Goal: Obtain resource: Download file/media

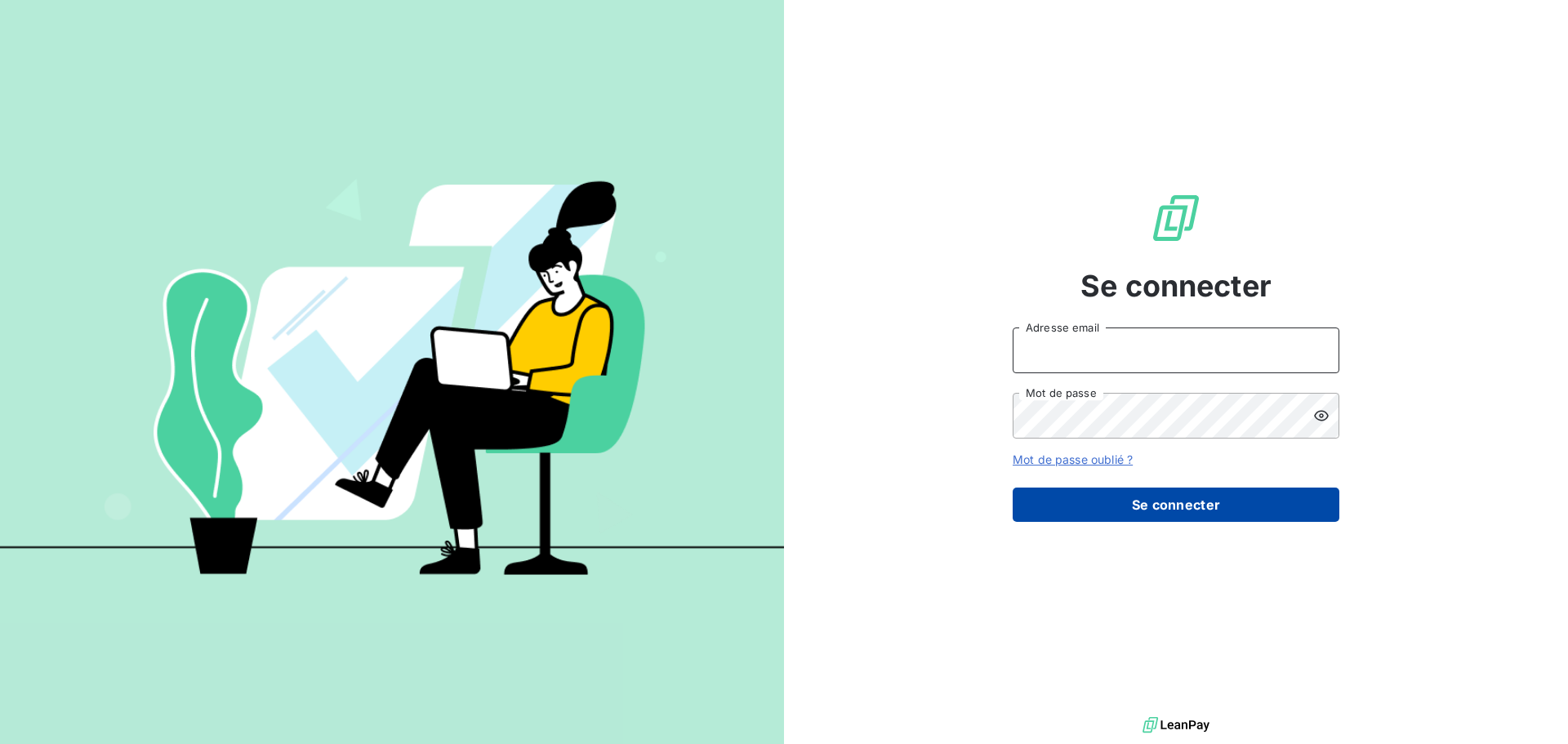
type input "[EMAIL_ADDRESS][DOMAIN_NAME]"
click at [1159, 504] on button "Se connecter" at bounding box center [1176, 504] width 326 height 35
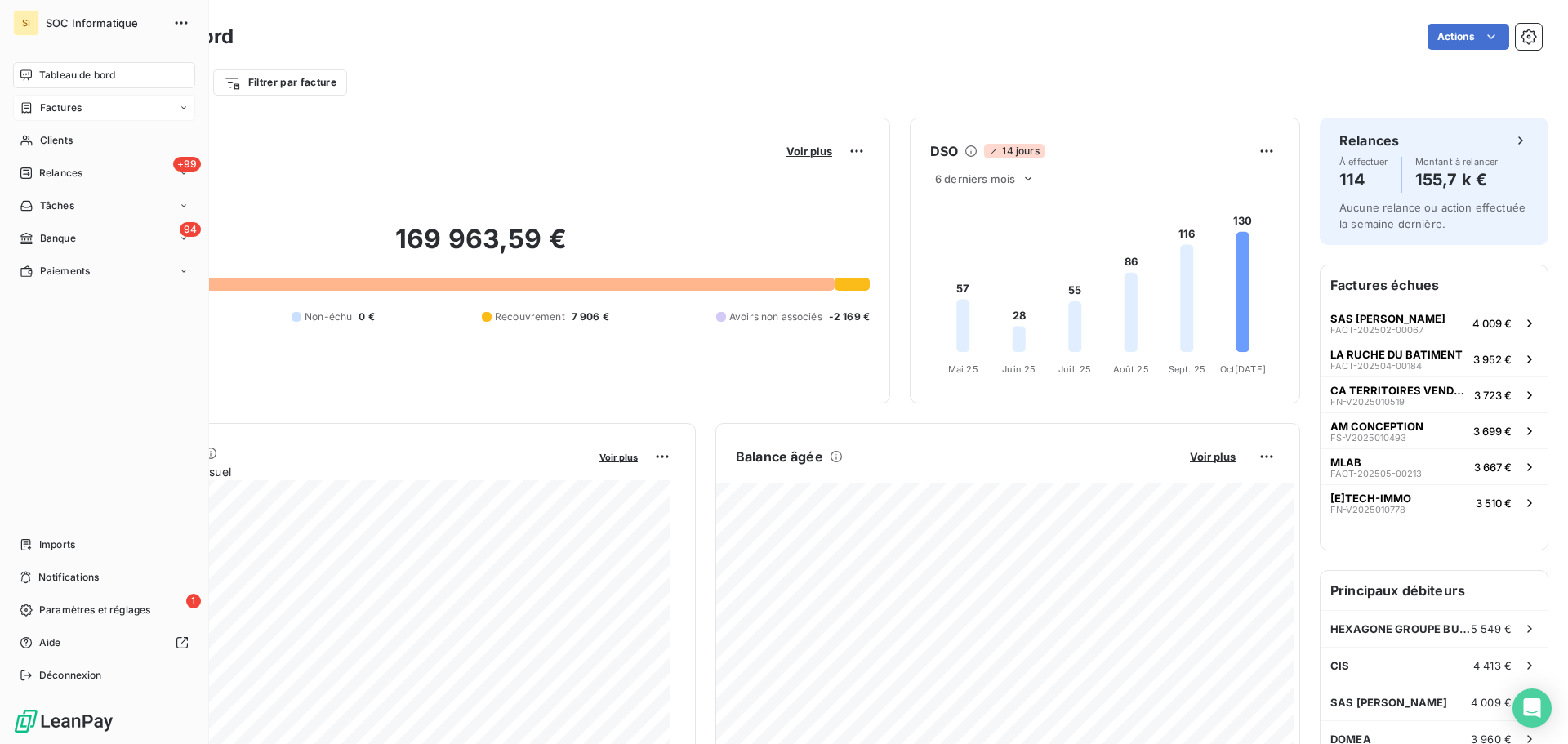
click at [52, 110] on span "Factures" at bounding box center [60, 107] width 41 height 14
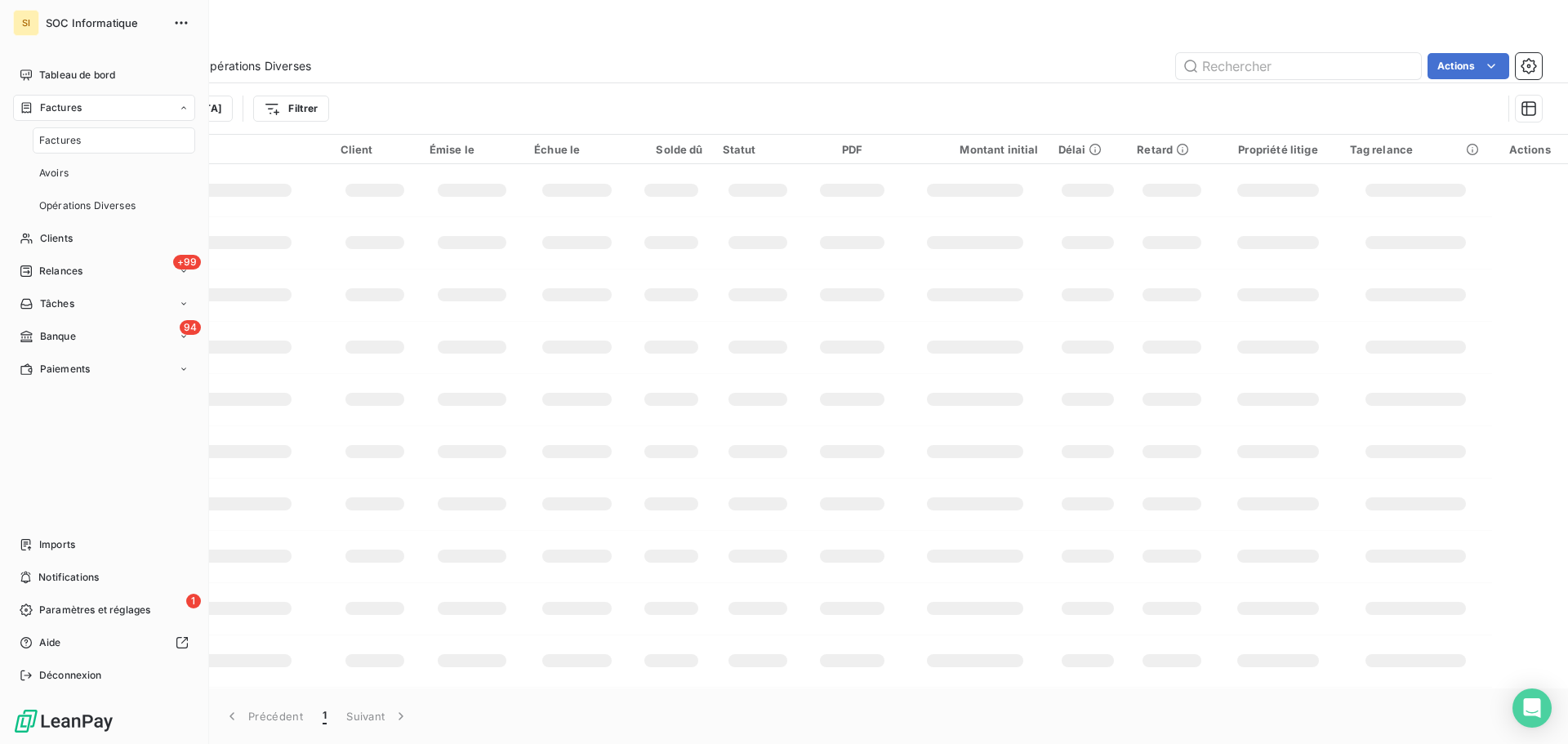
click at [57, 145] on span "Factures" at bounding box center [59, 140] width 41 height 14
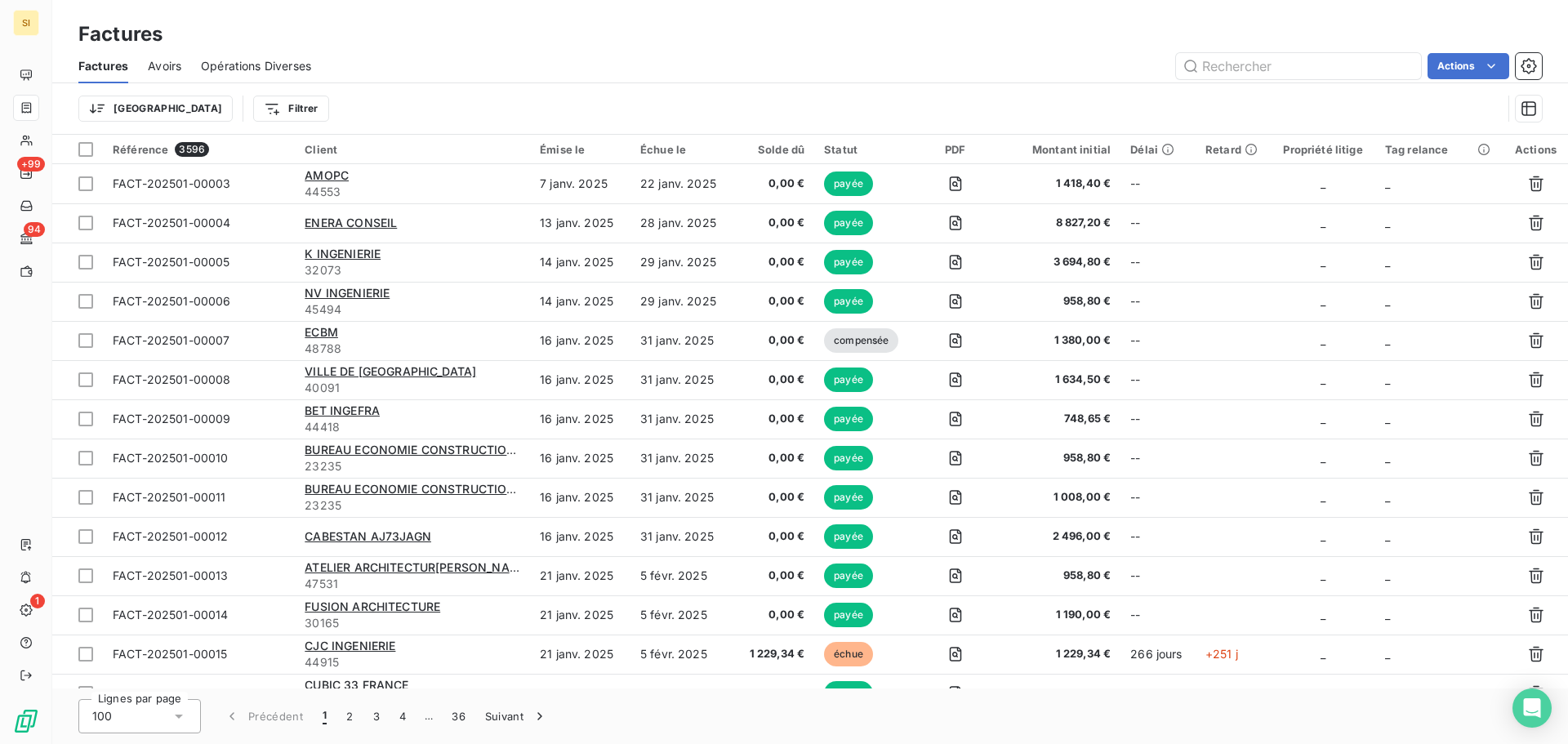
click at [168, 65] on span "Avoirs" at bounding box center [164, 66] width 34 height 16
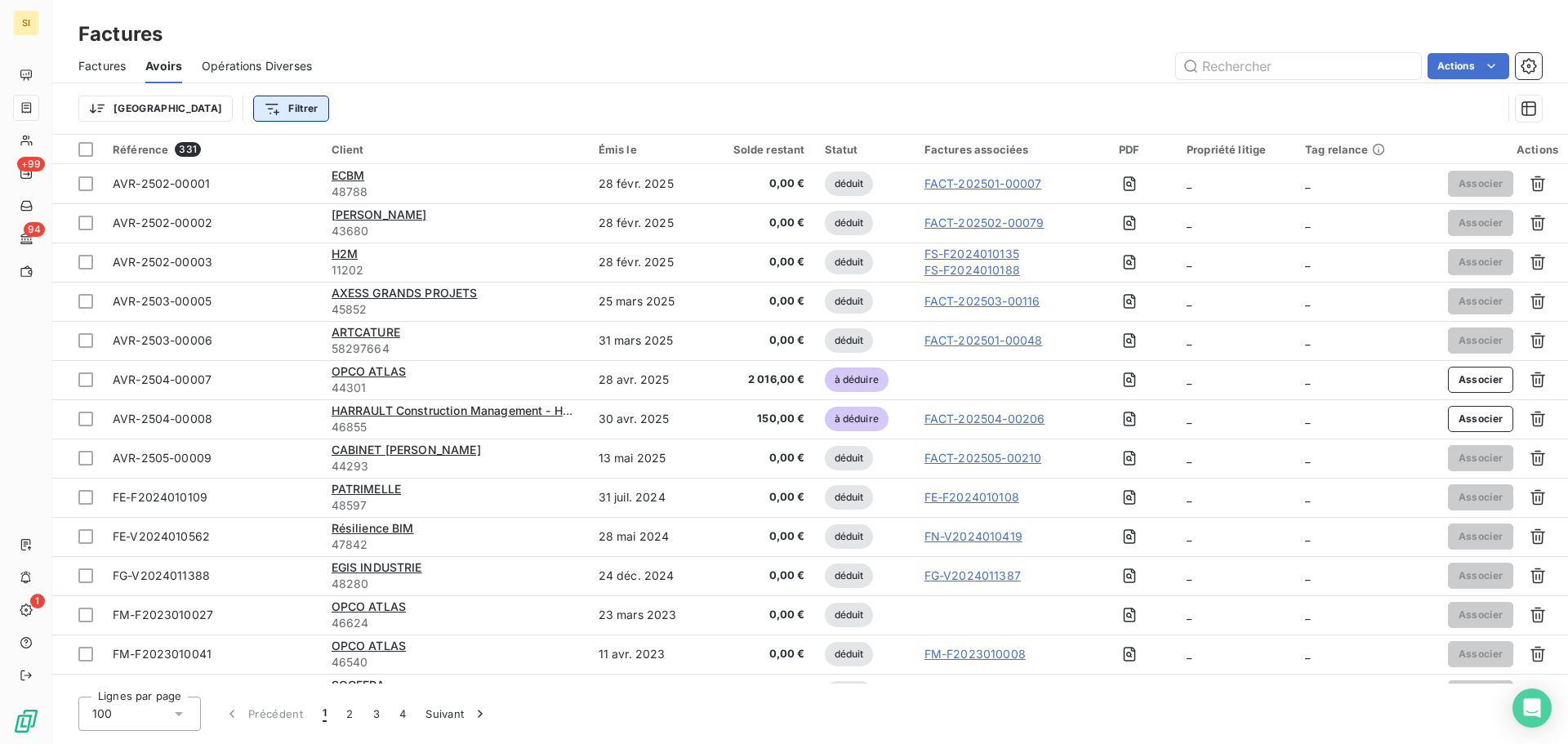
click at [226, 110] on html "SI +99 94 1 Factures Factures Avoirs Opérations Diverses Actions Trier Filtrer …" at bounding box center [784, 372] width 1568 height 744
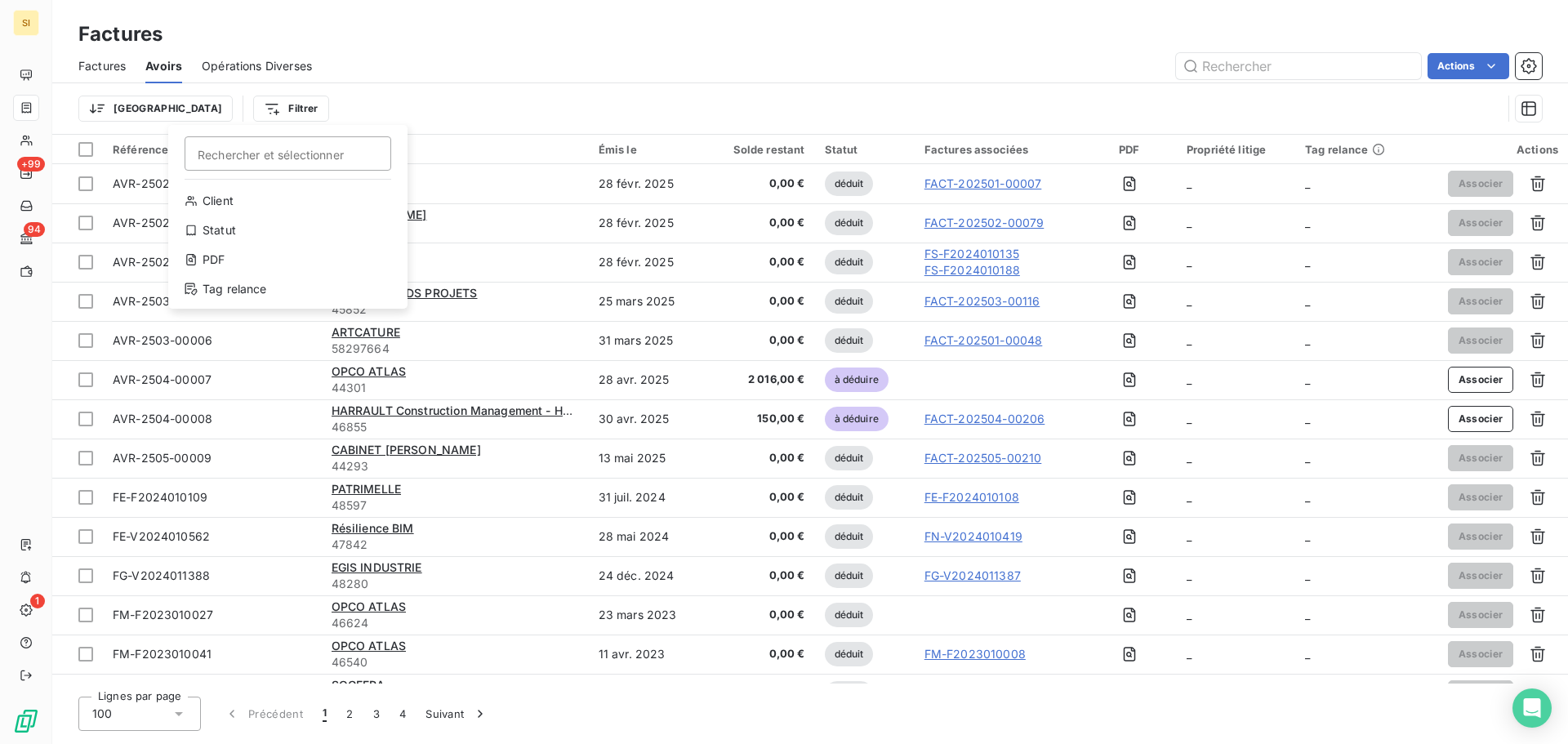
click at [658, 76] on html "SI +99 94 1 Factures Factures Avoirs Opérations Diverses Actions Trier Filtrer …" at bounding box center [784, 372] width 1568 height 744
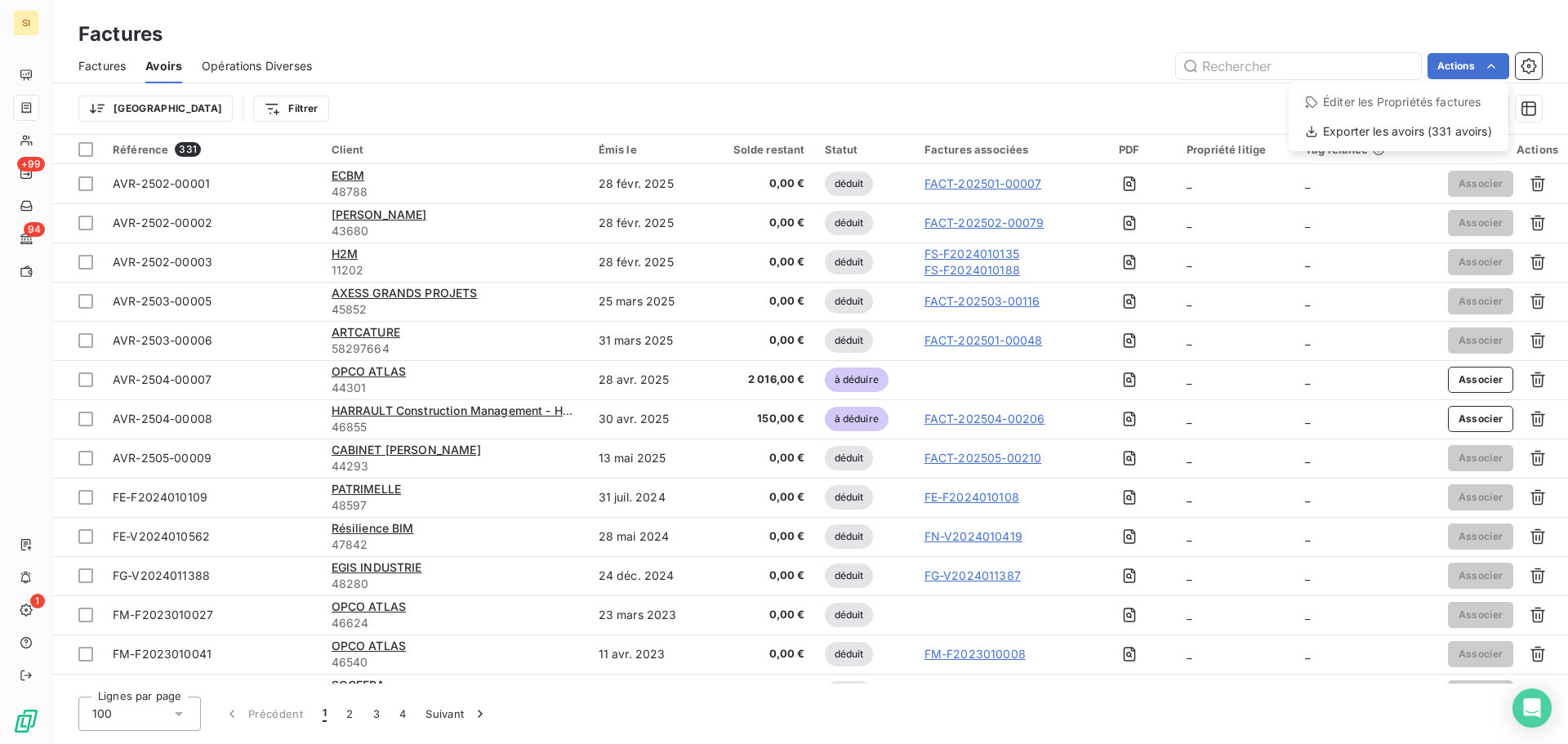
click at [175, 708] on html "SI +99 94 1 Factures Factures Avoirs Opérations Diverses Actions Éditer les Pro…" at bounding box center [784, 372] width 1568 height 744
click at [181, 717] on icon at bounding box center [178, 714] width 16 height 16
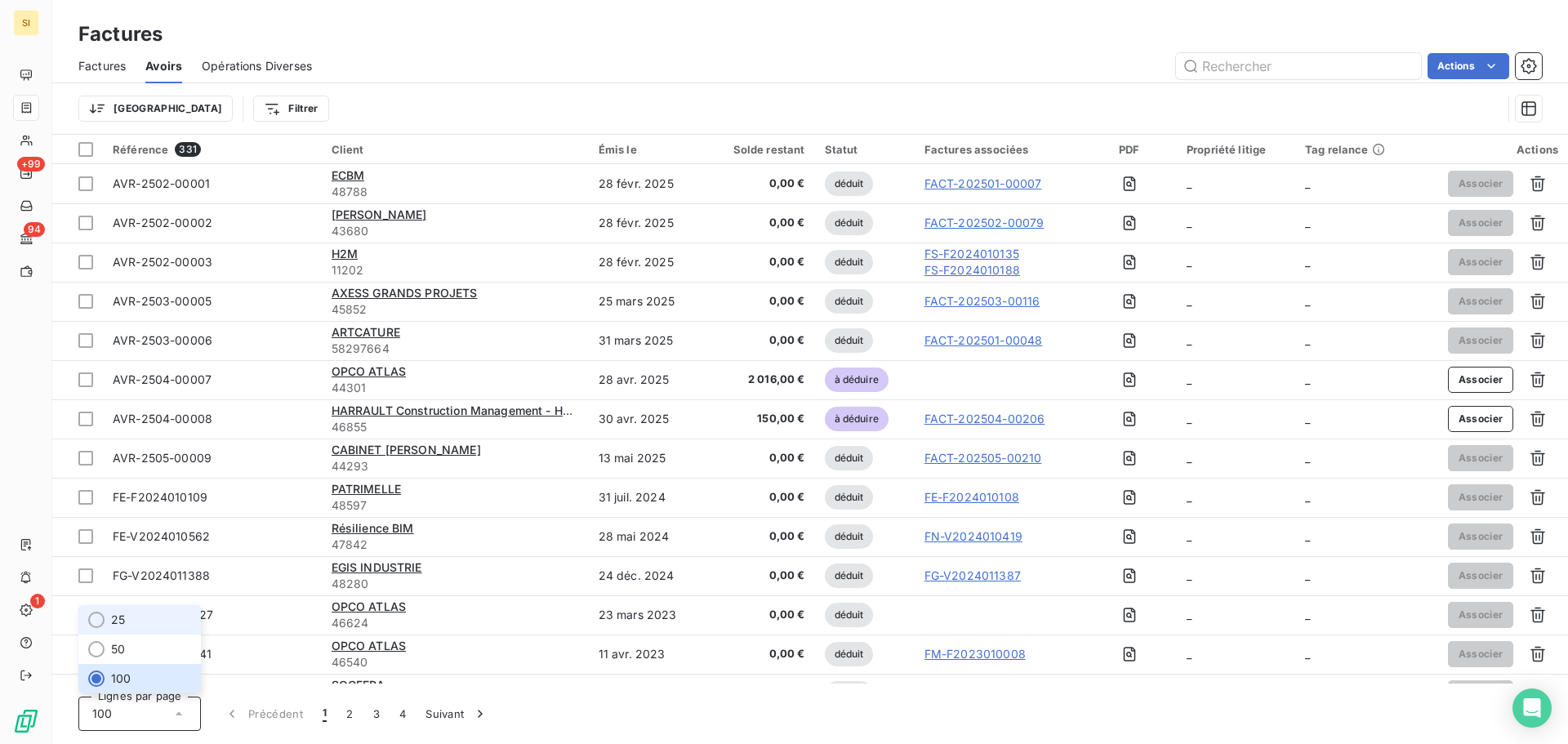
click at [99, 623] on div at bounding box center [96, 619] width 16 height 16
click at [82, 153] on div at bounding box center [85, 148] width 14 height 14
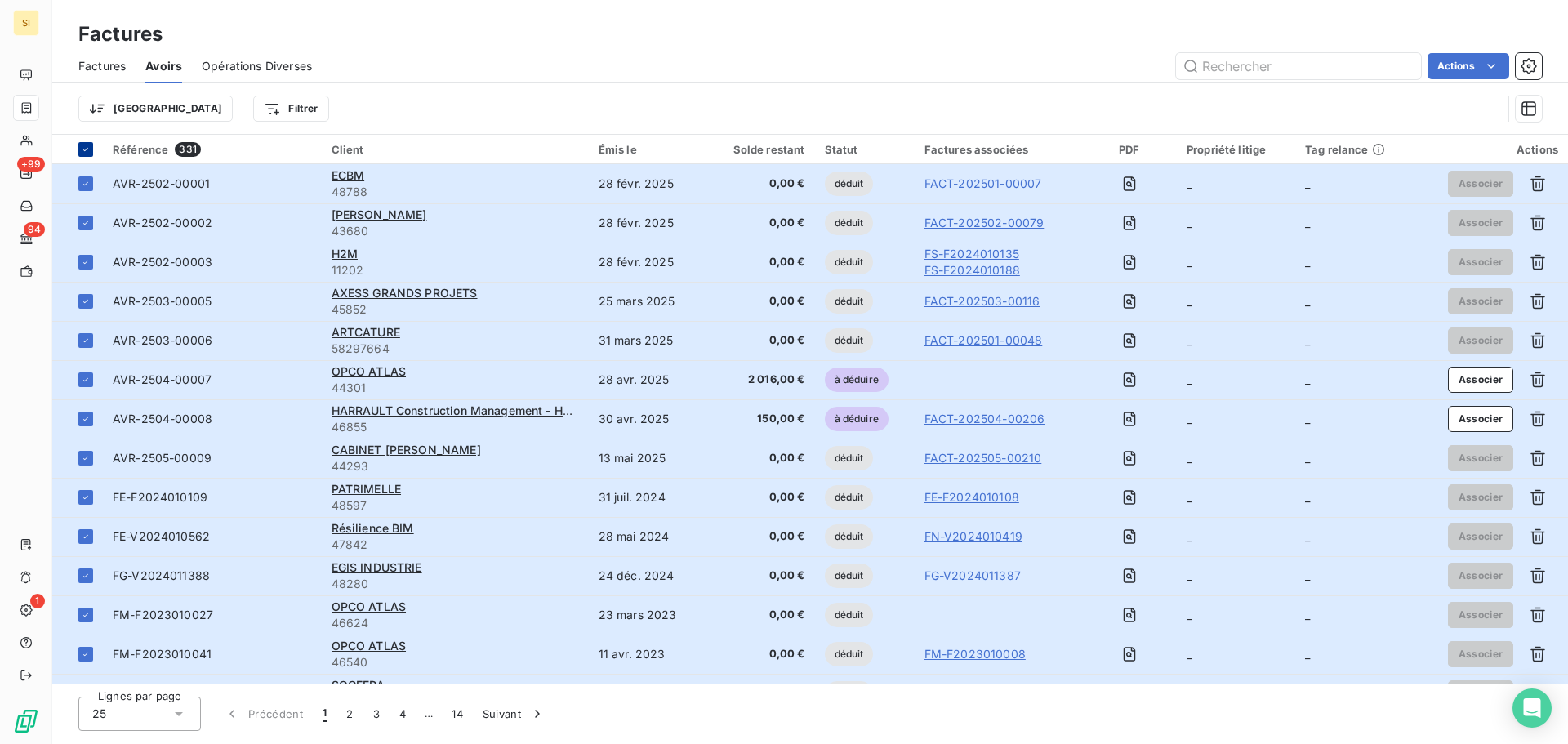
click at [83, 152] on icon at bounding box center [86, 149] width 10 height 10
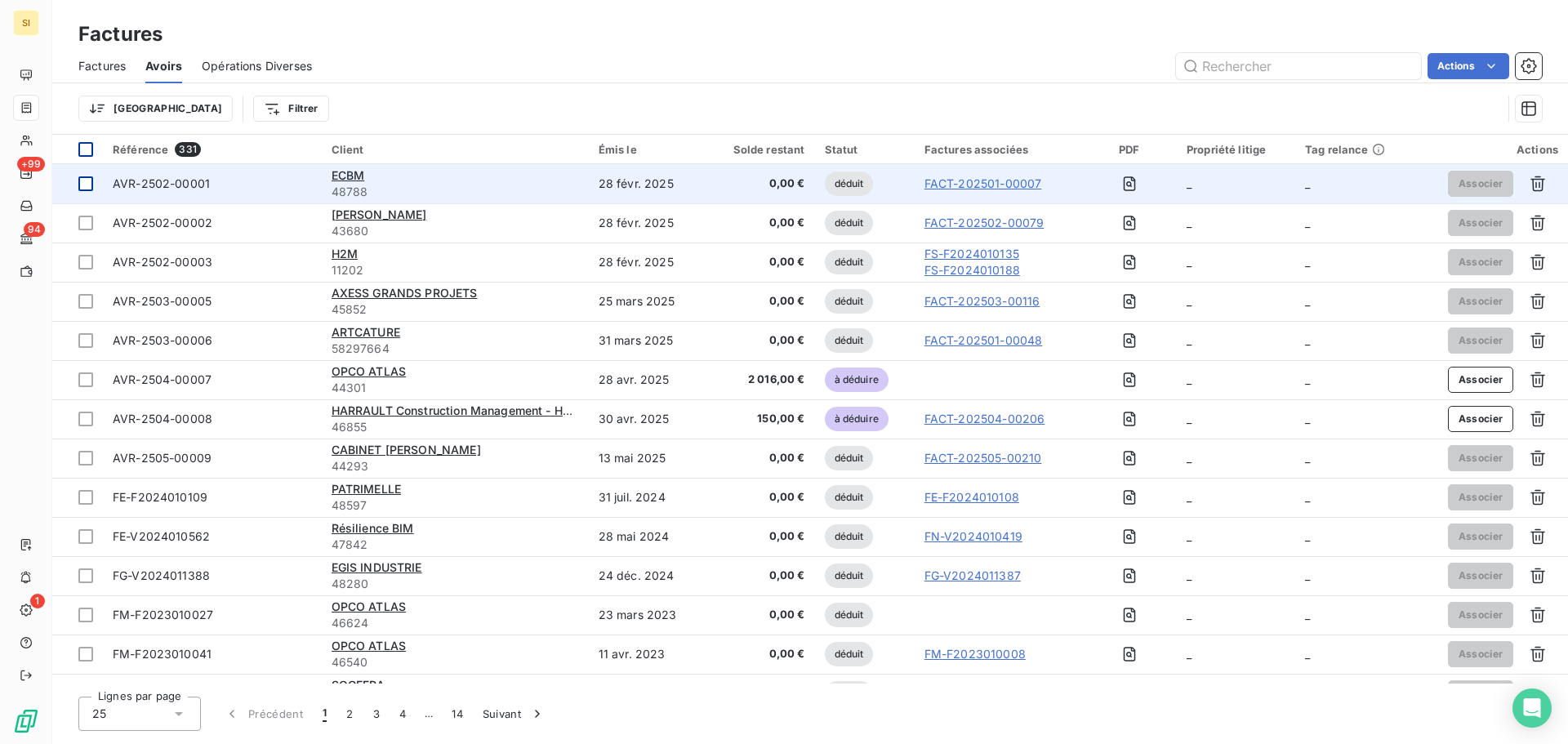
click at [86, 188] on div at bounding box center [85, 183] width 14 height 14
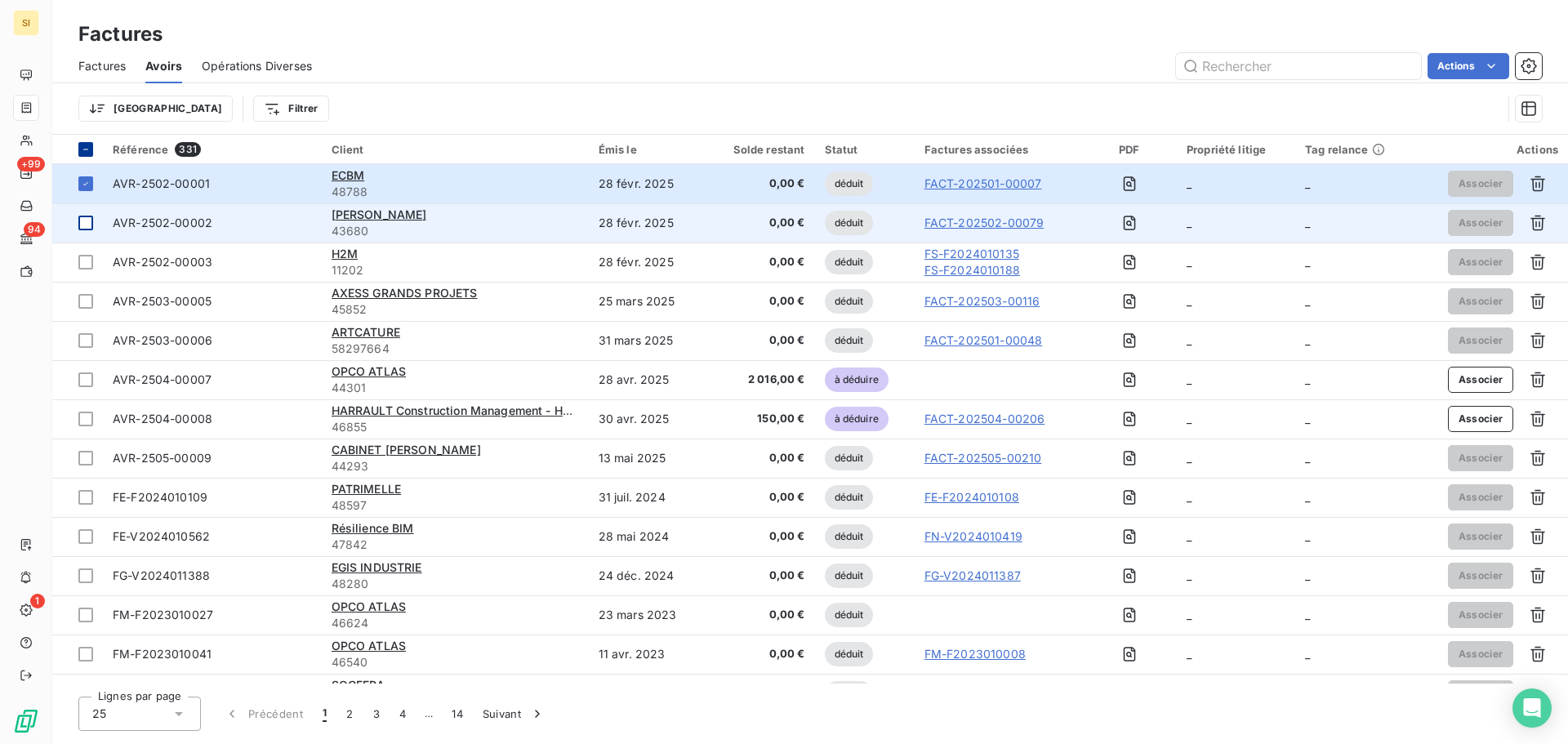
click at [86, 223] on div at bounding box center [85, 223] width 14 height 14
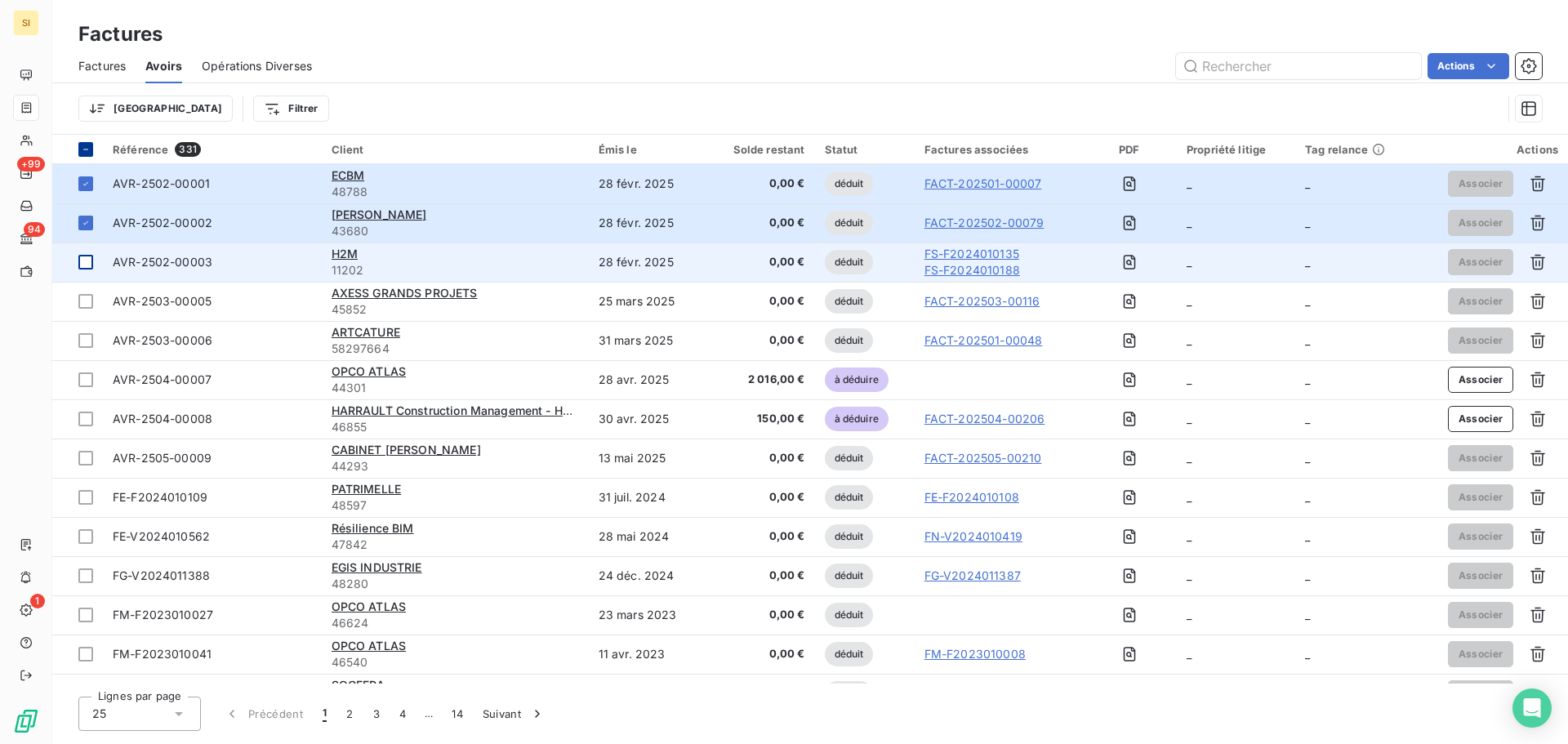
click at [89, 267] on div at bounding box center [85, 261] width 14 height 14
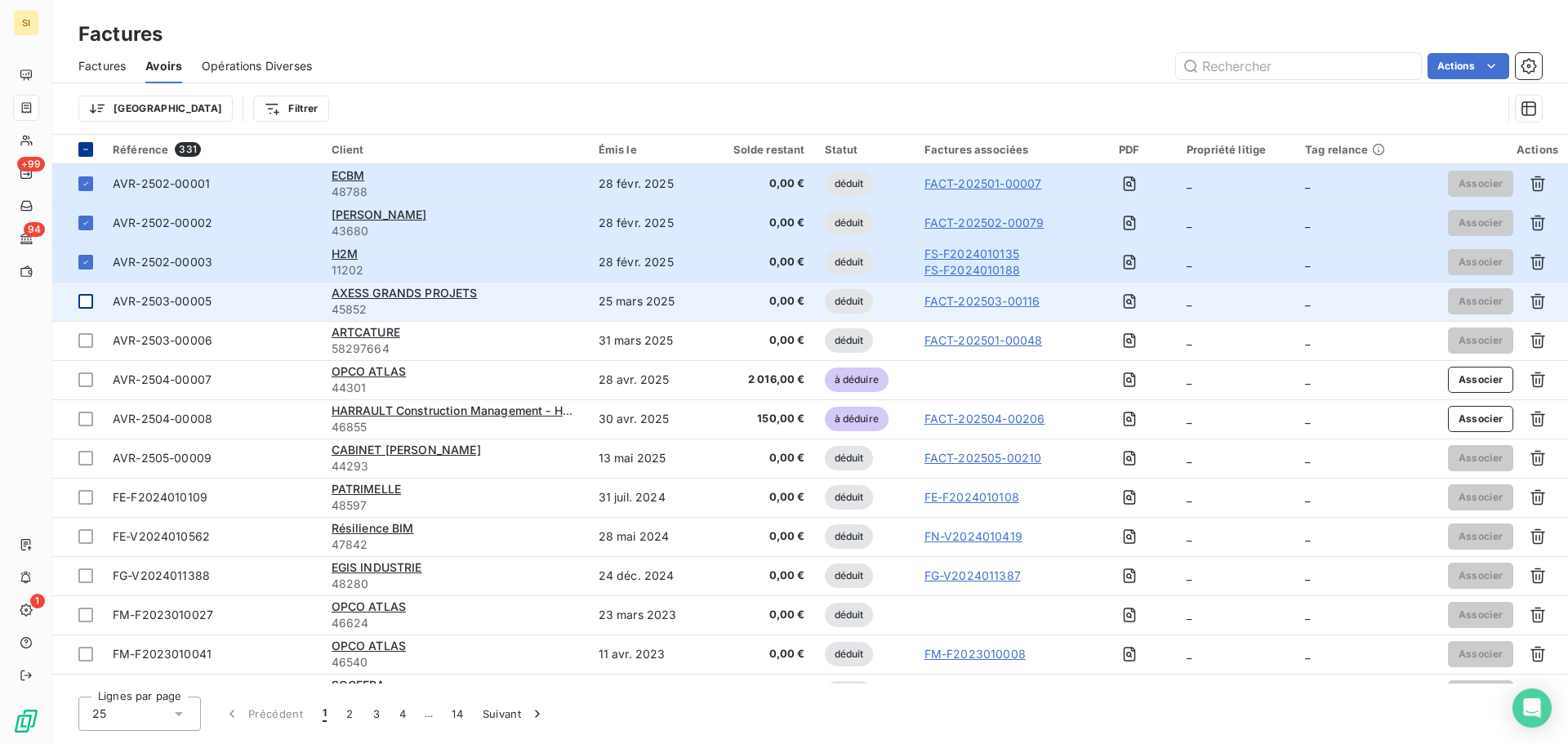
click at [84, 300] on div at bounding box center [85, 301] width 14 height 14
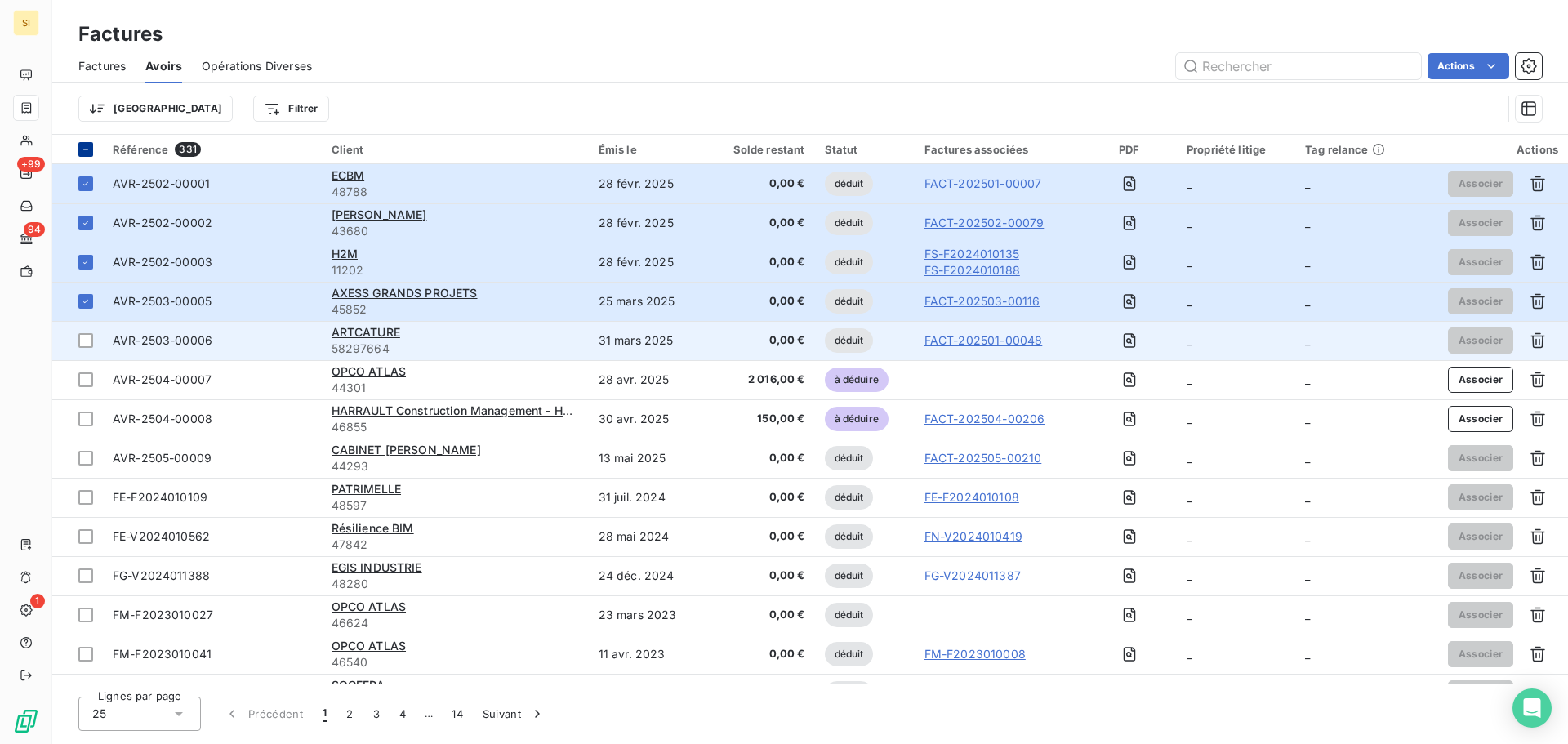
drag, startPoint x: 89, startPoint y: 335, endPoint x: 108, endPoint y: 353, distance: 26.2
click at [89, 336] on div at bounding box center [85, 340] width 14 height 14
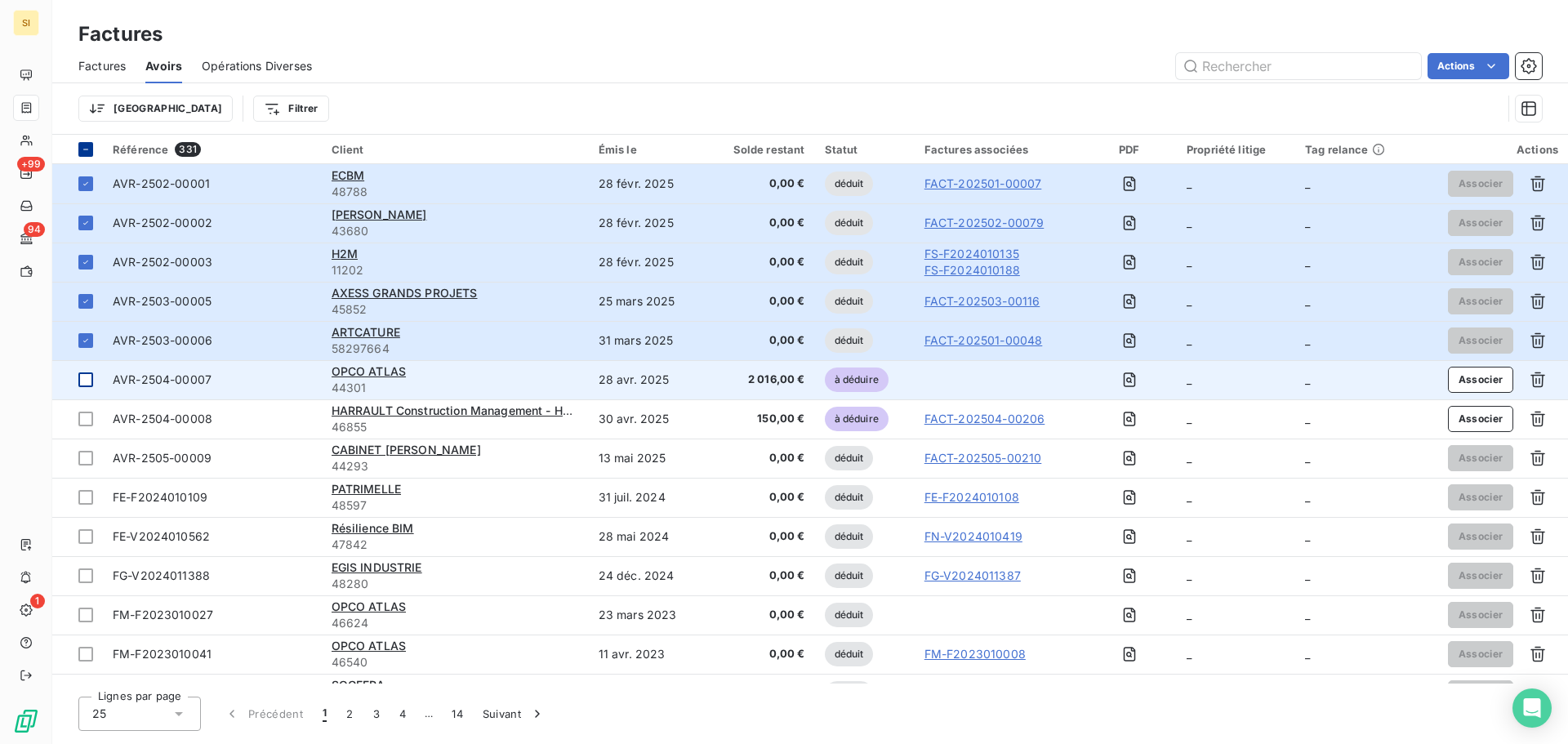
click at [89, 380] on div at bounding box center [85, 380] width 14 height 14
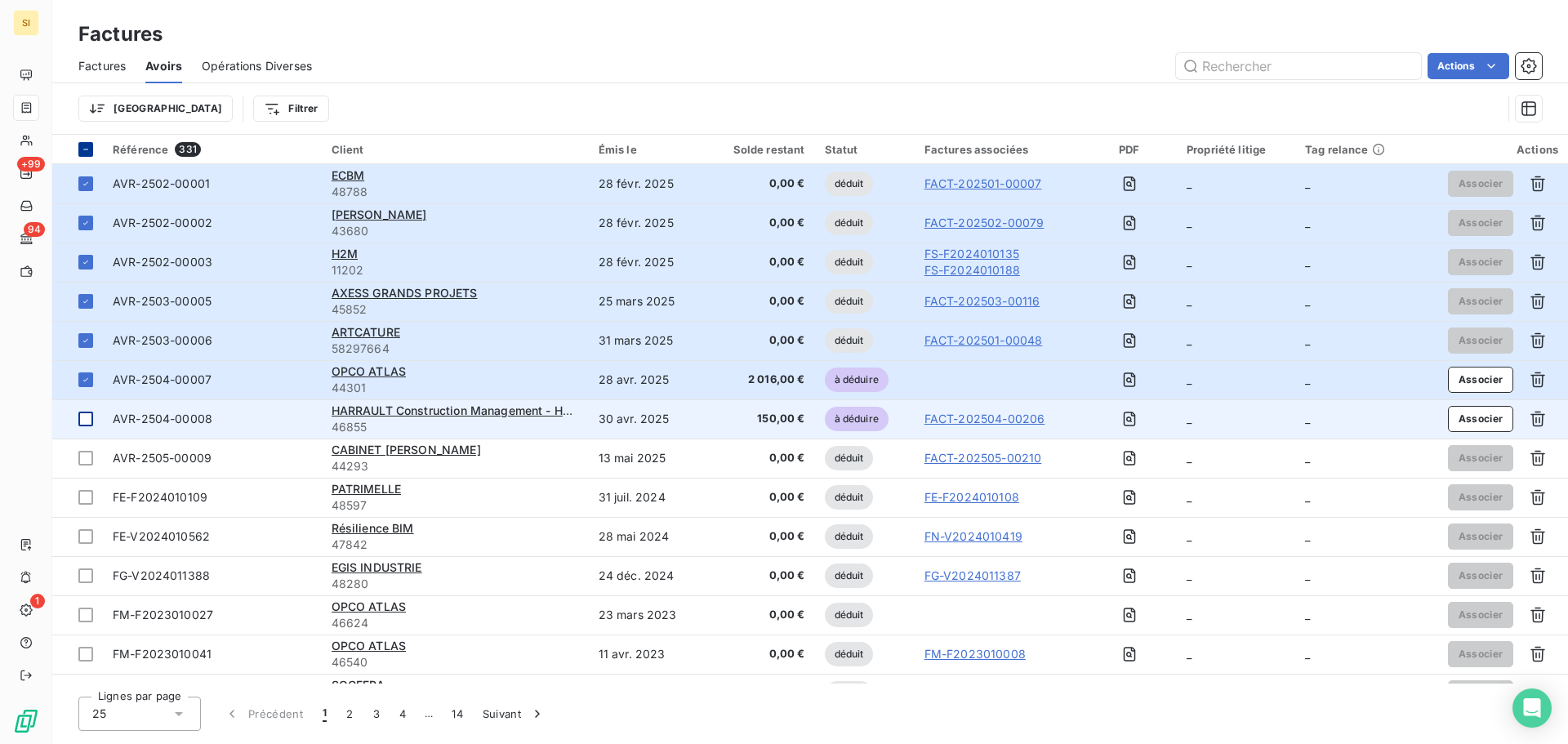
drag, startPoint x: 88, startPoint y: 418, endPoint x: 84, endPoint y: 426, distance: 8.9
click at [87, 420] on div at bounding box center [85, 418] width 14 height 14
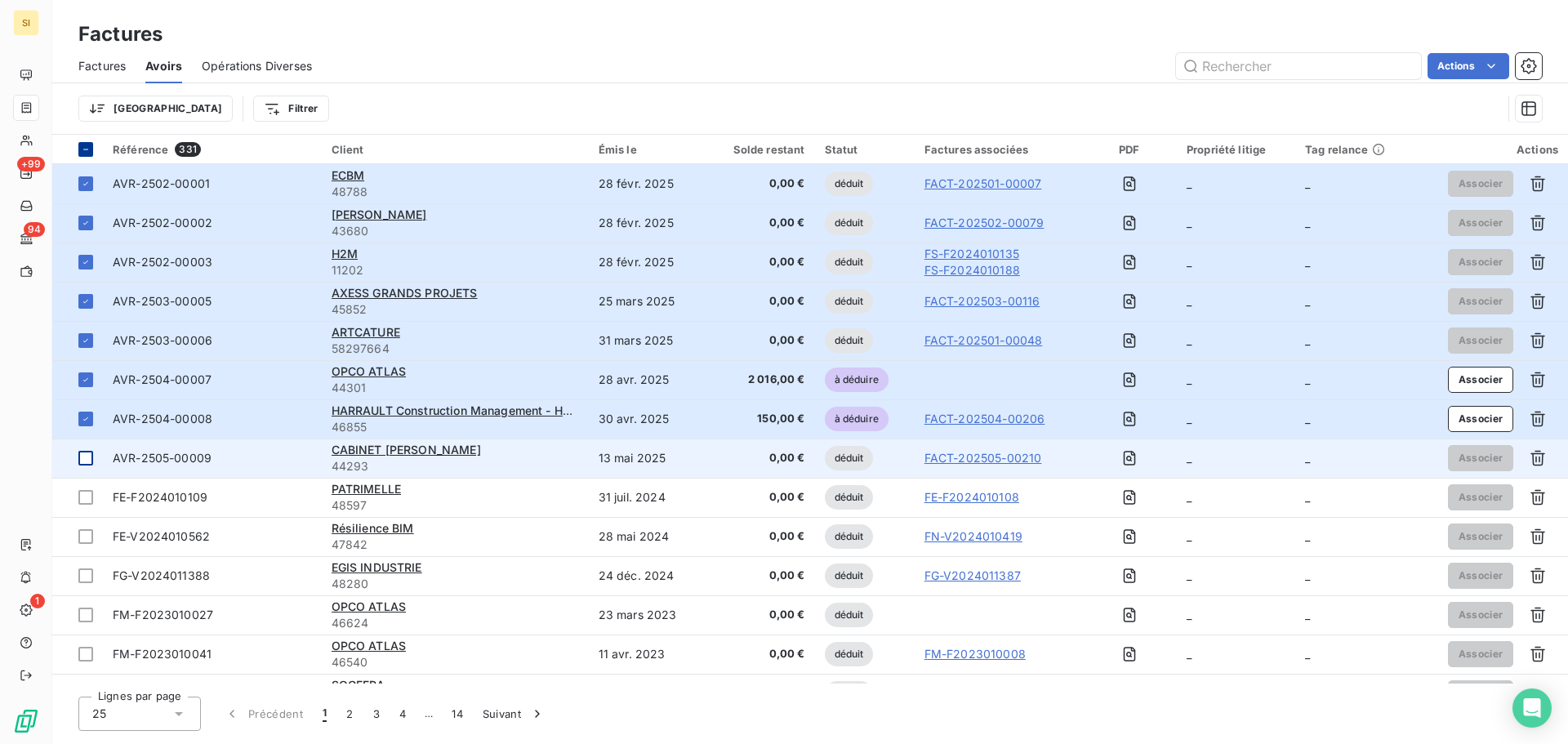
click at [76, 461] on td at bounding box center [78, 458] width 51 height 39
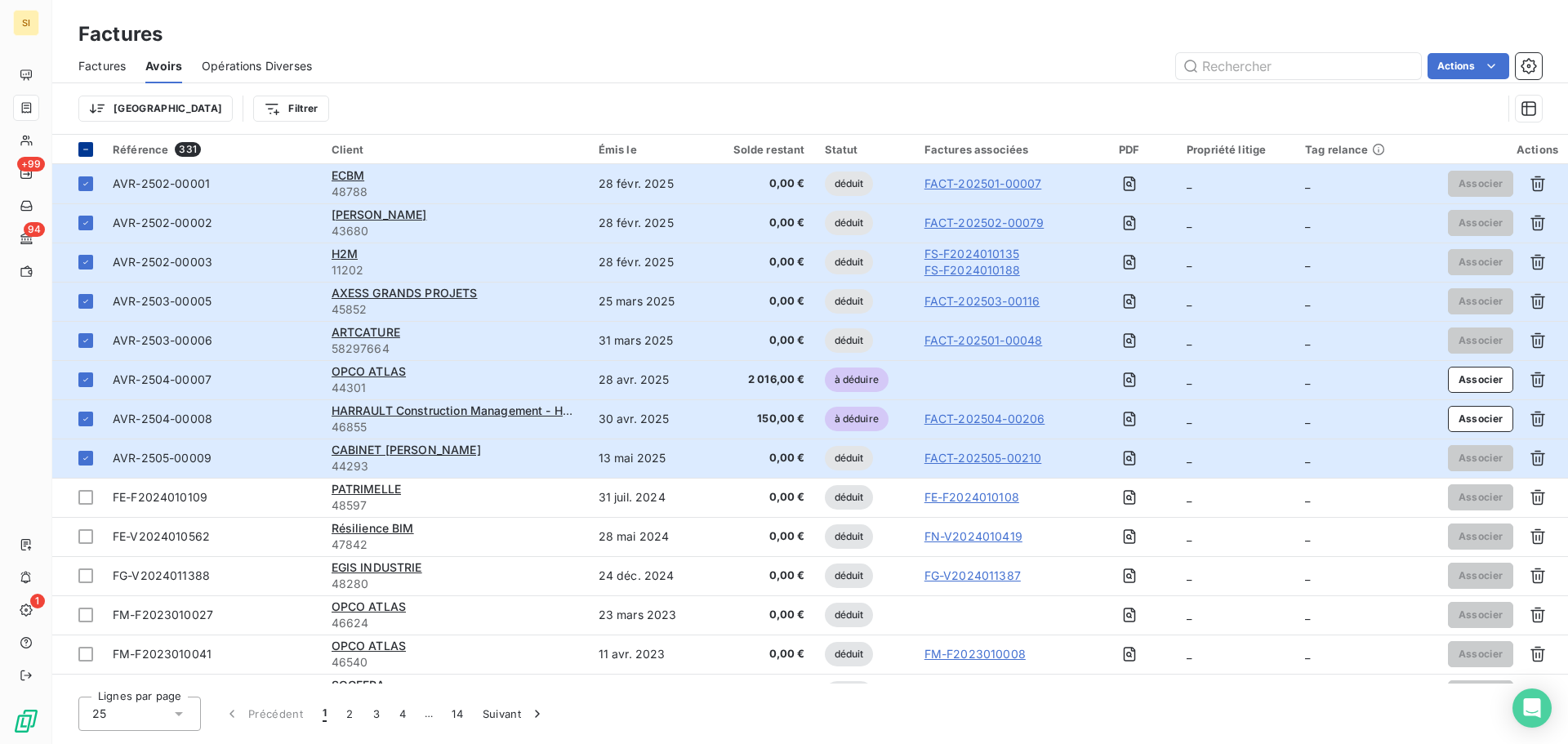
click at [1037, 111] on html "SI +99 94 1 Factures Factures Avoirs Opérations Diverses Actions Trier Filtrer …" at bounding box center [784, 372] width 1568 height 744
click at [1524, 62] on icon "button" at bounding box center [1528, 66] width 15 height 15
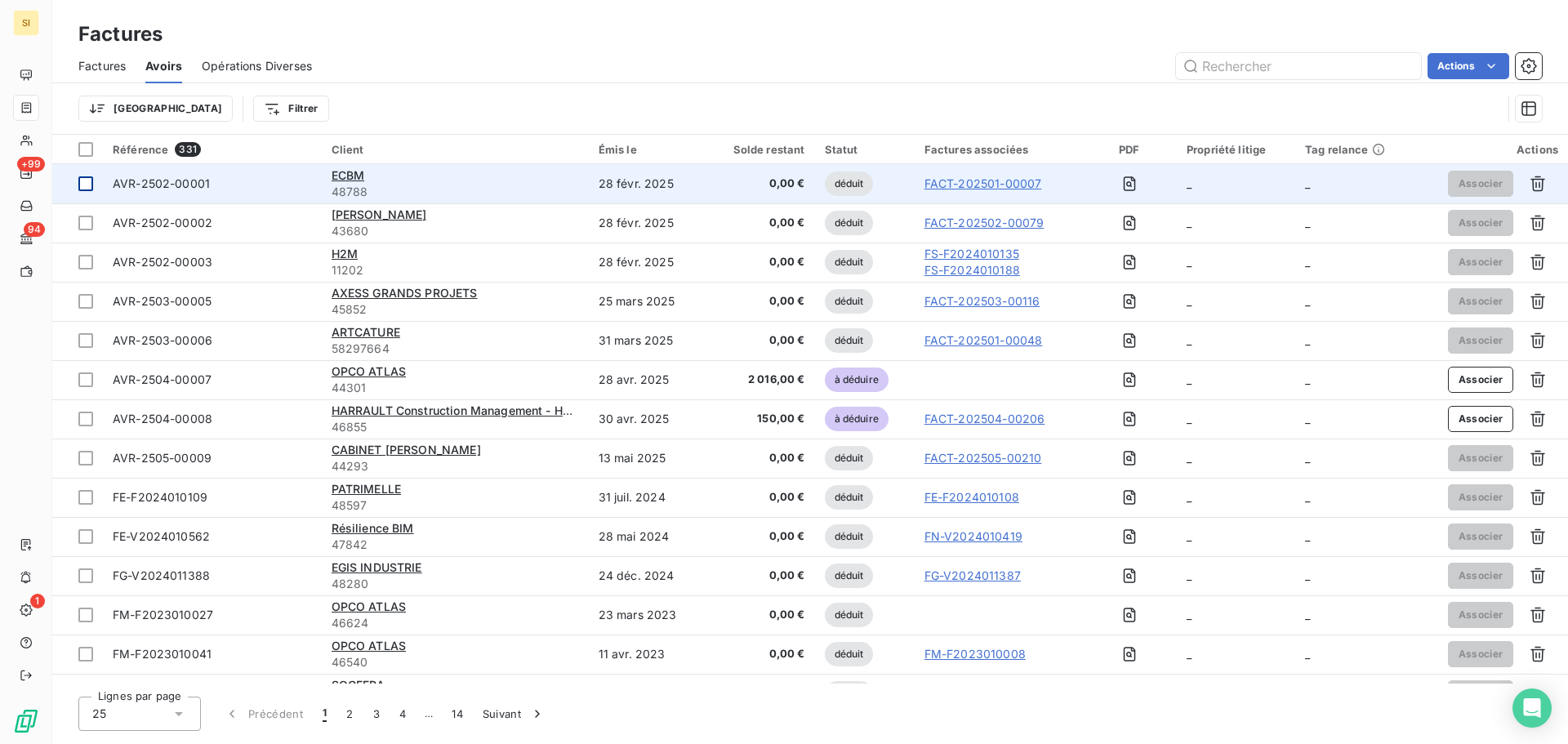
click at [84, 185] on div at bounding box center [85, 183] width 14 height 14
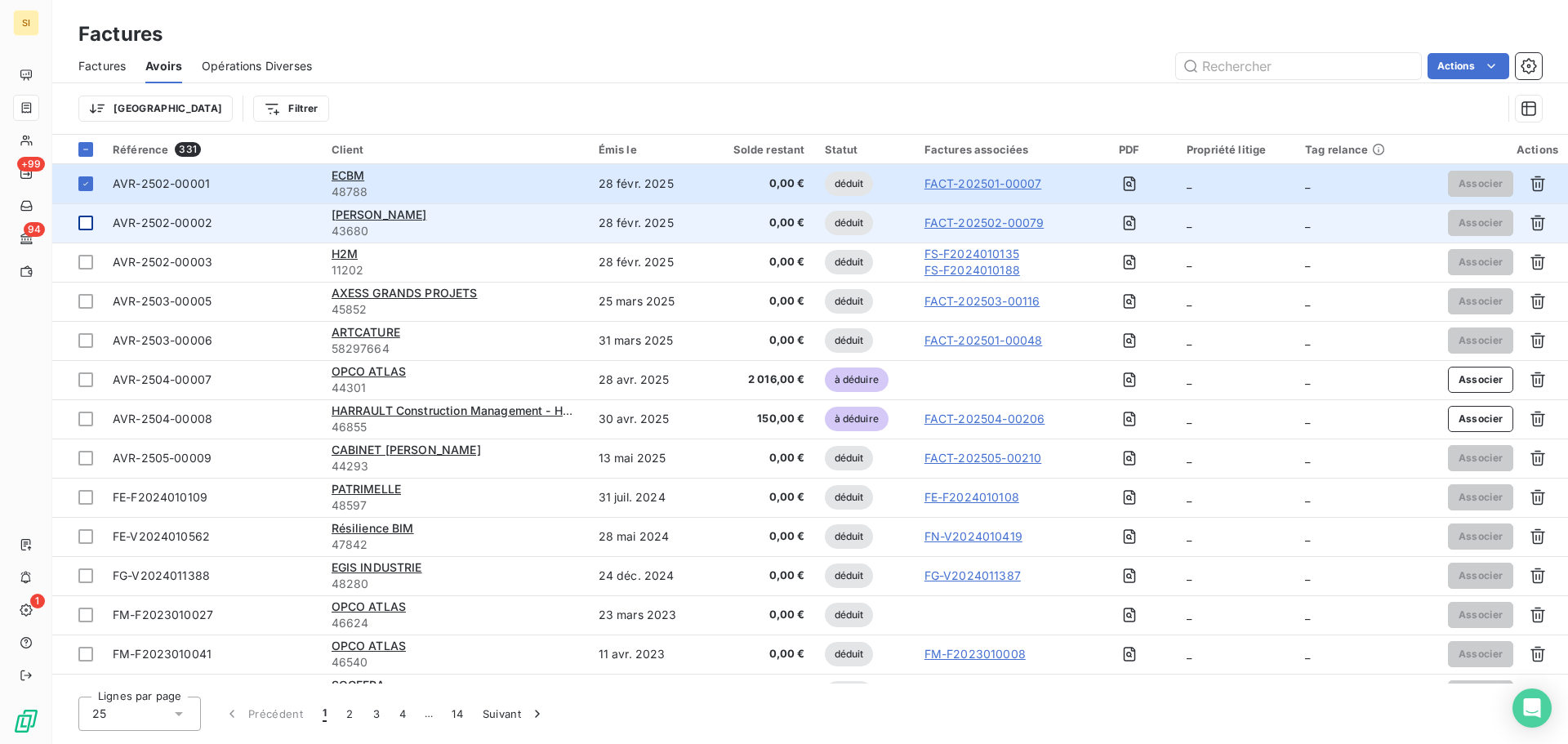
click at [84, 222] on div at bounding box center [85, 223] width 14 height 14
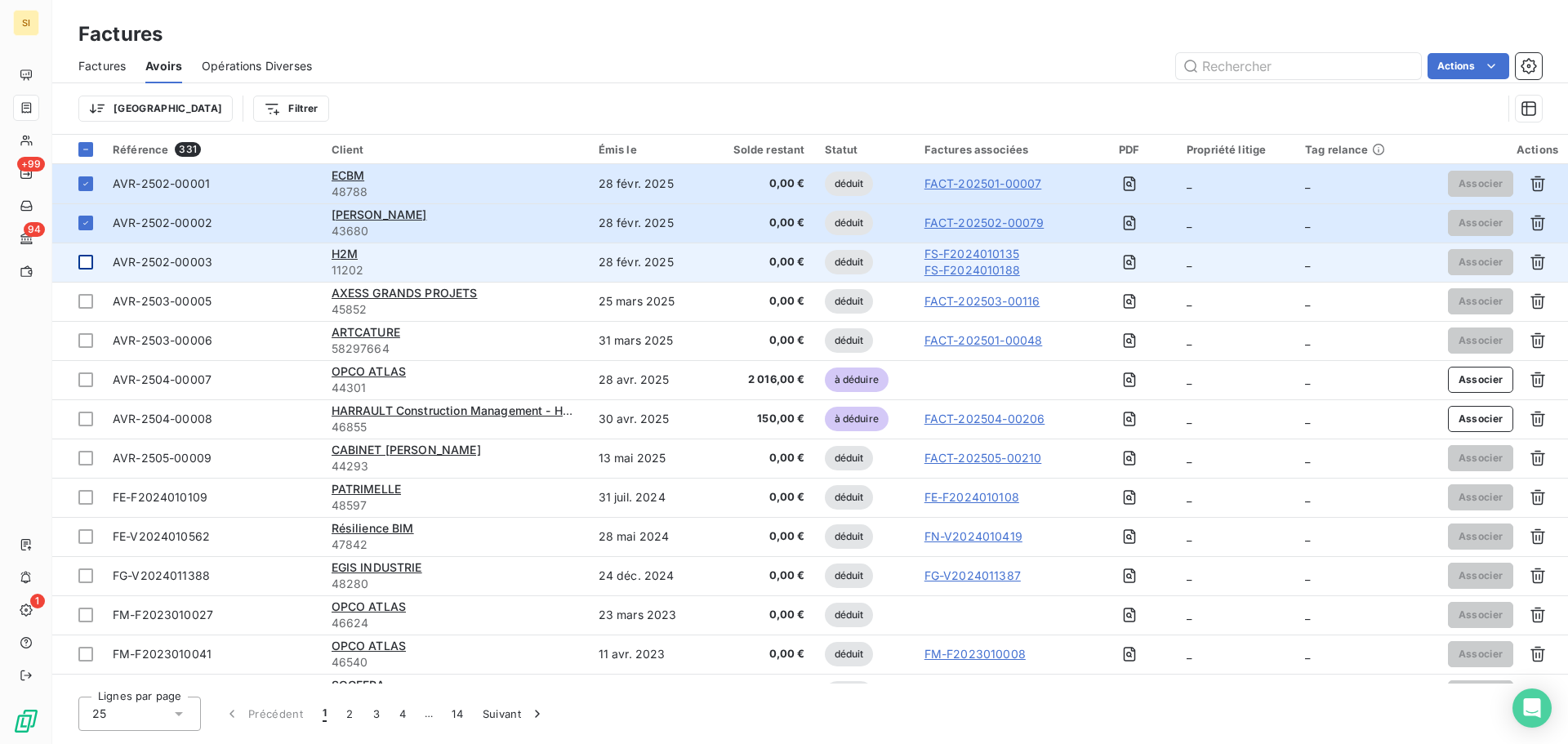
click at [89, 264] on div at bounding box center [85, 261] width 14 height 14
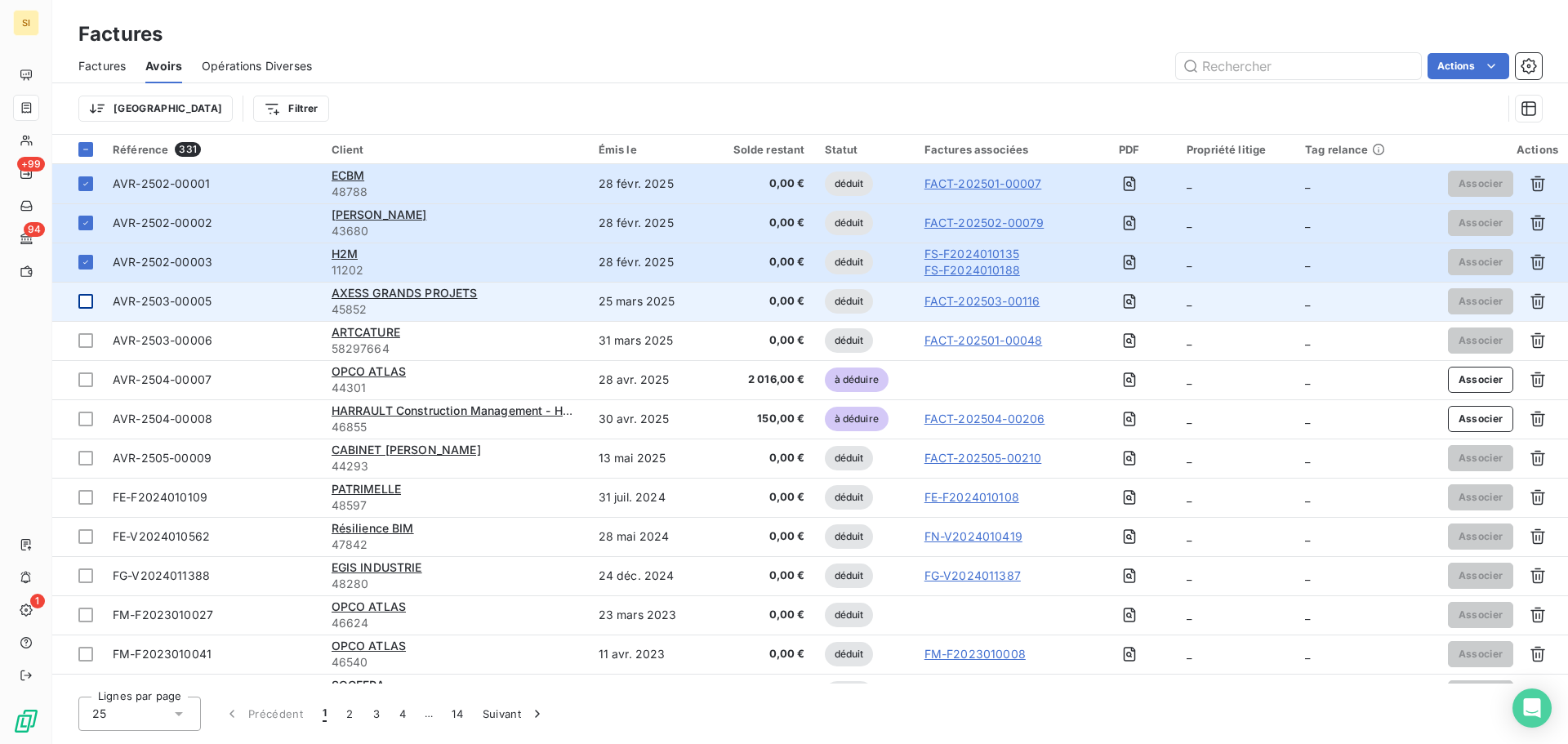
click at [88, 304] on div at bounding box center [85, 301] width 14 height 14
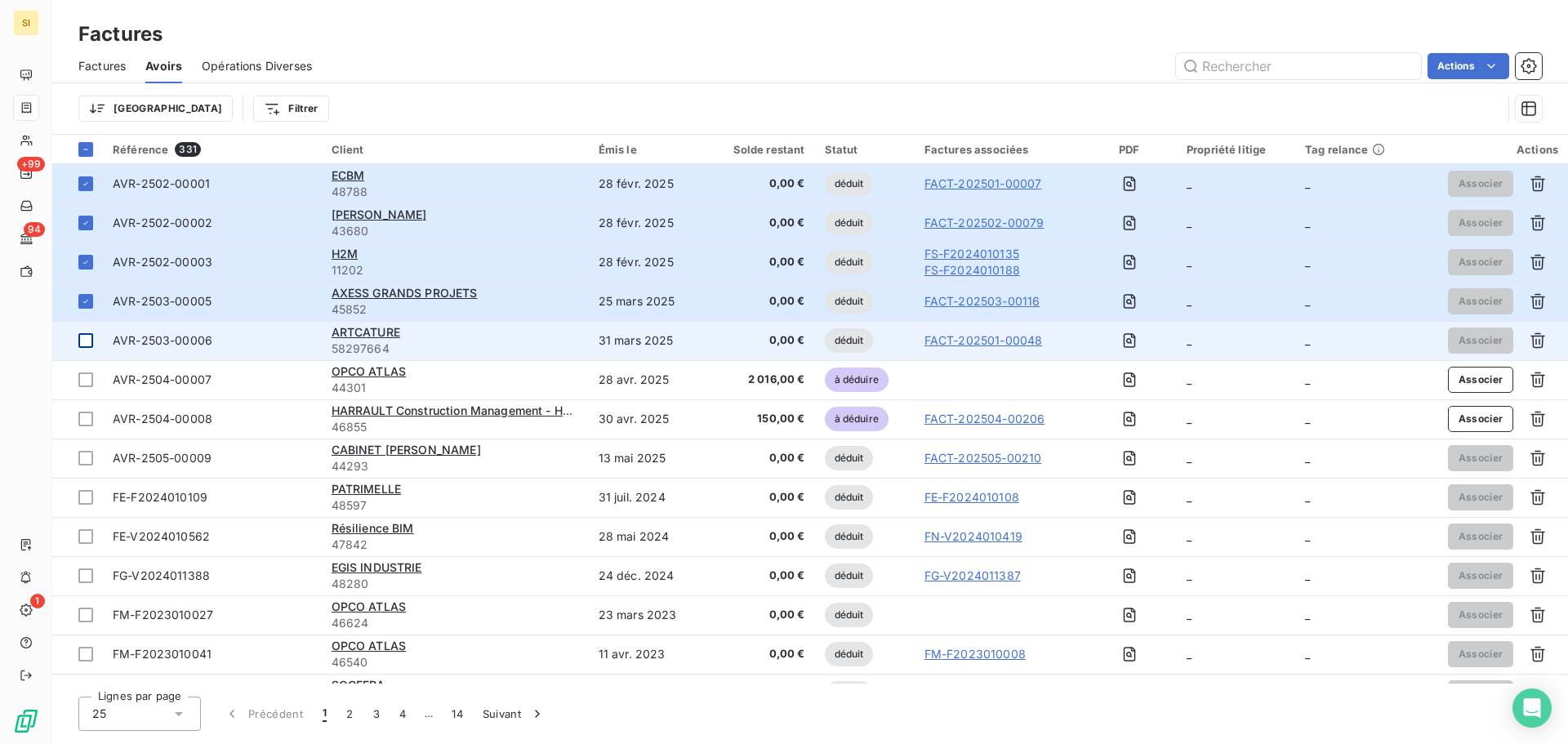
click at [88, 343] on div at bounding box center [85, 340] width 14 height 14
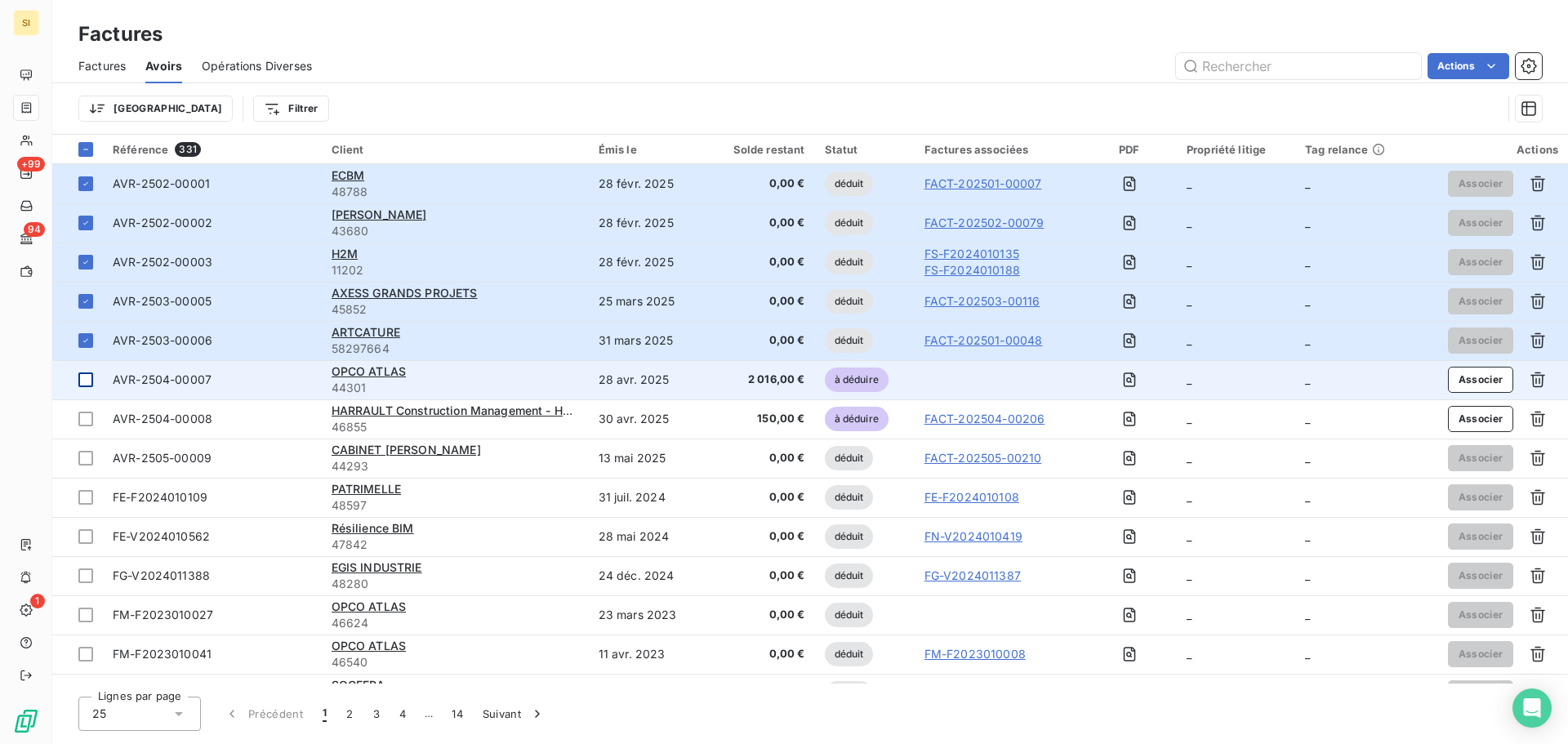
click at [88, 380] on div at bounding box center [85, 380] width 14 height 14
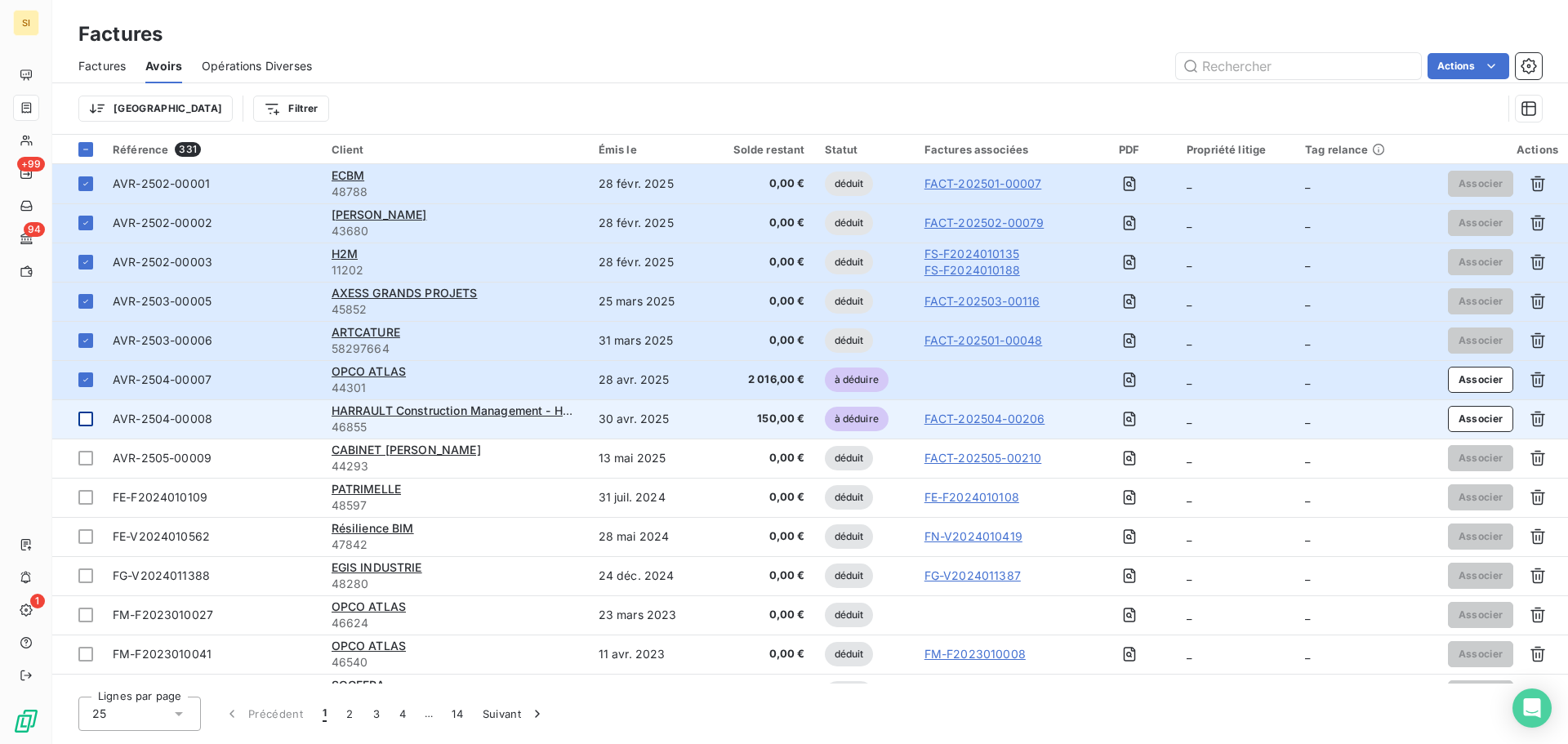
drag, startPoint x: 85, startPoint y: 418, endPoint x: 89, endPoint y: 432, distance: 14.6
click at [86, 418] on div at bounding box center [85, 418] width 14 height 14
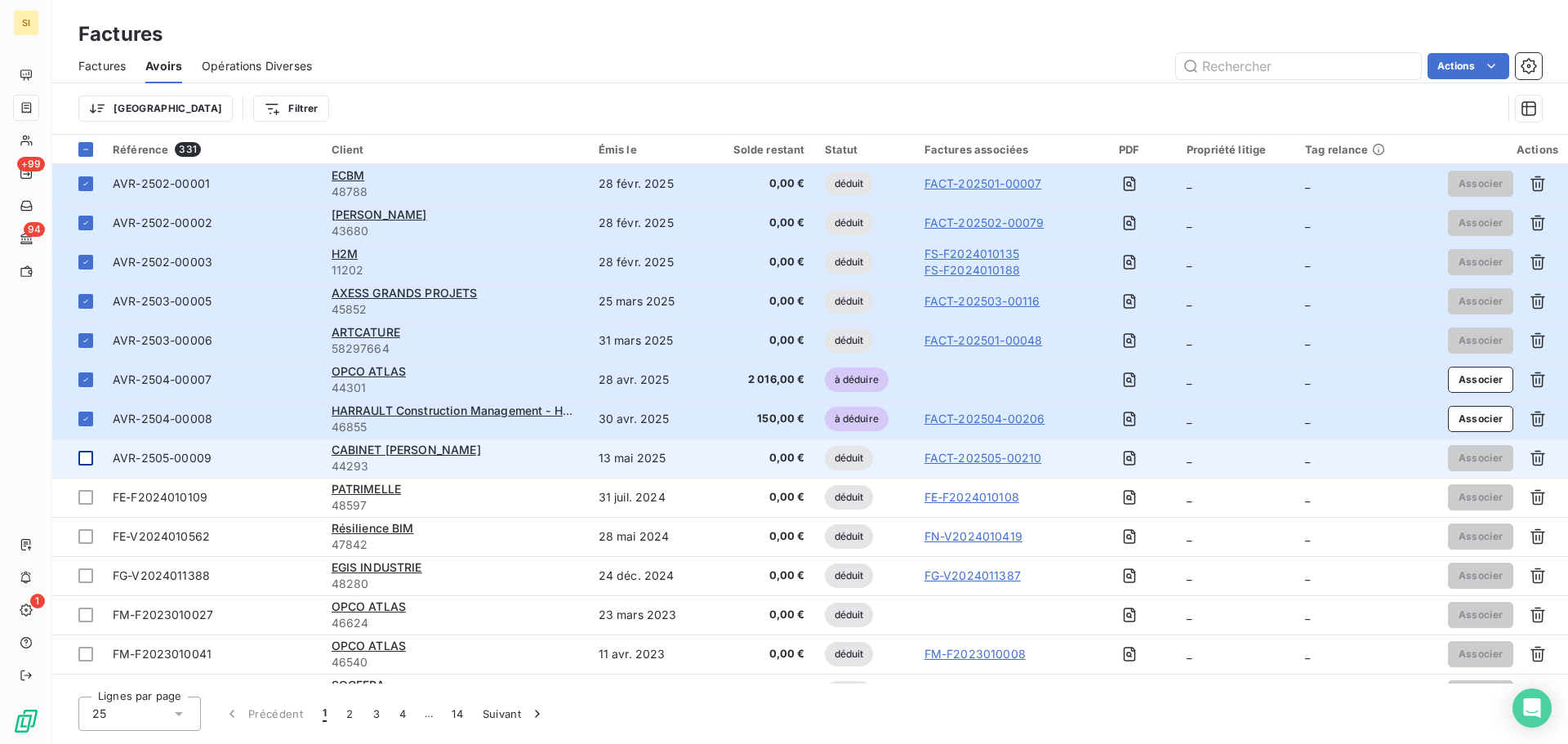
click at [84, 466] on td at bounding box center [78, 458] width 51 height 39
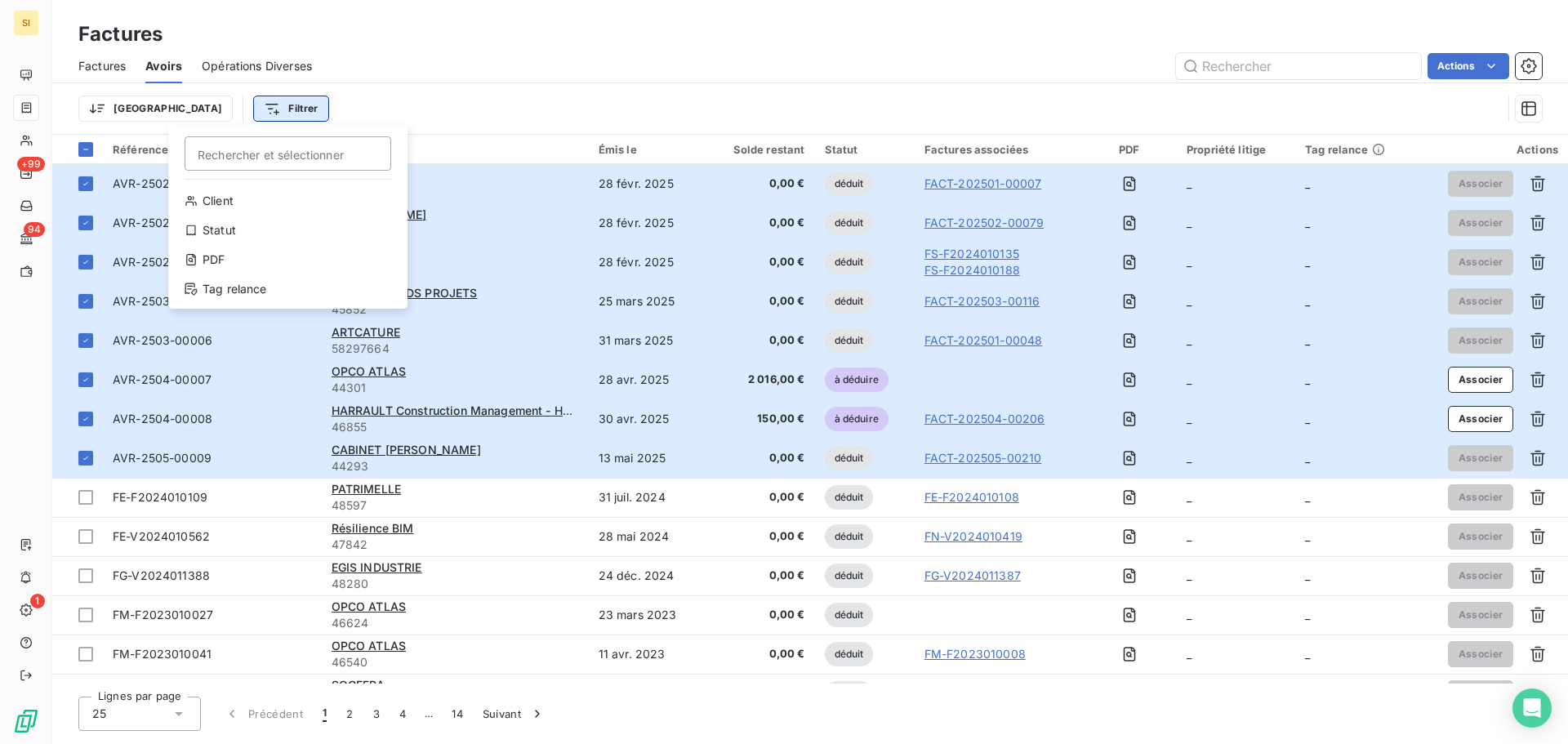
click at [213, 99] on html "SI +99 94 1 Factures Factures Avoirs Opérations Diverses Actions Trier Filtrer …" at bounding box center [784, 372] width 1568 height 744
click at [353, 100] on html "SI +99 94 1 Factures Factures Avoirs Opérations Diverses Actions Trier Filtrer …" at bounding box center [784, 372] width 1568 height 744
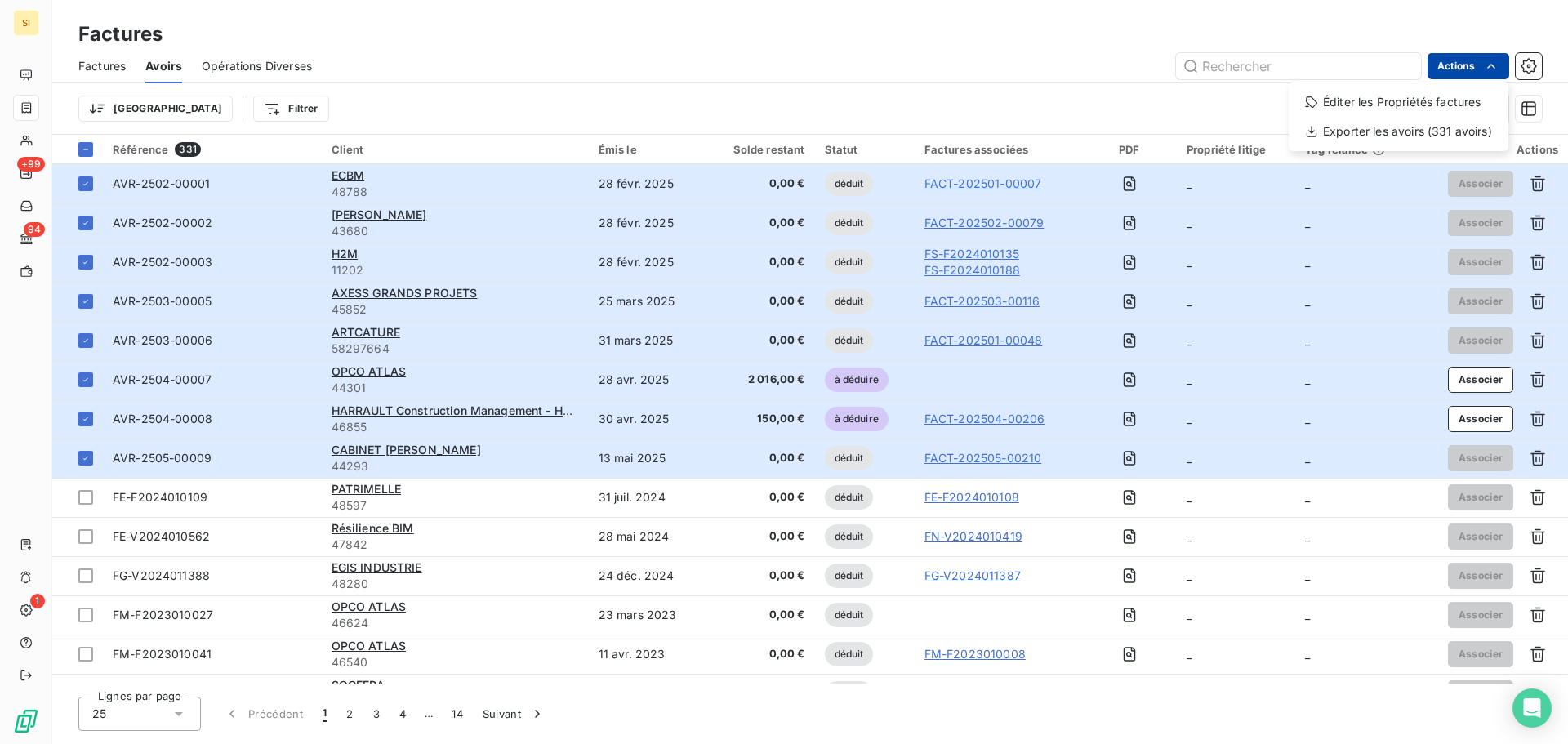
click at [1501, 59] on html "SI +99 94 1 Factures Factures Avoirs Opérations Diverses Actions Éditer les Pro…" at bounding box center [784, 372] width 1568 height 744
click at [1351, 132] on div "Exporter les avoirs (331 avoirs)" at bounding box center [1398, 131] width 207 height 26
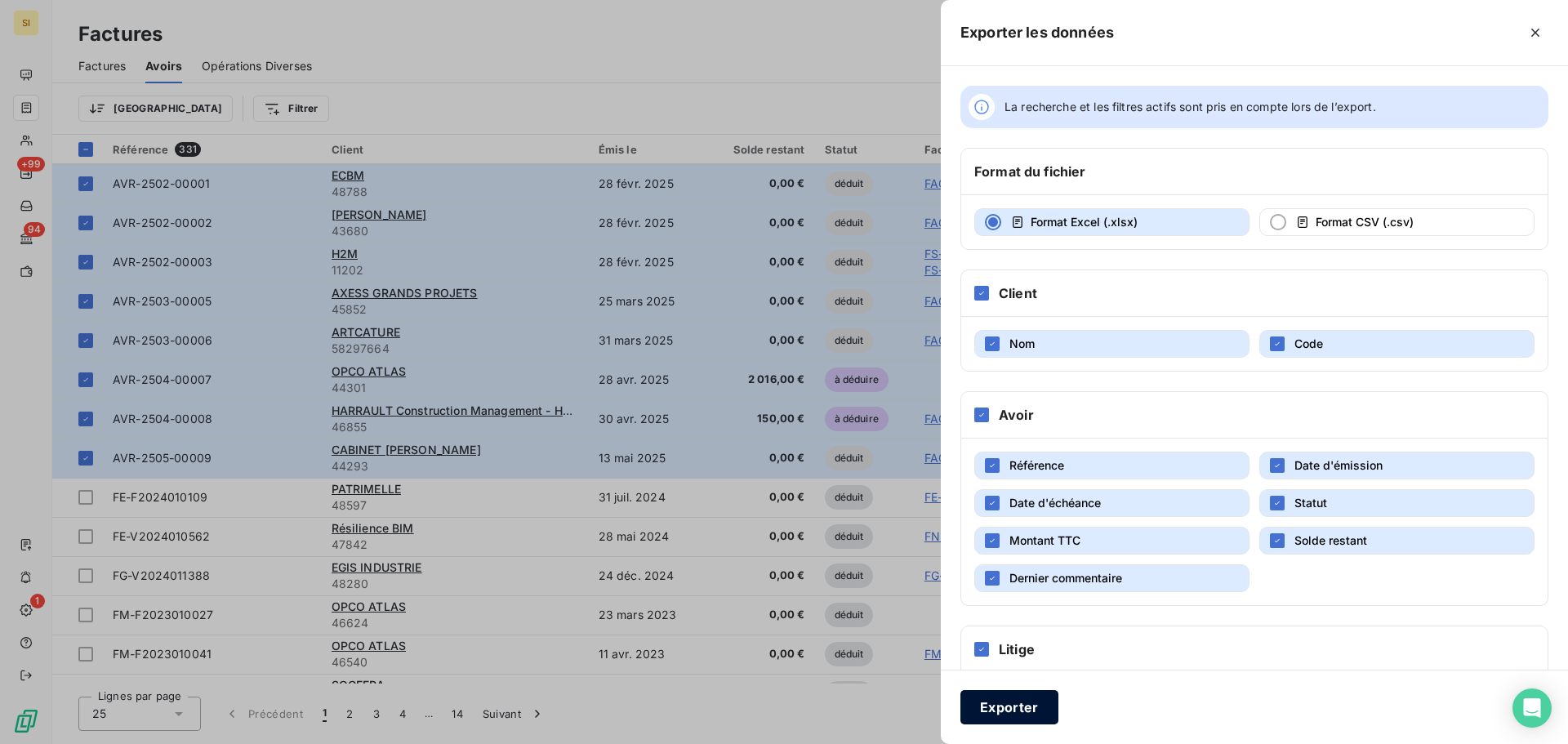
click at [1003, 713] on button "Exporter" at bounding box center [1010, 707] width 98 height 35
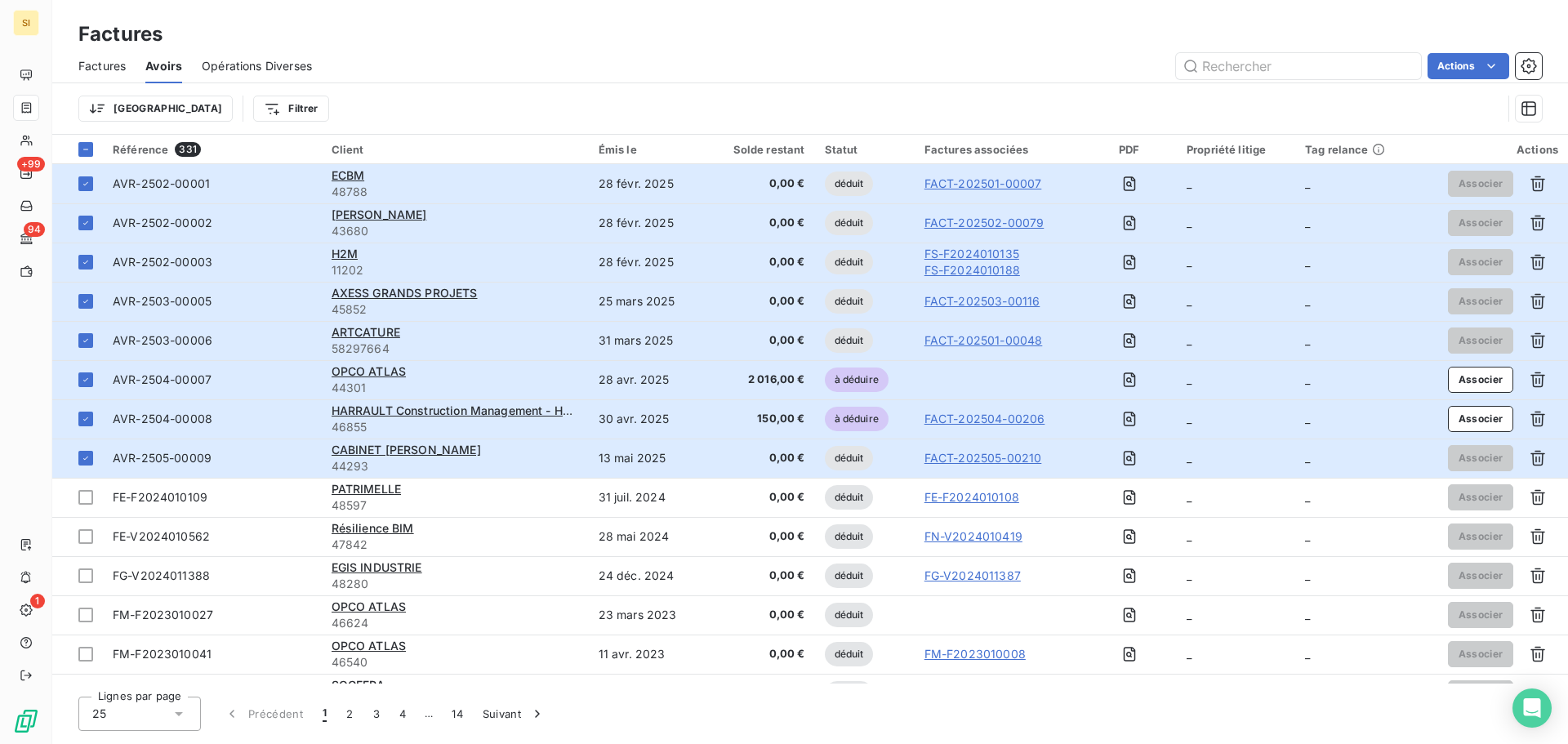
click at [80, 67] on span "Factures" at bounding box center [102, 66] width 47 height 16
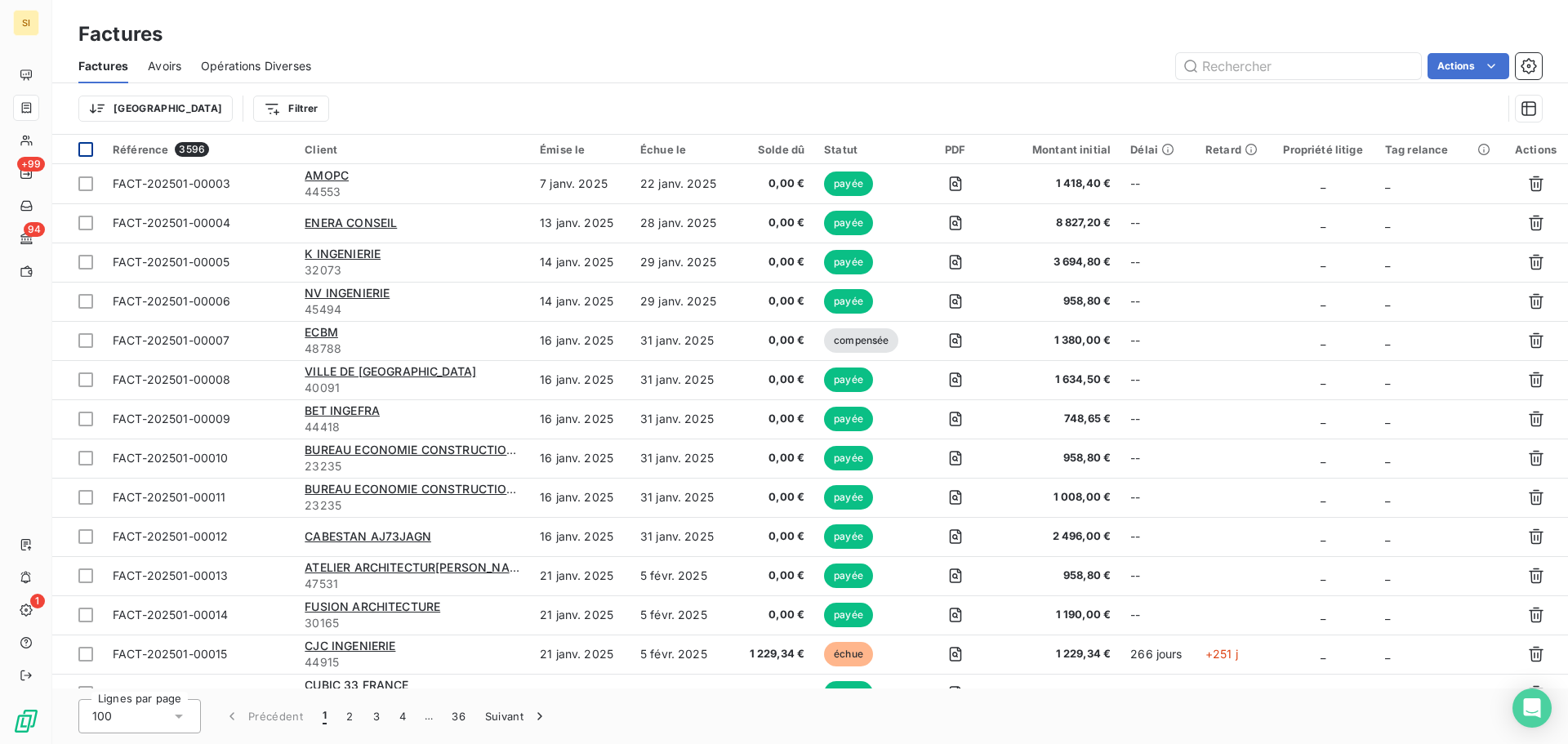
click at [90, 148] on div at bounding box center [85, 148] width 14 height 14
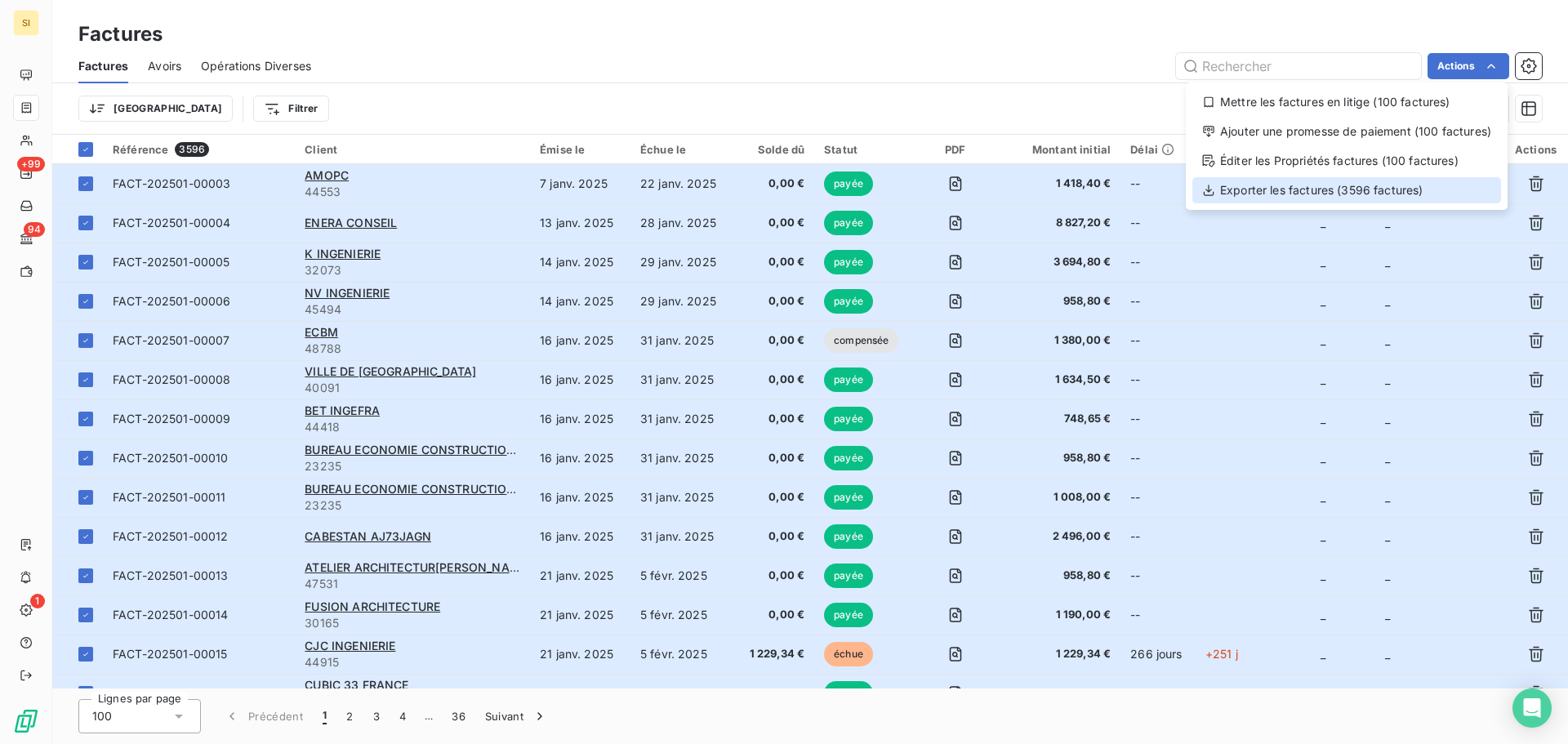
click at [1307, 191] on div "Exporter les factures (3596 factures)" at bounding box center [1347, 190] width 309 height 26
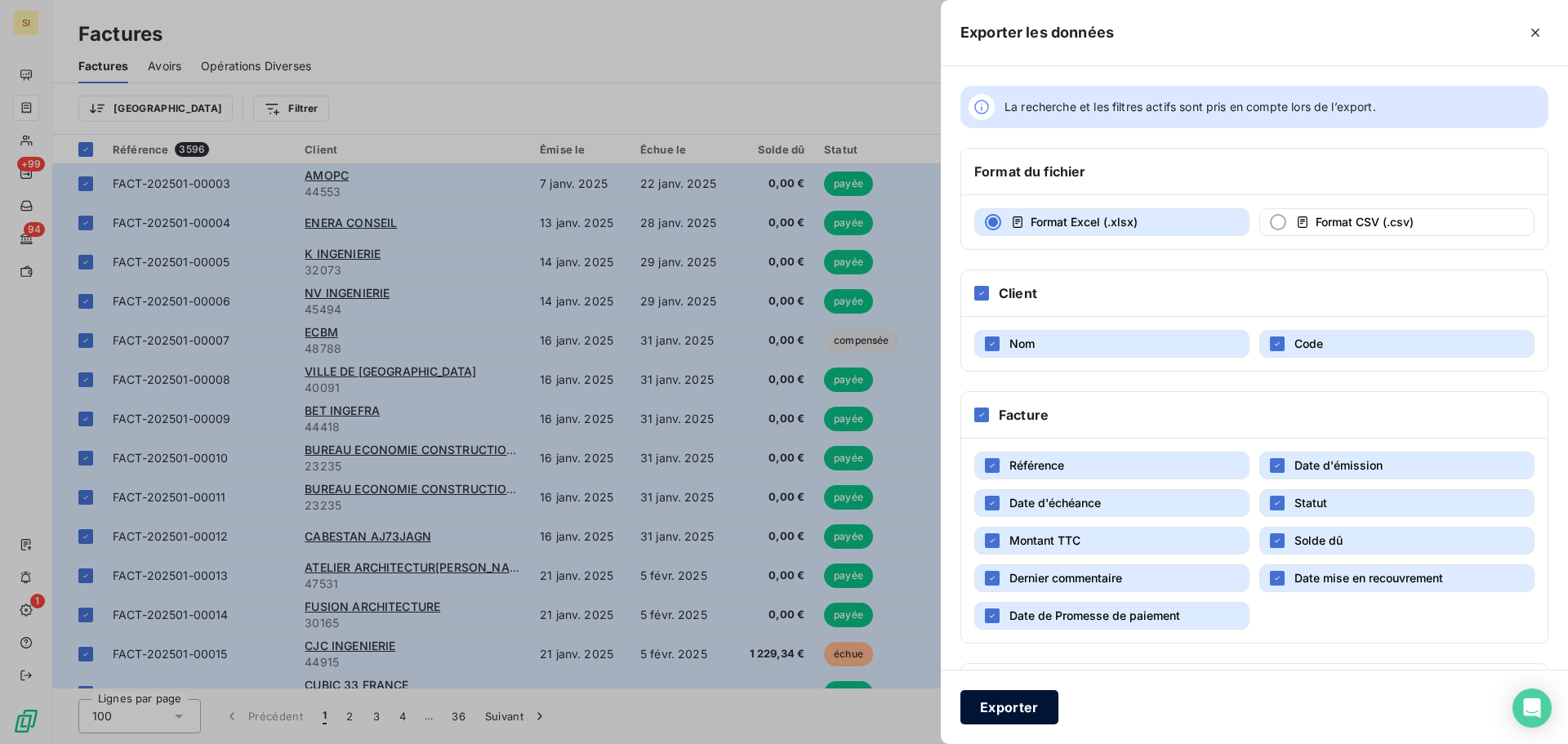
click at [1010, 720] on button "Exporter" at bounding box center [1010, 707] width 98 height 35
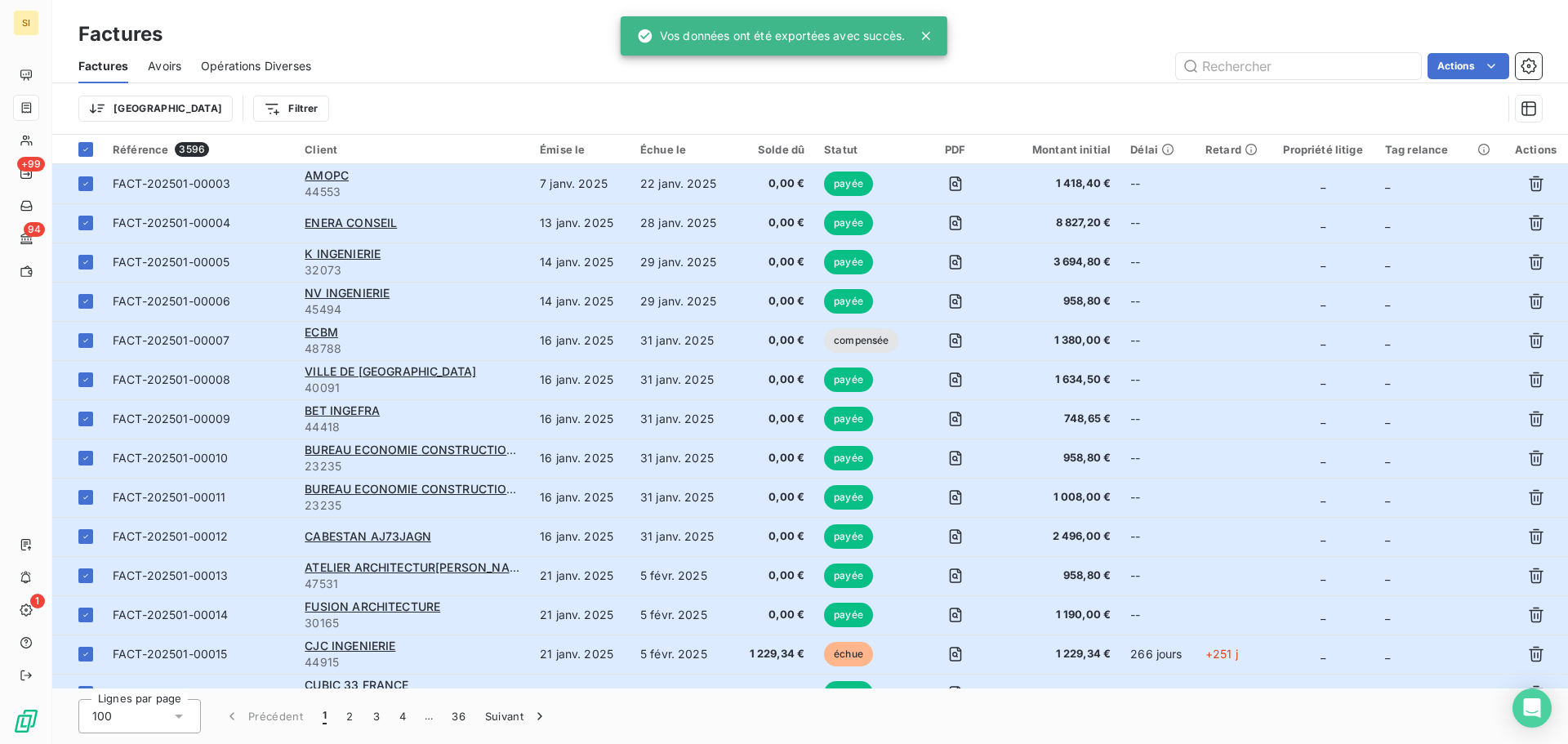
click at [163, 66] on span "Avoirs" at bounding box center [164, 66] width 34 height 16
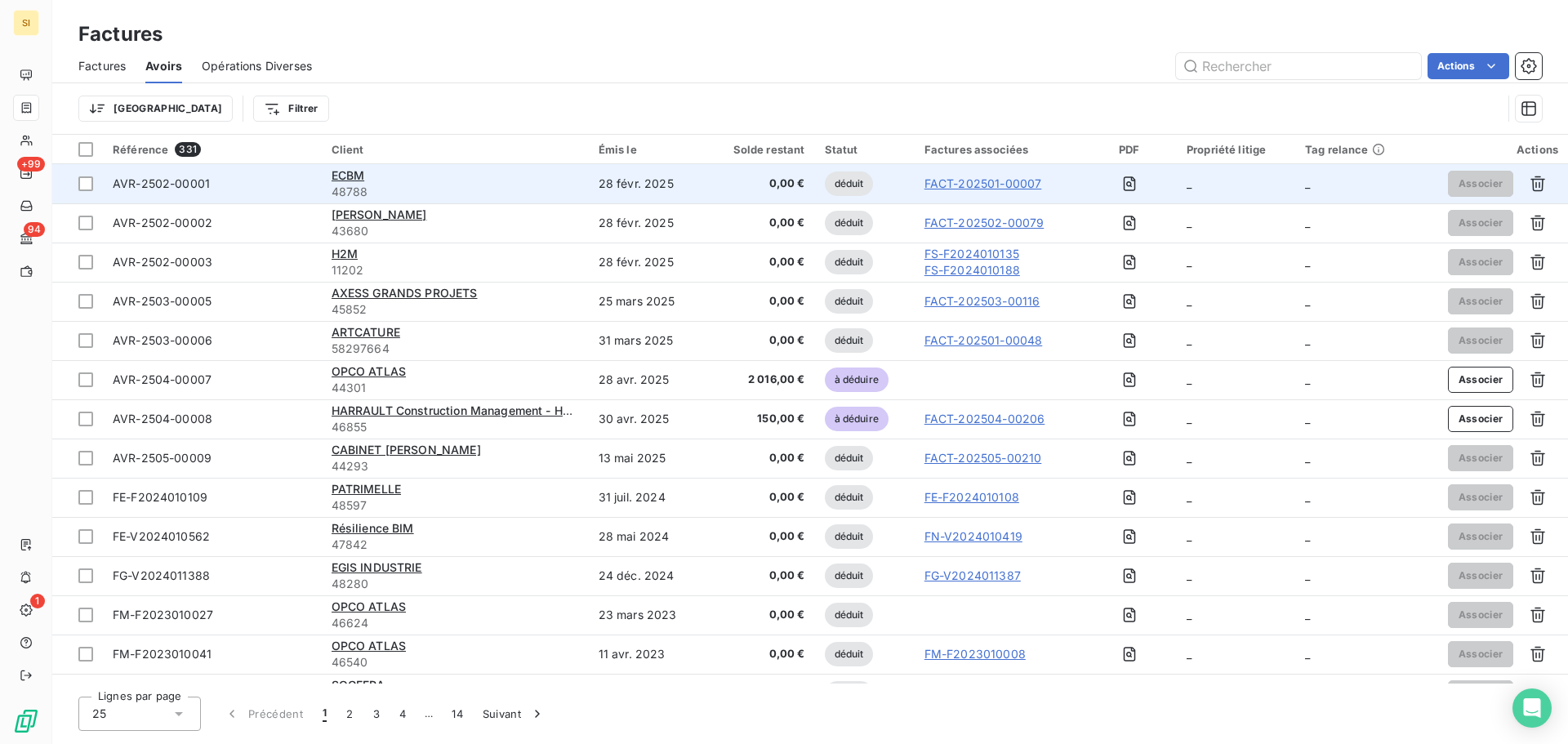
click at [1017, 183] on link "FACT-202501-00007" at bounding box center [983, 183] width 117 height 16
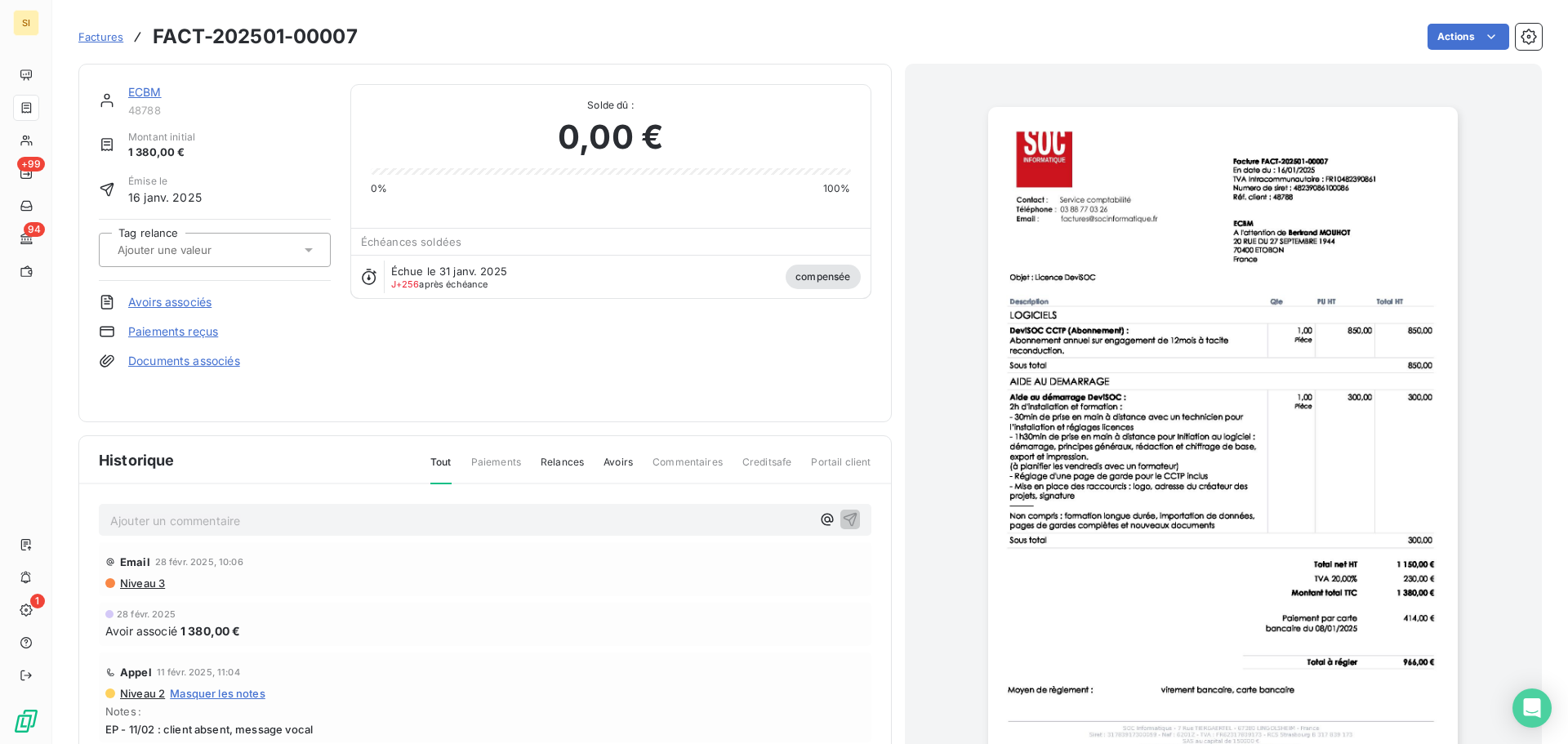
click at [215, 635] on span "1 380,00 €" at bounding box center [211, 631] width 61 height 17
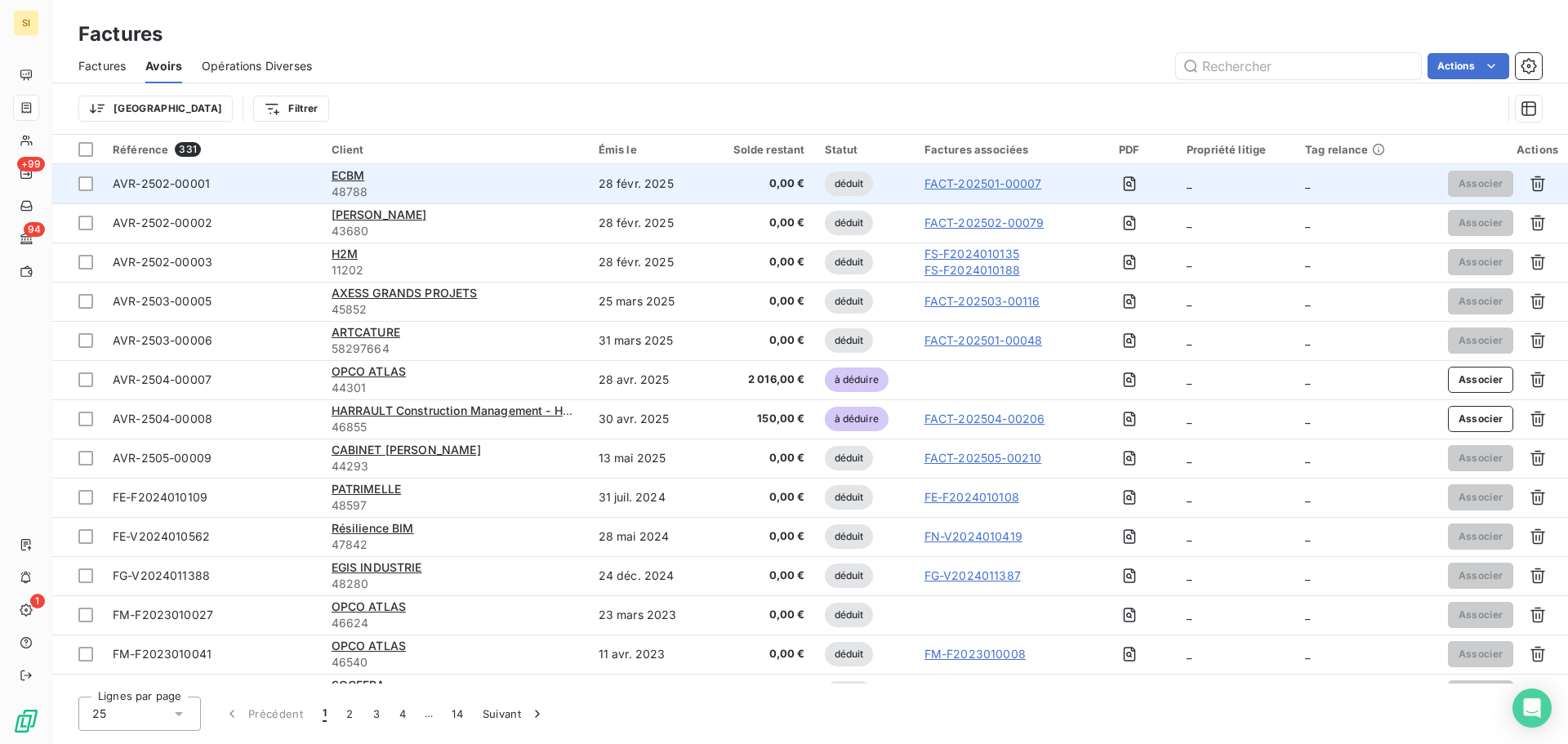
click at [168, 184] on span "AVR-2502-00001" at bounding box center [161, 183] width 97 height 13
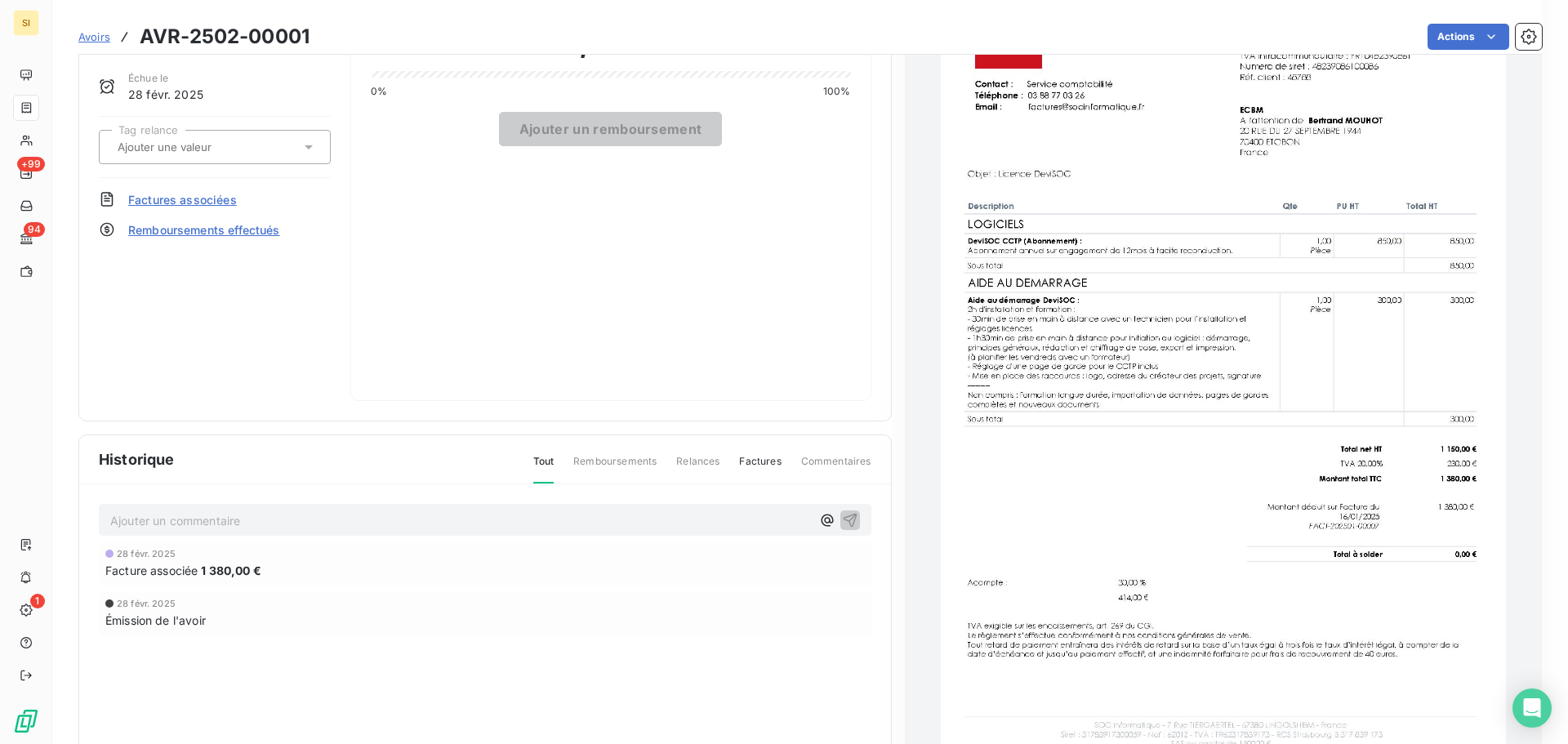
scroll to position [165, 0]
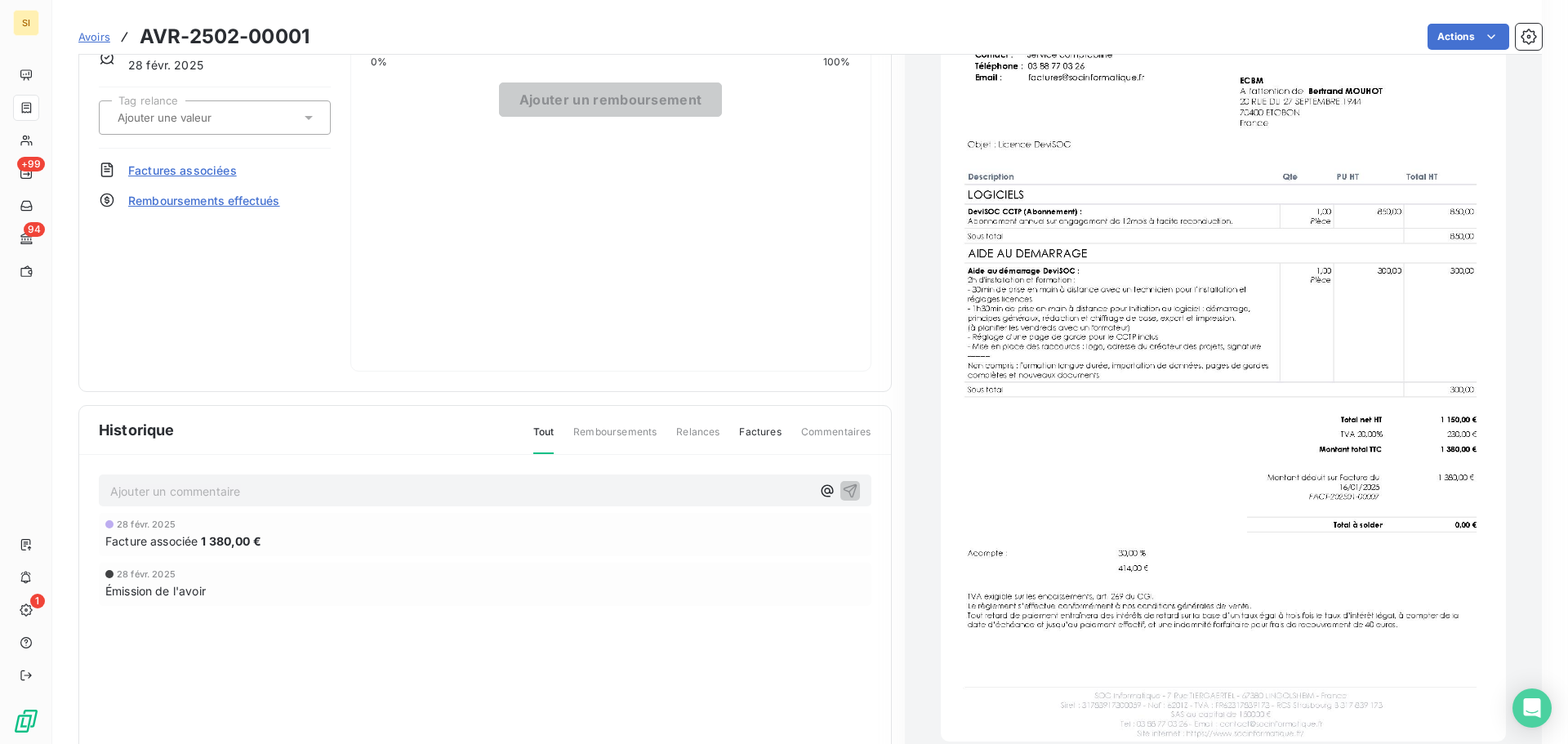
click at [1247, 326] on img "button" at bounding box center [1223, 342] width 565 height 799
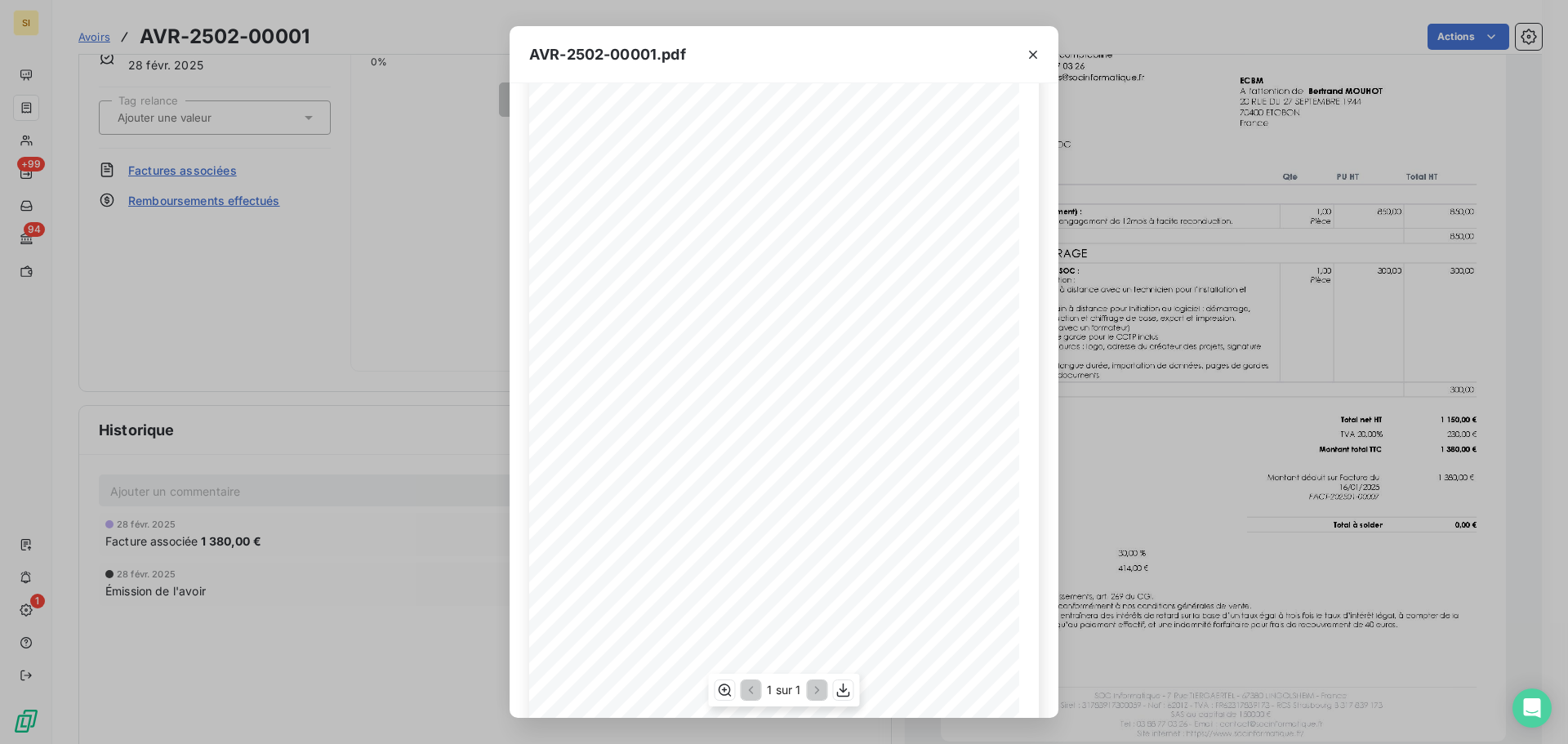
scroll to position [98, 0]
click at [845, 692] on icon "button" at bounding box center [843, 690] width 16 height 16
click at [1032, 52] on icon "button" at bounding box center [1032, 54] width 16 height 16
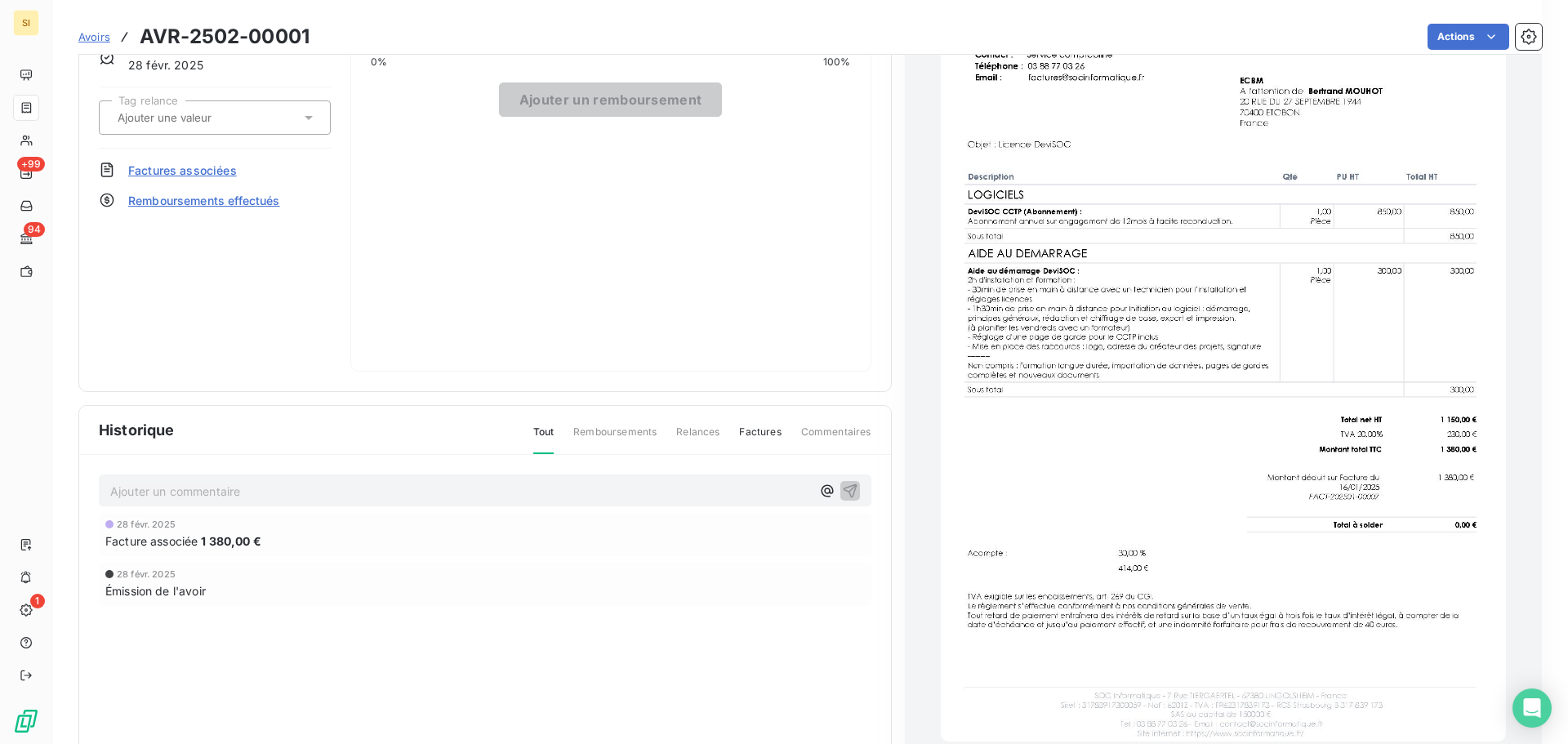
click at [95, 37] on span "Avoirs" at bounding box center [94, 36] width 32 height 13
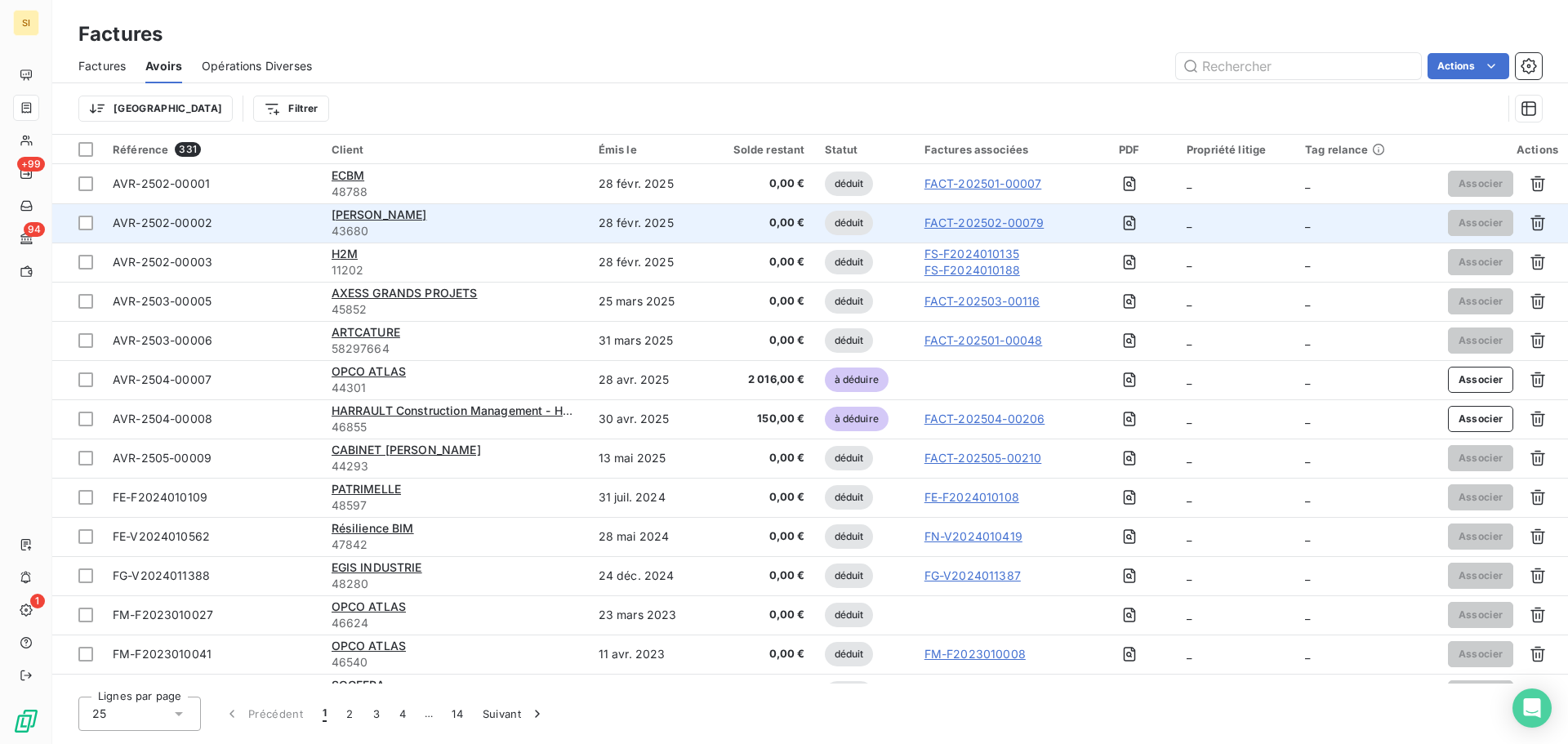
click at [184, 225] on span "AVR-2502-00002" at bounding box center [163, 223] width 100 height 13
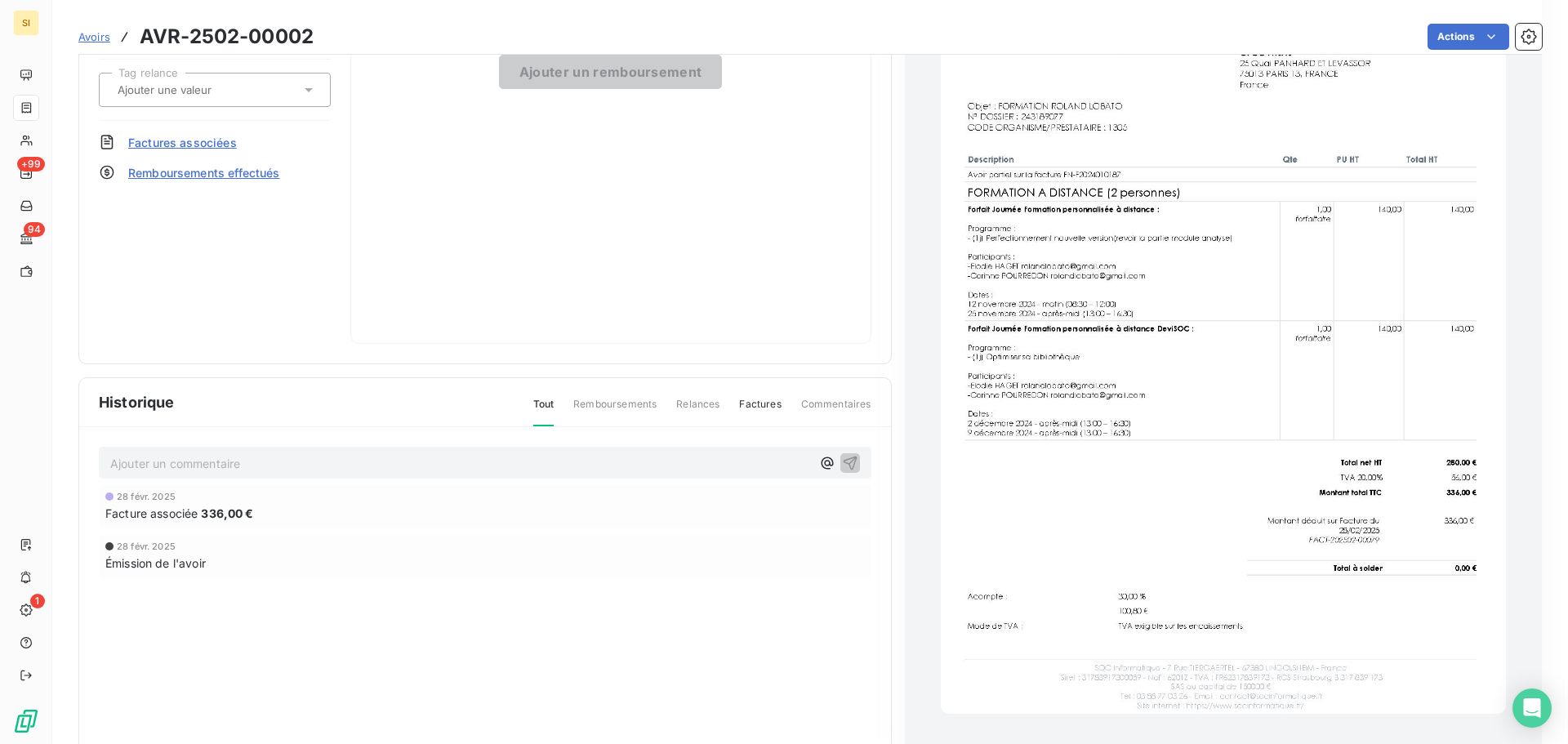
scroll to position [224, 0]
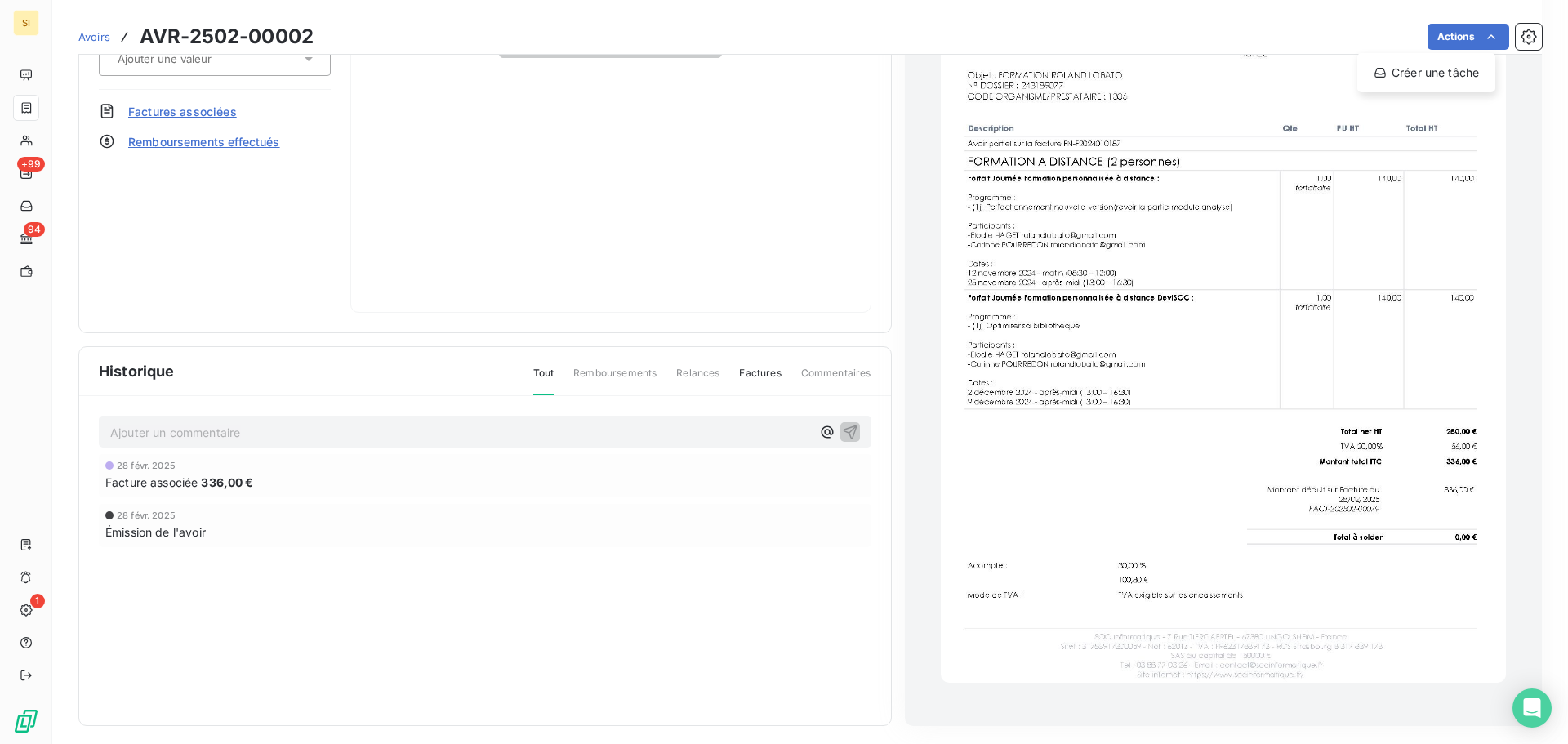
click at [1341, 439] on html "SI +99 94 1 Avoirs AVR-2502-00002 Actions Créer une tâc[PERSON_NAME] Montant in…" at bounding box center [784, 372] width 1568 height 744
click at [1142, 444] on img "button" at bounding box center [1223, 283] width 565 height 799
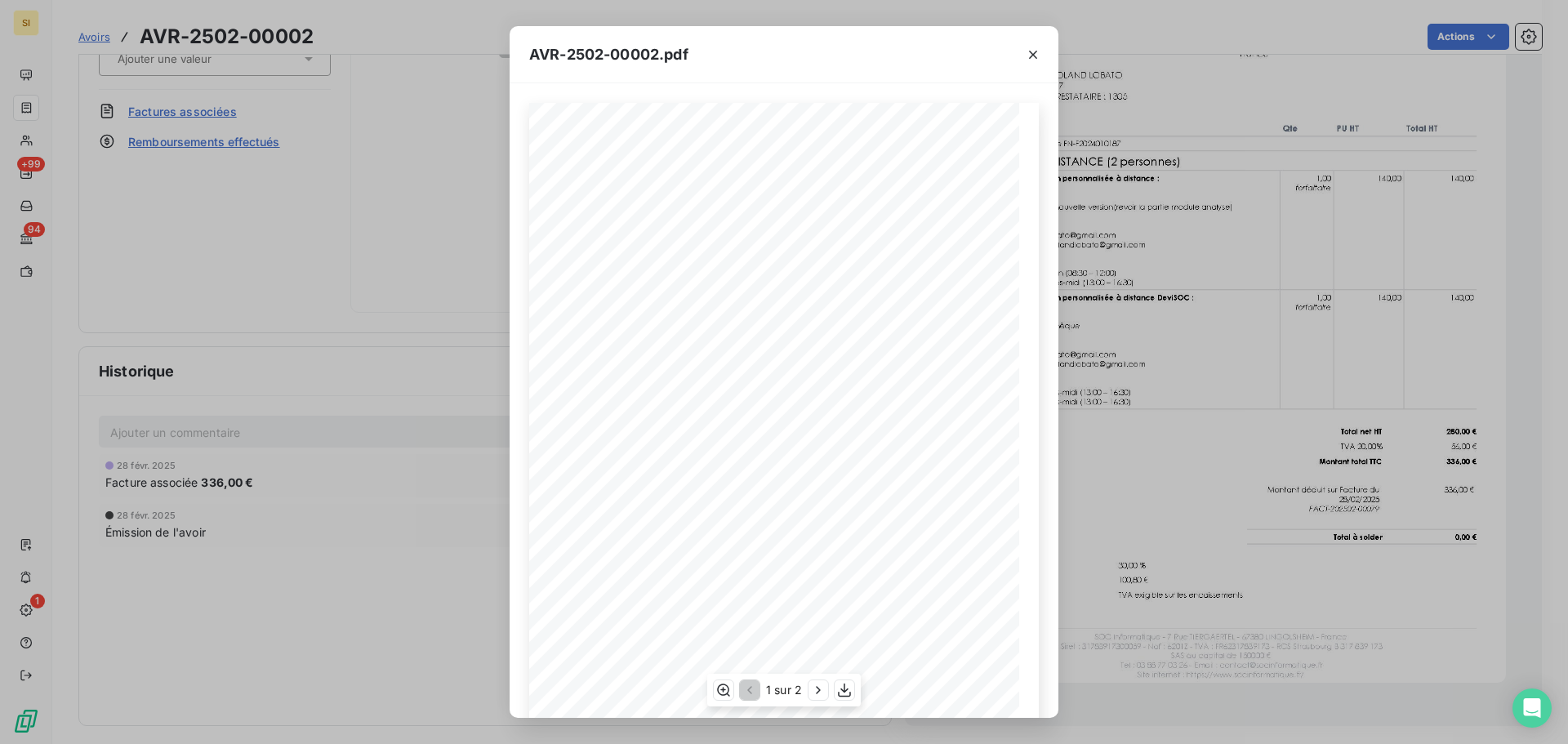
scroll to position [97, 0]
click at [843, 687] on icon "button" at bounding box center [844, 690] width 16 height 16
click at [1036, 51] on icon "button" at bounding box center [1033, 55] width 8 height 8
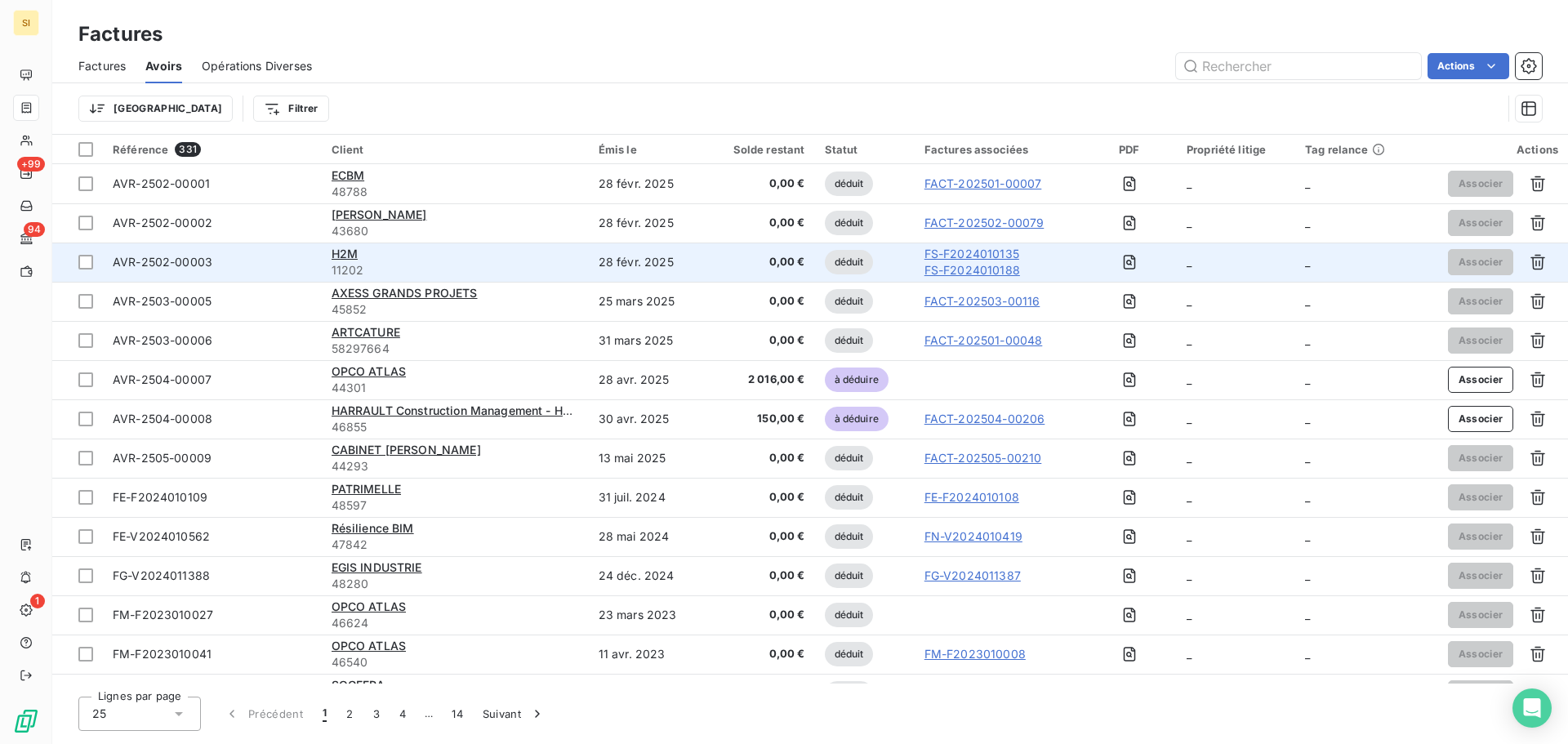
click at [193, 260] on span "AVR-2502-00003" at bounding box center [163, 261] width 100 height 13
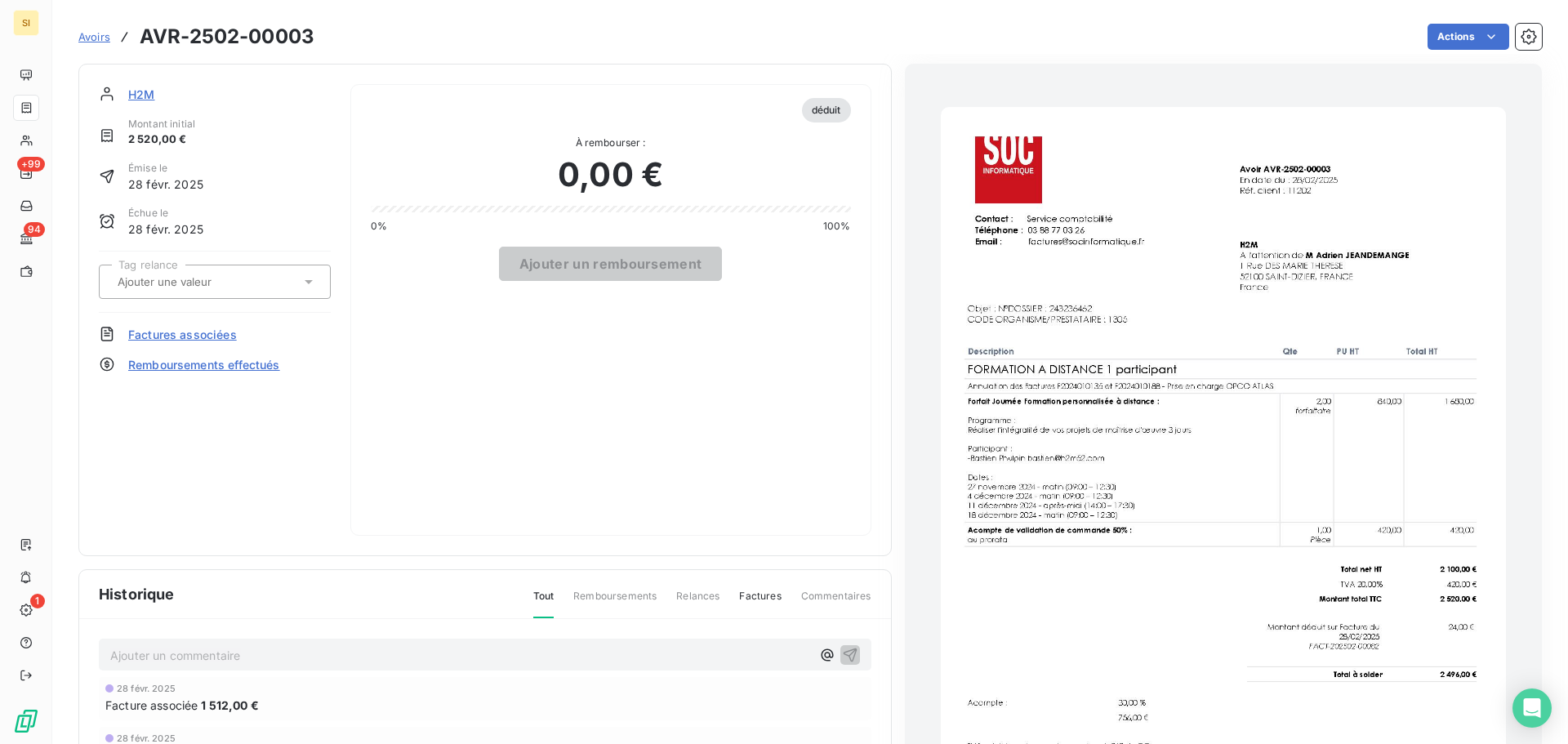
click at [1313, 597] on img "button" at bounding box center [1223, 506] width 565 height 799
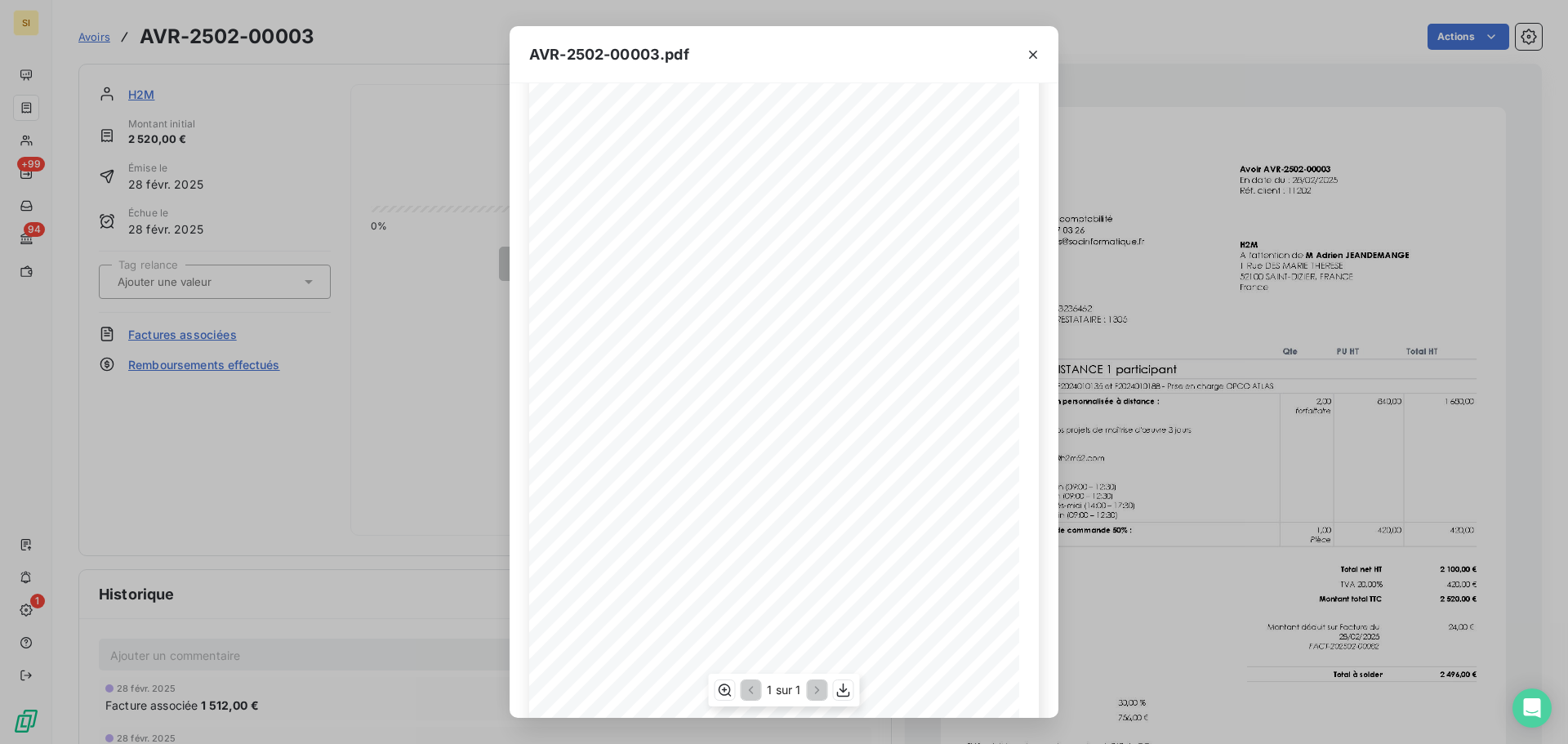
scroll to position [98, 0]
click at [843, 693] on icon "button" at bounding box center [843, 690] width 13 height 13
click at [1038, 54] on icon "button" at bounding box center [1032, 54] width 16 height 16
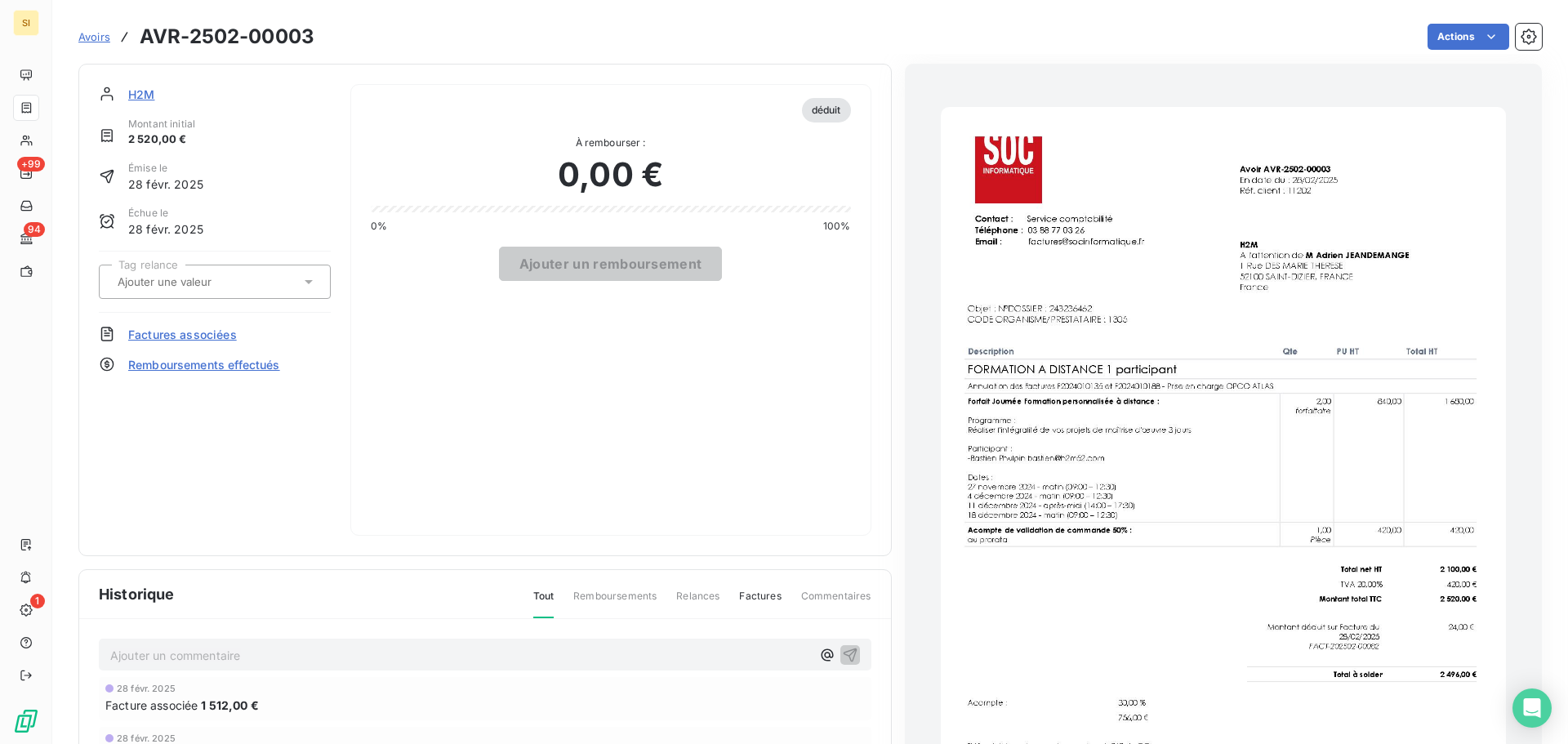
click at [91, 37] on span "Avoirs" at bounding box center [94, 36] width 32 height 13
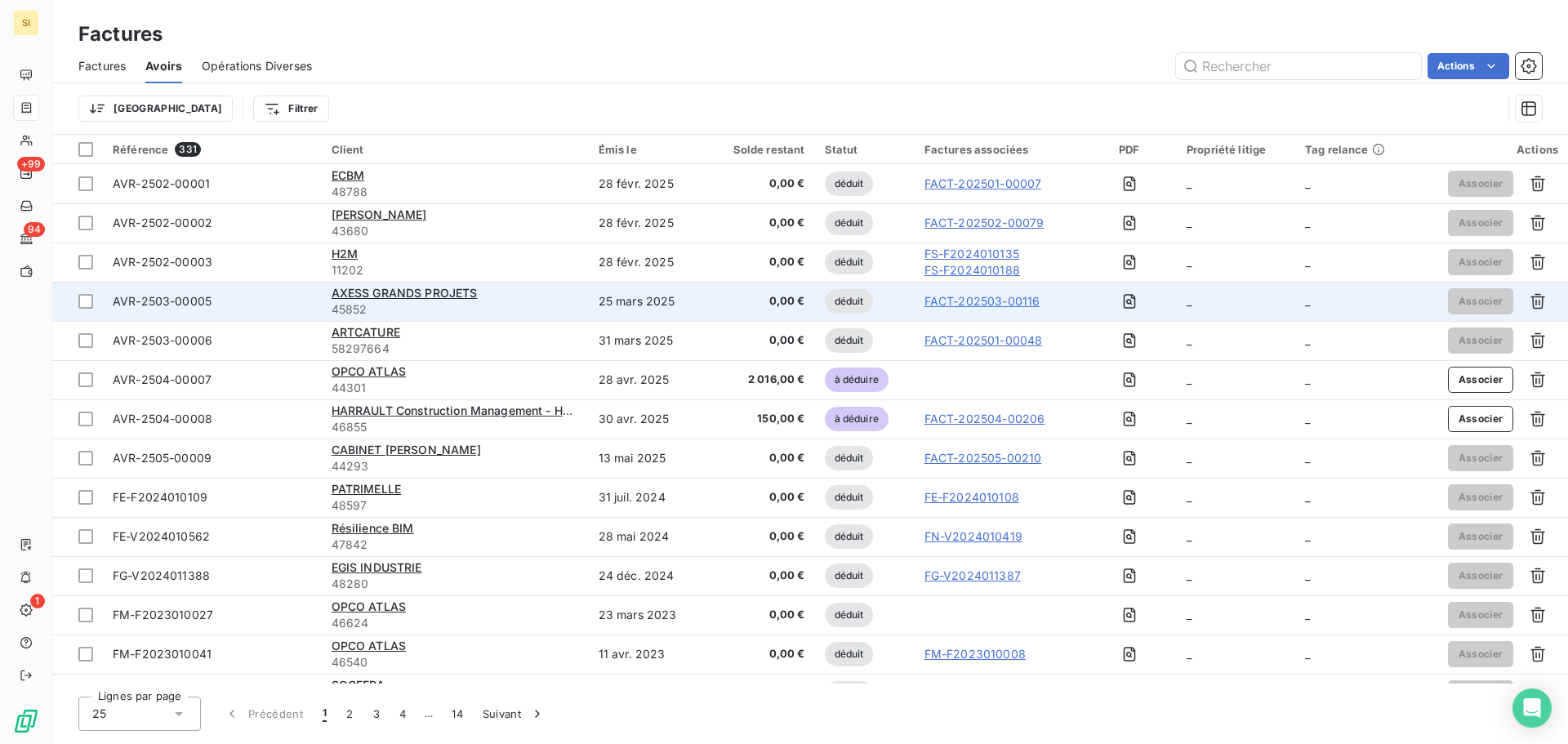
click at [194, 299] on span "AVR-2503-00005" at bounding box center [162, 301] width 99 height 13
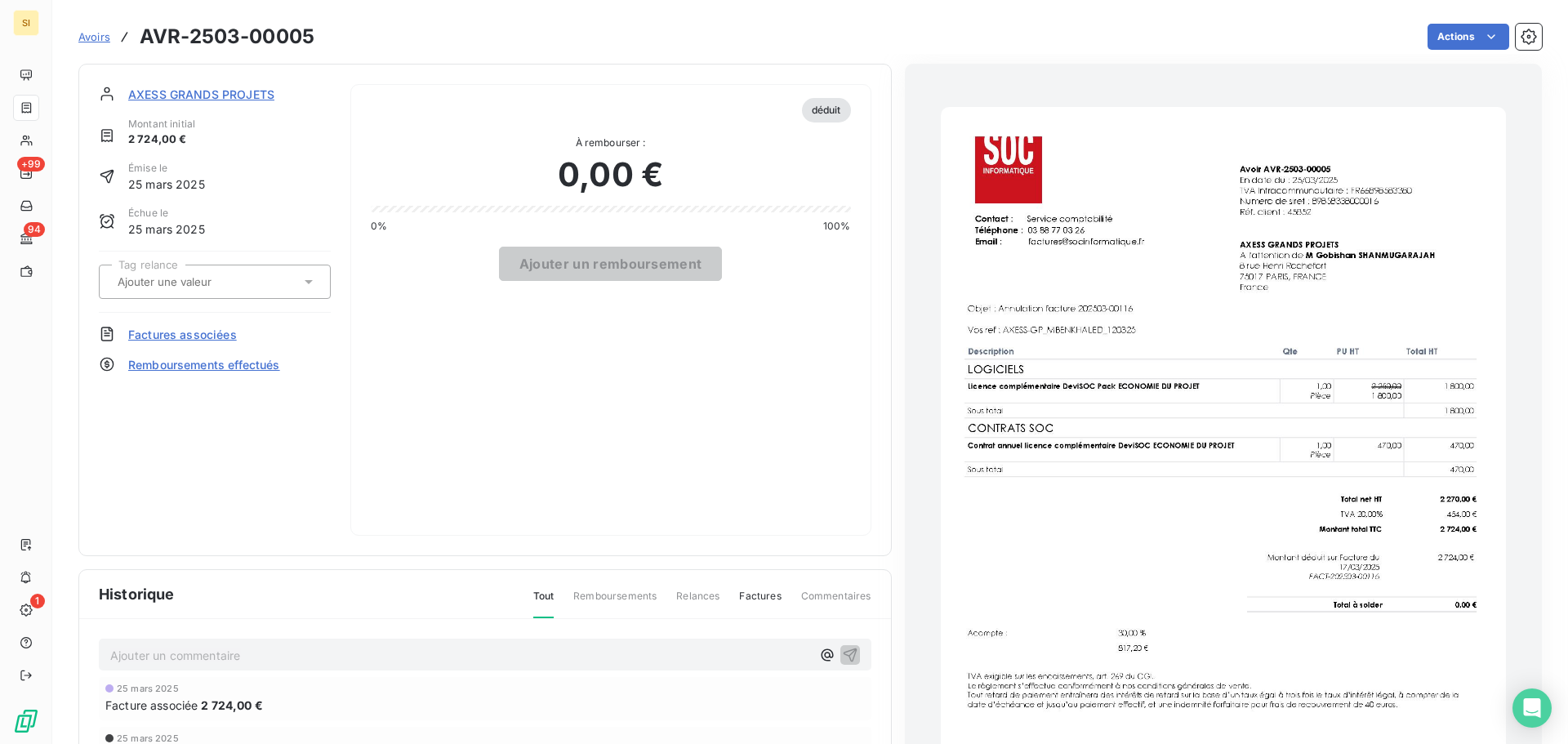
click at [1320, 538] on img "button" at bounding box center [1223, 506] width 565 height 799
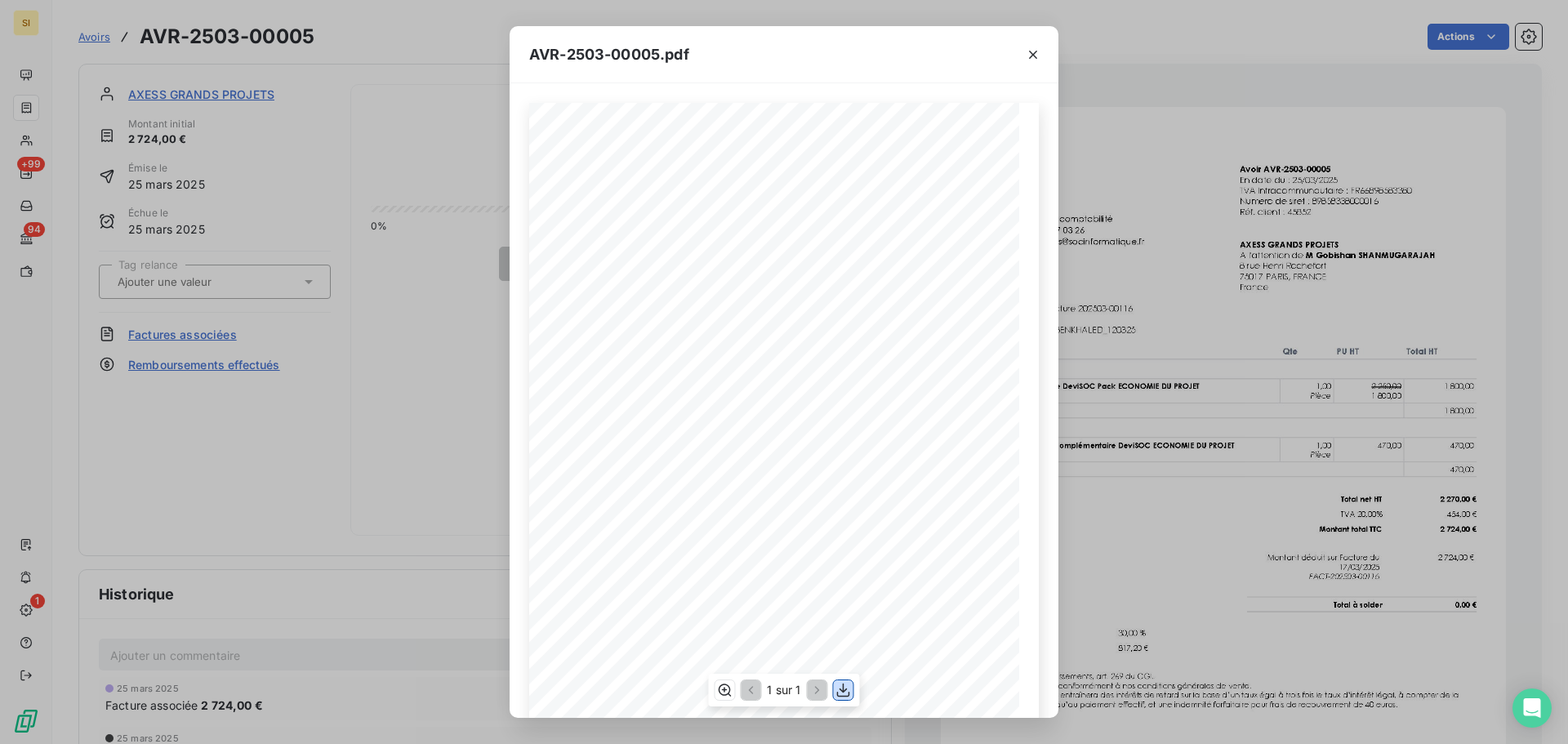
drag, startPoint x: 839, startPoint y: 687, endPoint x: 854, endPoint y: 693, distance: 16.2
click at [839, 688] on icon "button" at bounding box center [843, 690] width 16 height 16
click at [1036, 52] on icon "button" at bounding box center [1033, 55] width 8 height 8
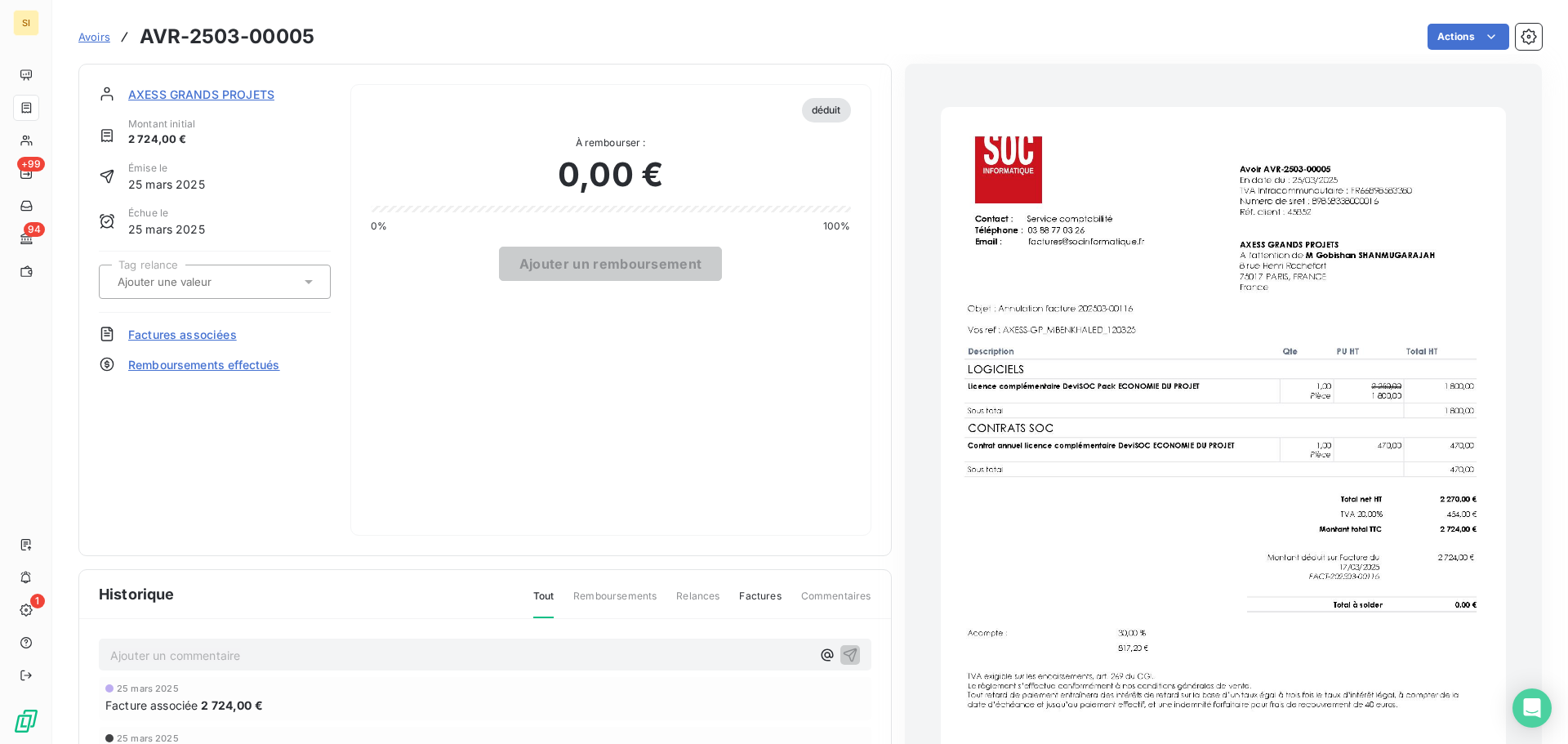
click at [104, 33] on span "Avoirs" at bounding box center [94, 36] width 32 height 13
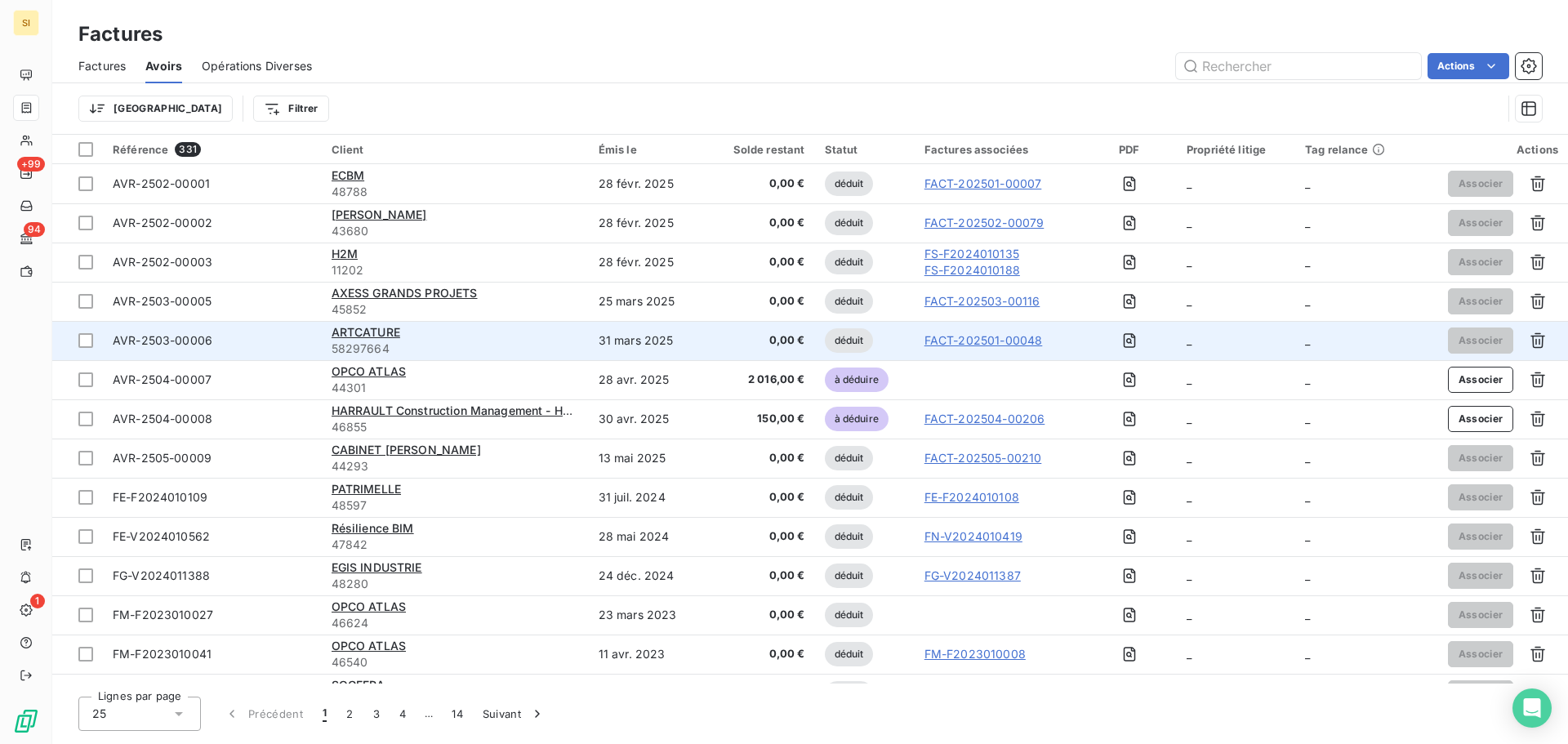
click at [148, 340] on span "AVR-2503-00006" at bounding box center [163, 340] width 100 height 13
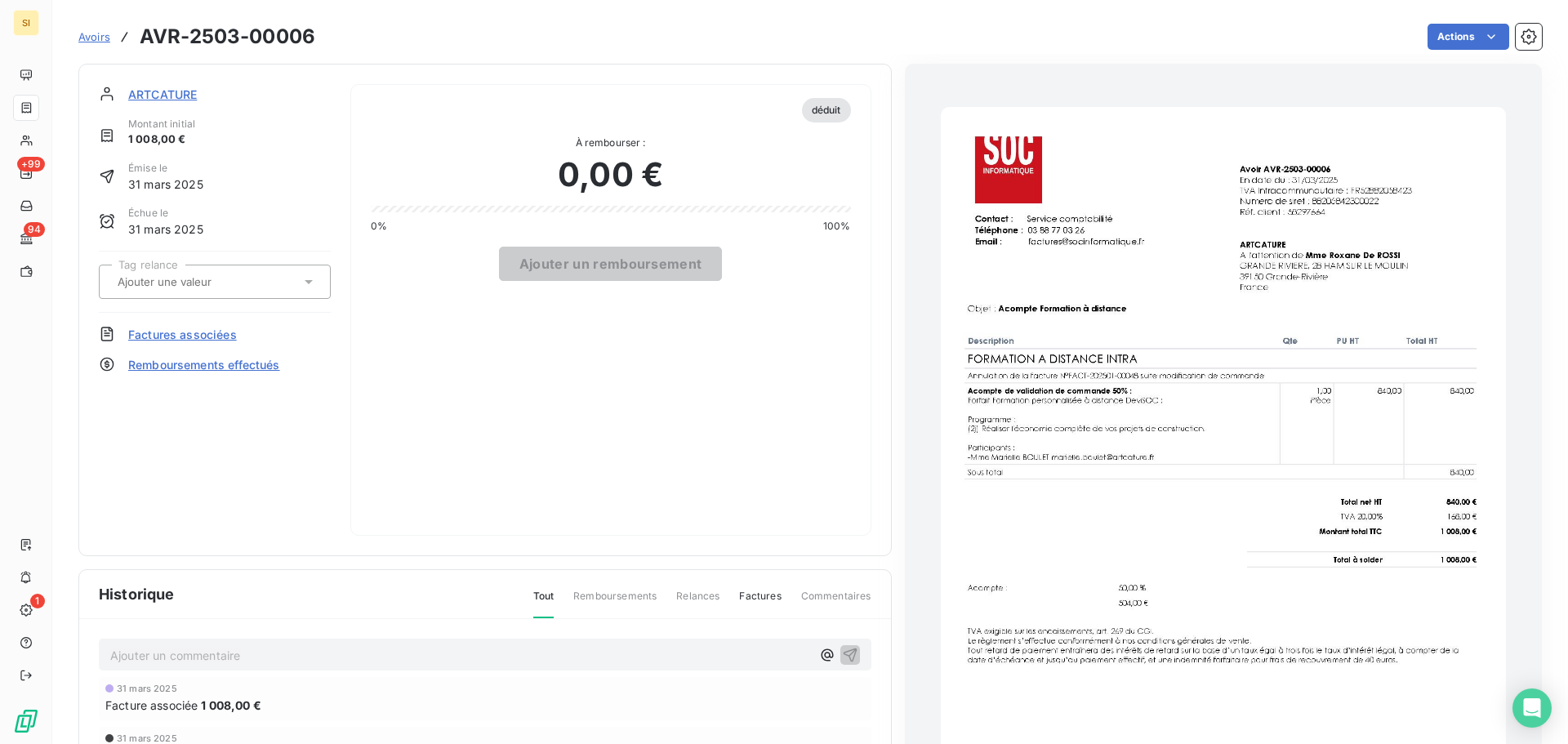
click at [1298, 442] on img "button" at bounding box center [1223, 506] width 565 height 799
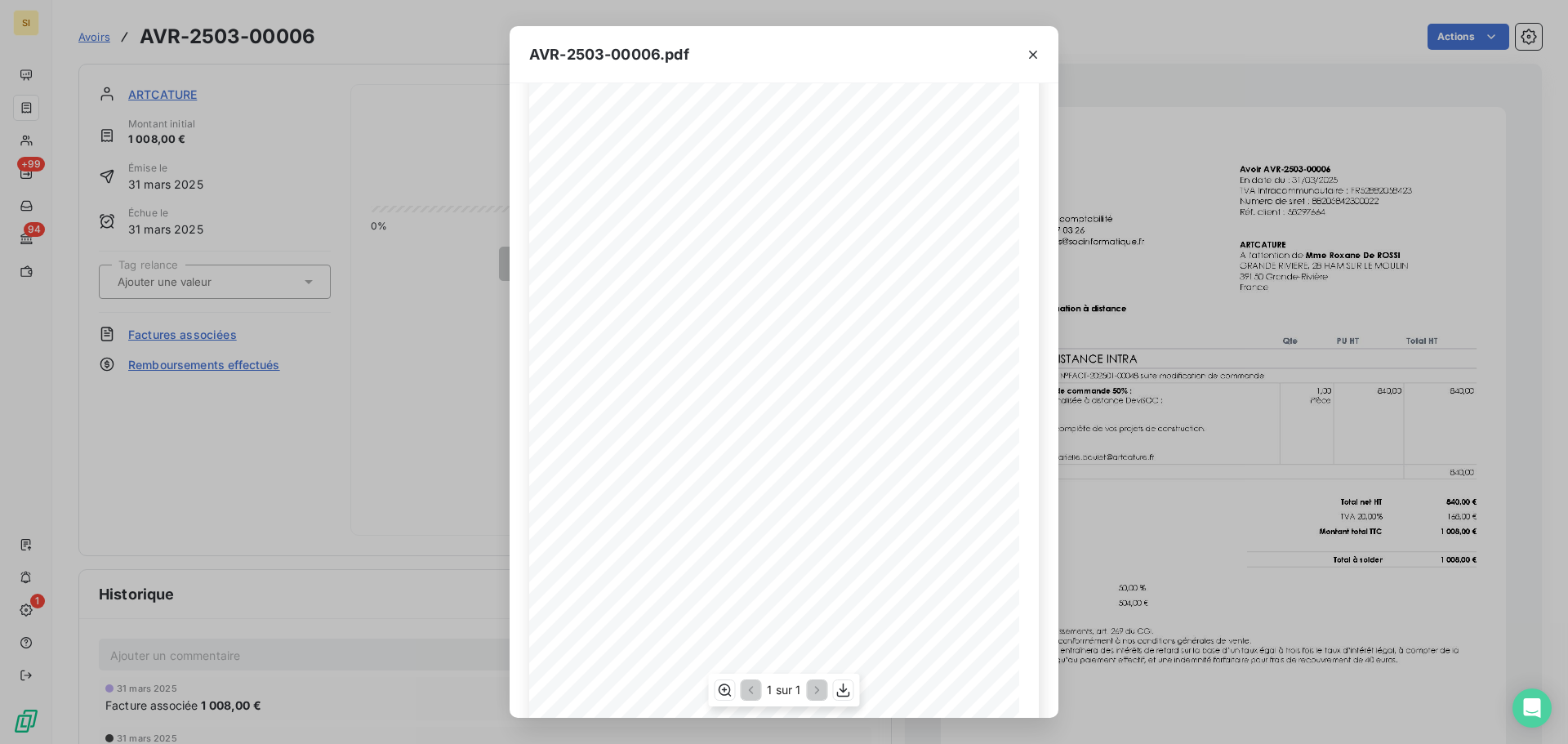
scroll to position [98, 0]
click at [844, 691] on icon "button" at bounding box center [843, 690] width 13 height 13
click at [1039, 53] on icon "button" at bounding box center [1032, 54] width 16 height 16
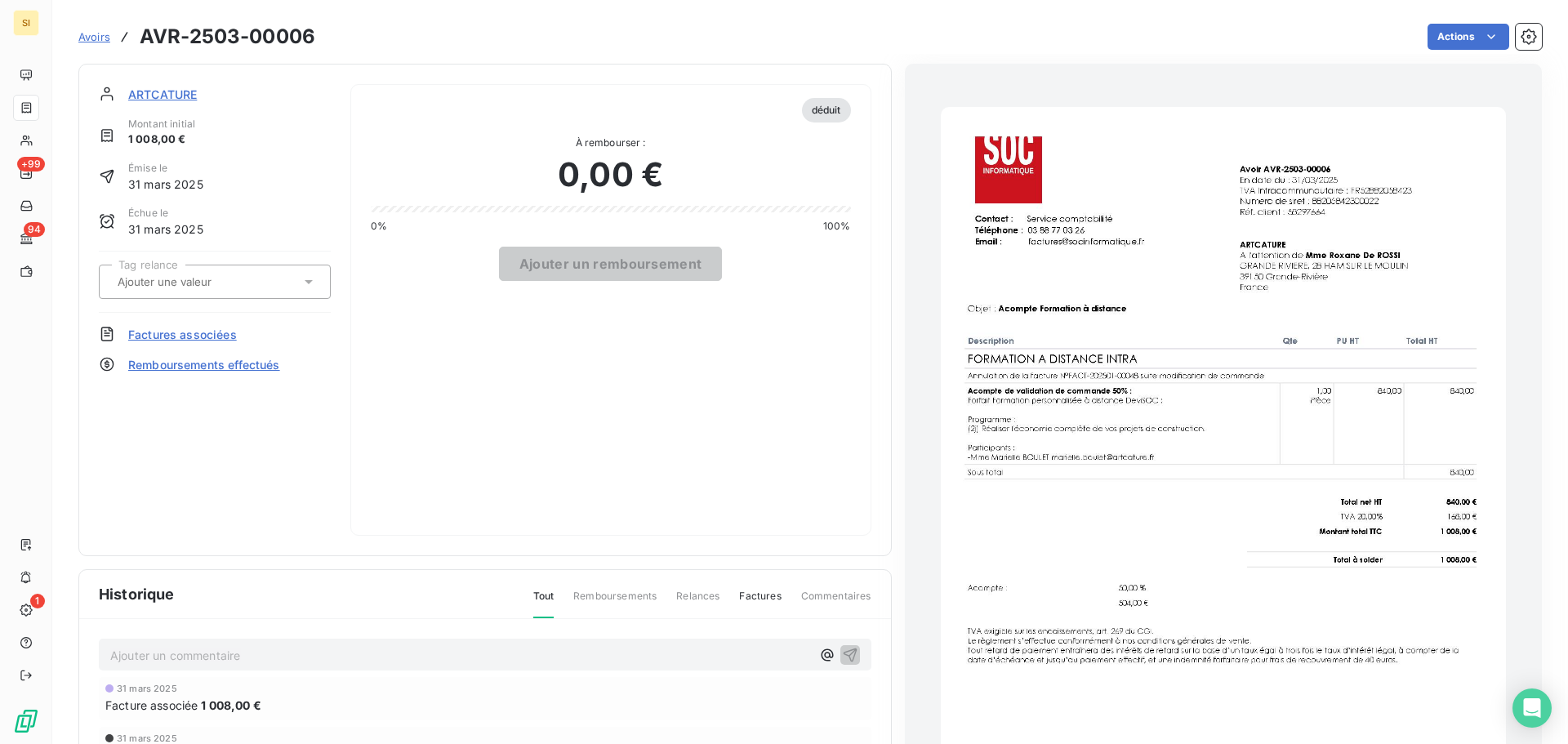
click at [84, 37] on span "Avoirs" at bounding box center [94, 36] width 32 height 13
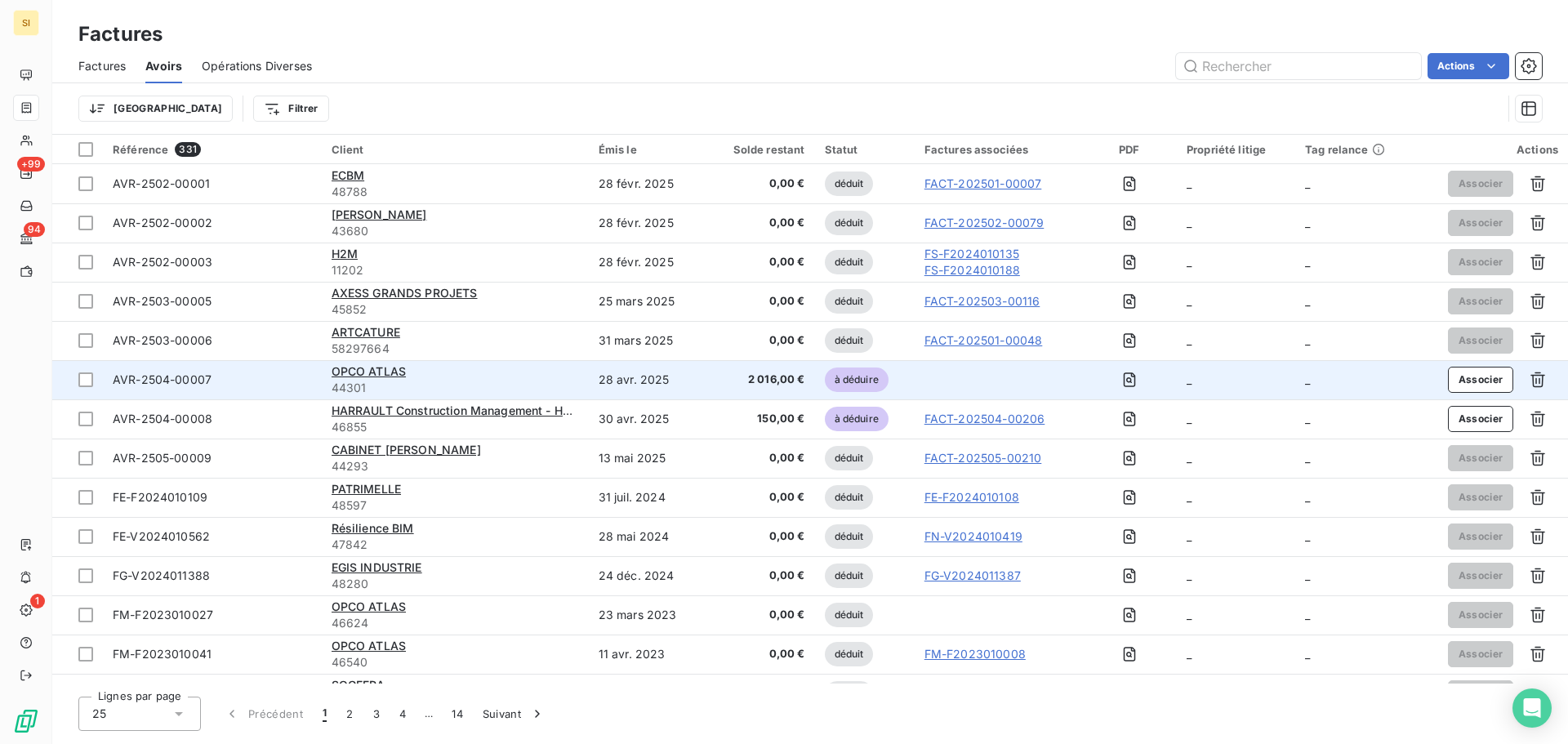
click at [173, 382] on span "AVR-2504-00007" at bounding box center [162, 380] width 99 height 13
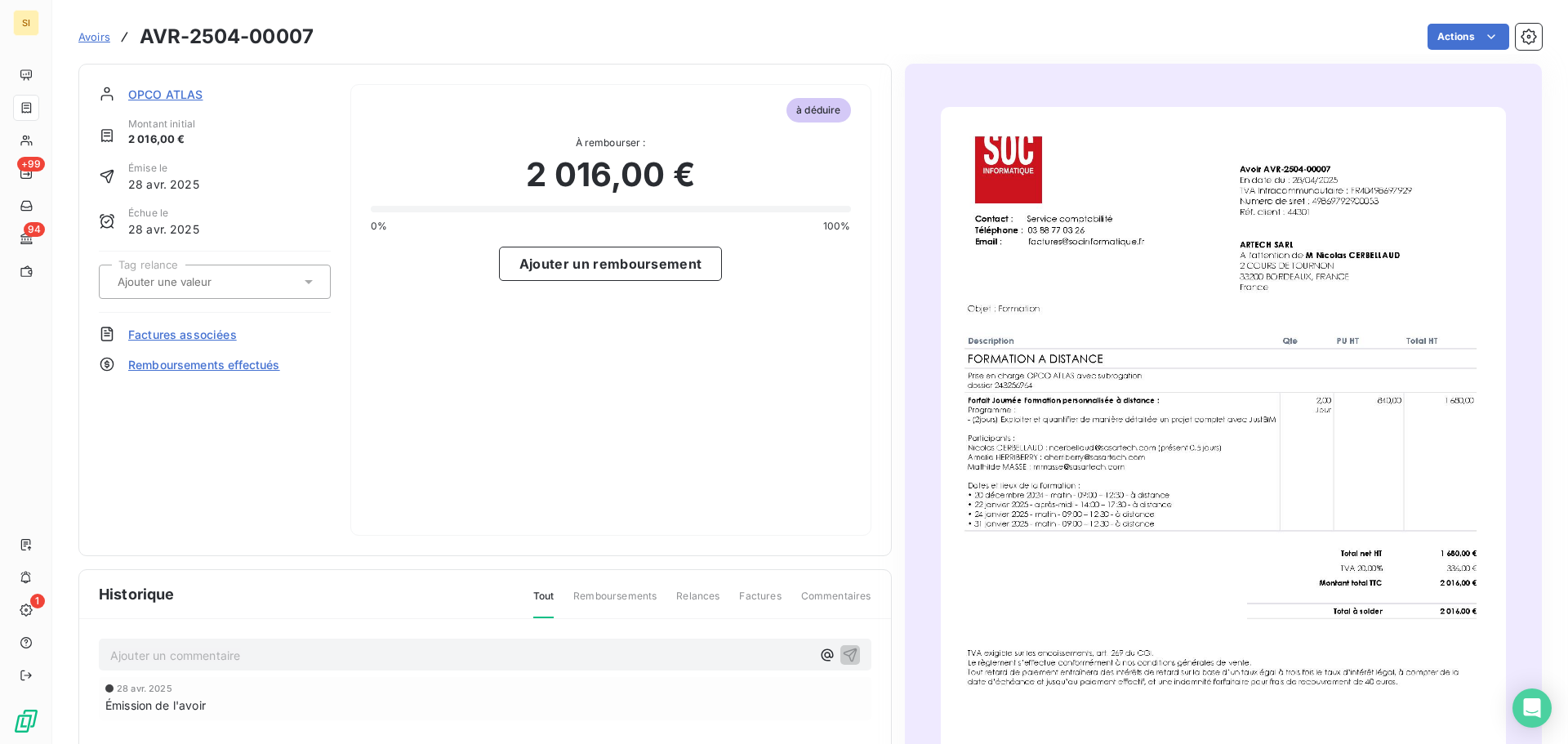
click at [1301, 601] on img "button" at bounding box center [1223, 506] width 565 height 799
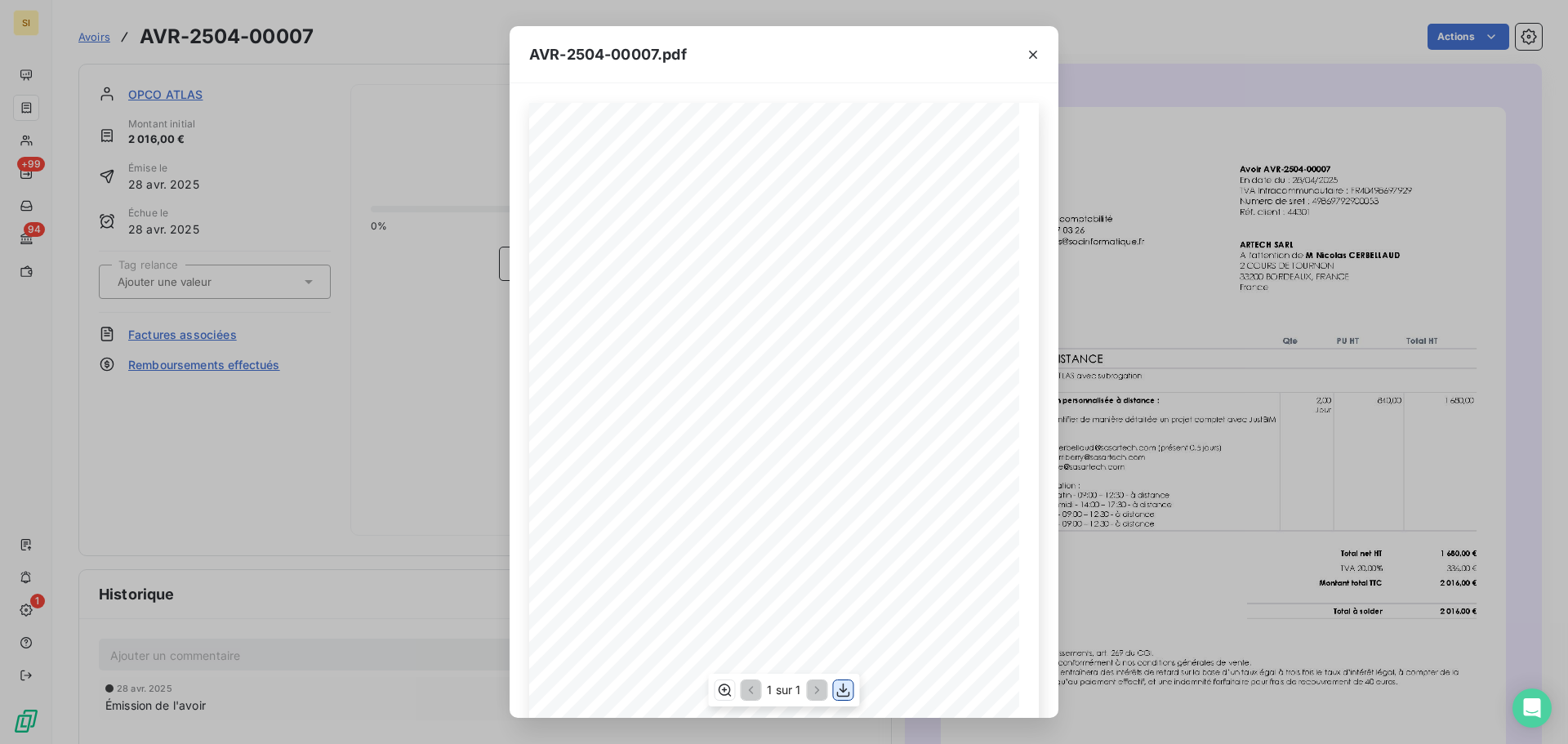
click at [853, 690] on button "button" at bounding box center [843, 690] width 19 height 19
click at [1037, 46] on icon "button" at bounding box center [1032, 54] width 16 height 16
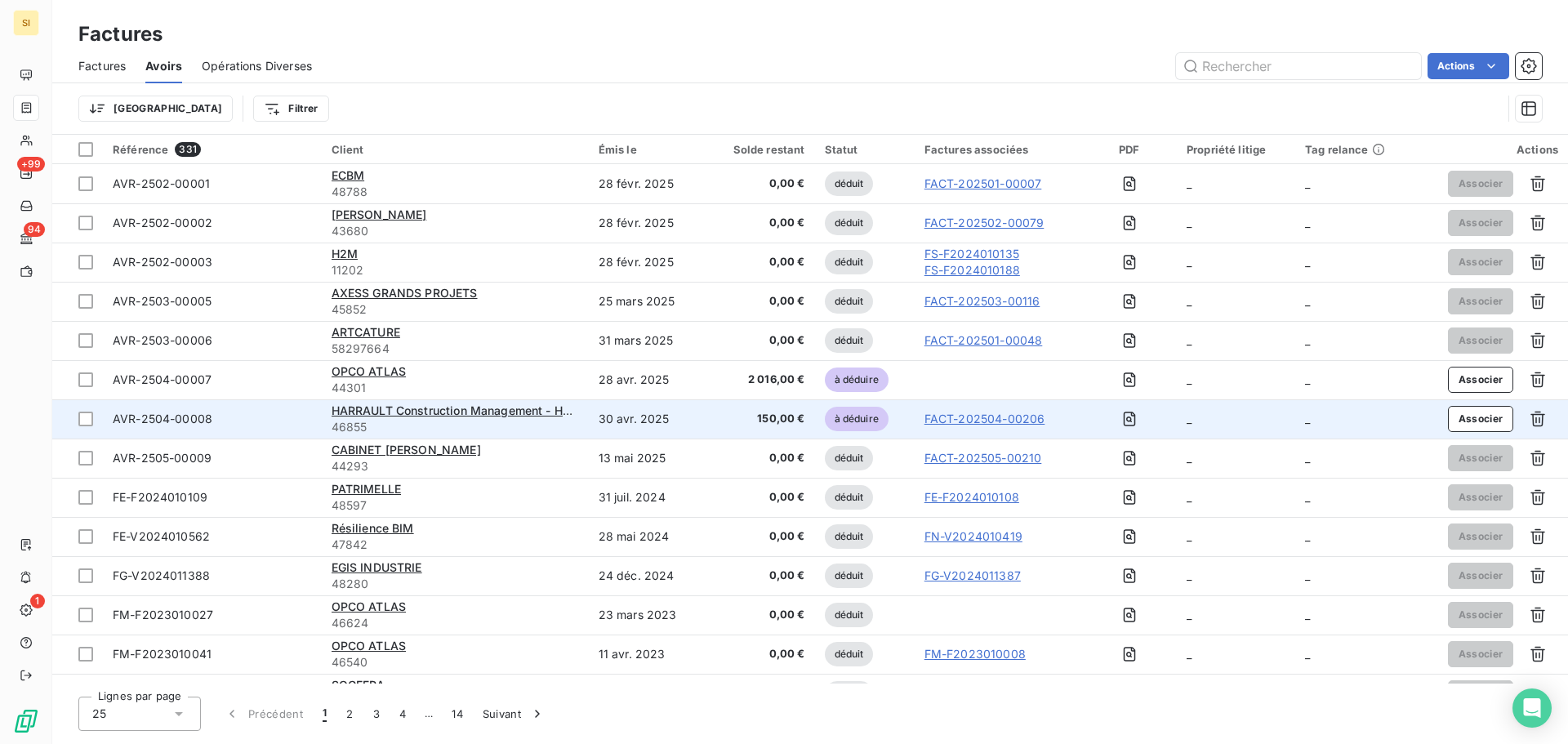
click at [208, 423] on span "AVR-2504-00008" at bounding box center [163, 418] width 100 height 13
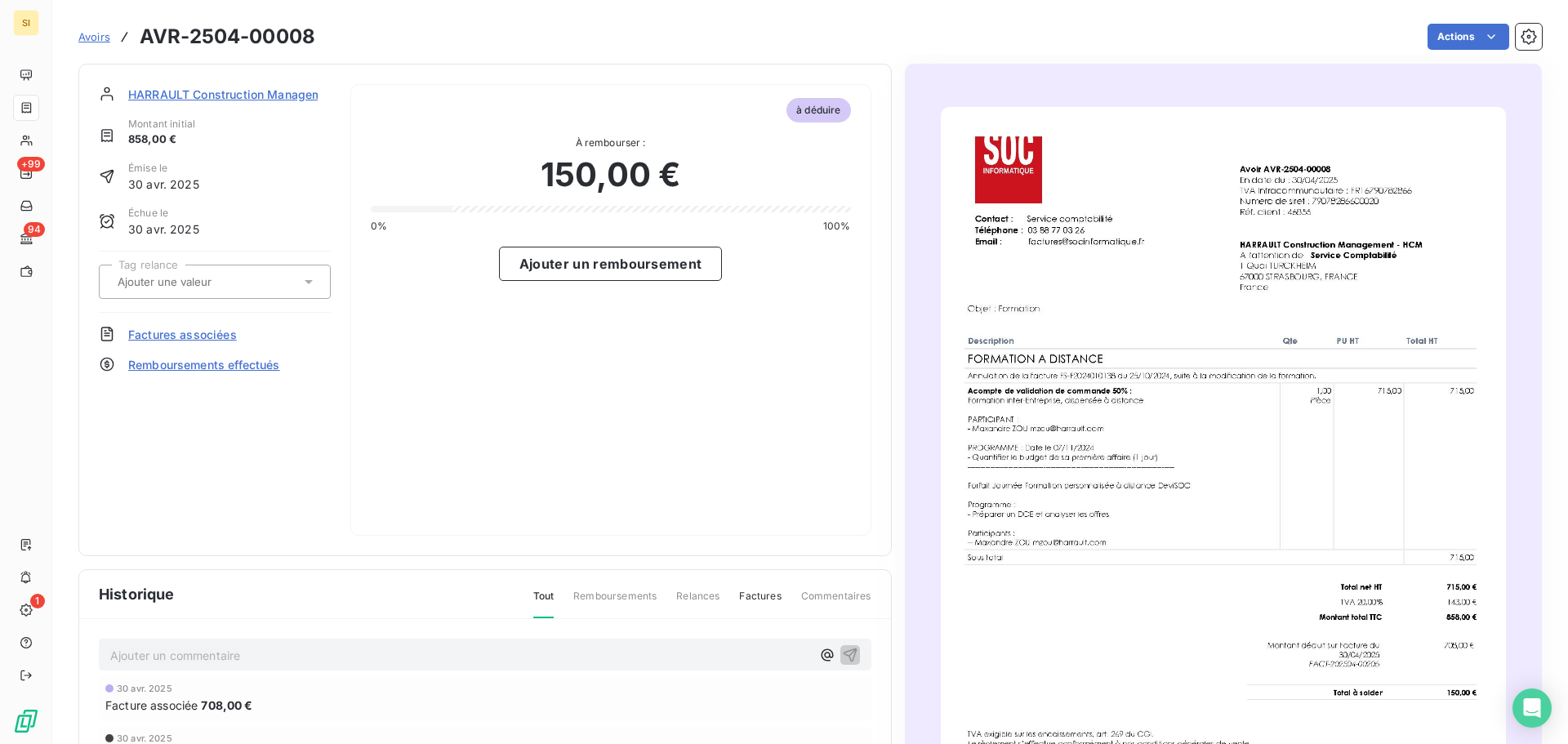
click at [1301, 426] on img "button" at bounding box center [1223, 506] width 565 height 799
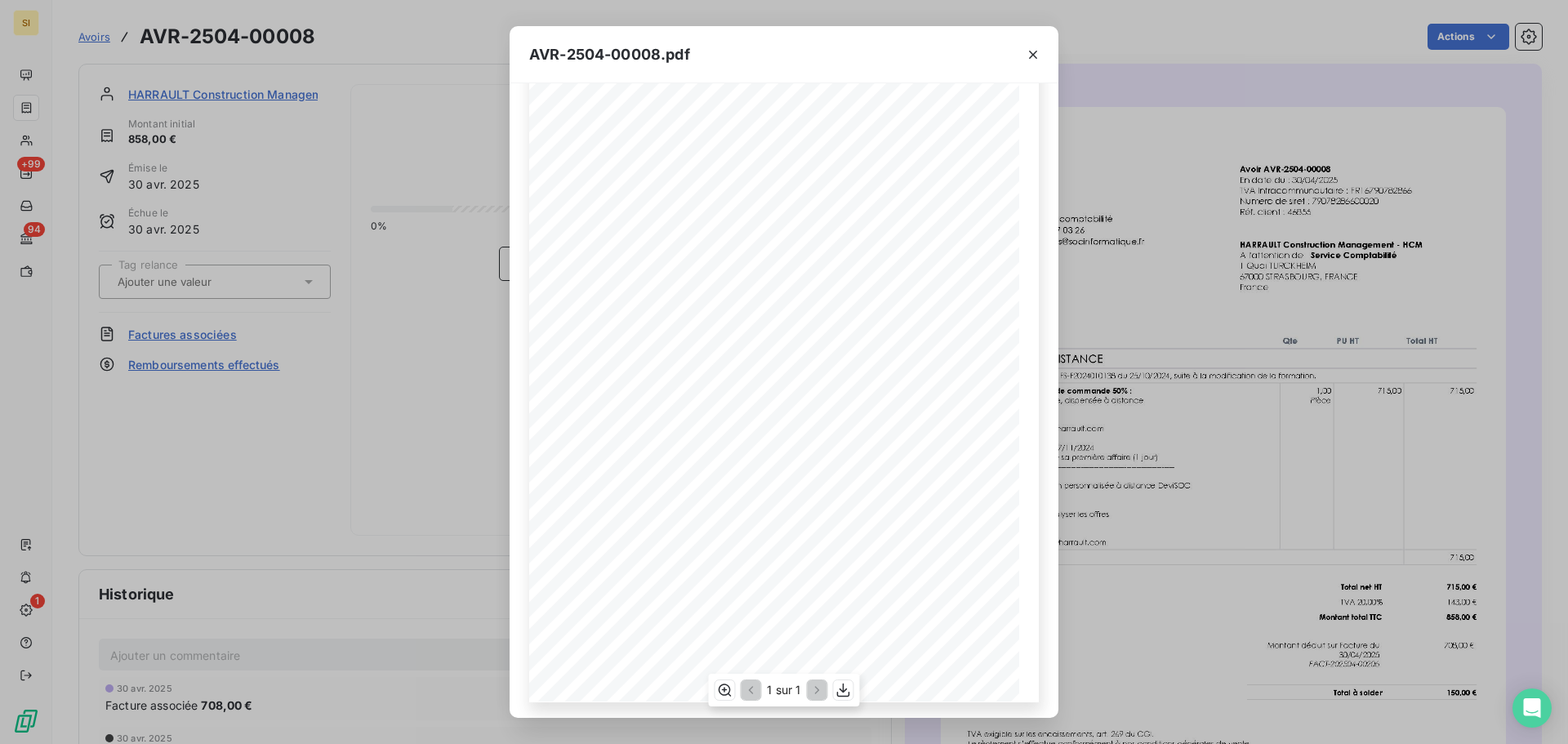
scroll to position [98, 0]
click at [838, 691] on icon "button" at bounding box center [843, 690] width 16 height 16
click at [1035, 54] on icon "button" at bounding box center [1032, 54] width 16 height 16
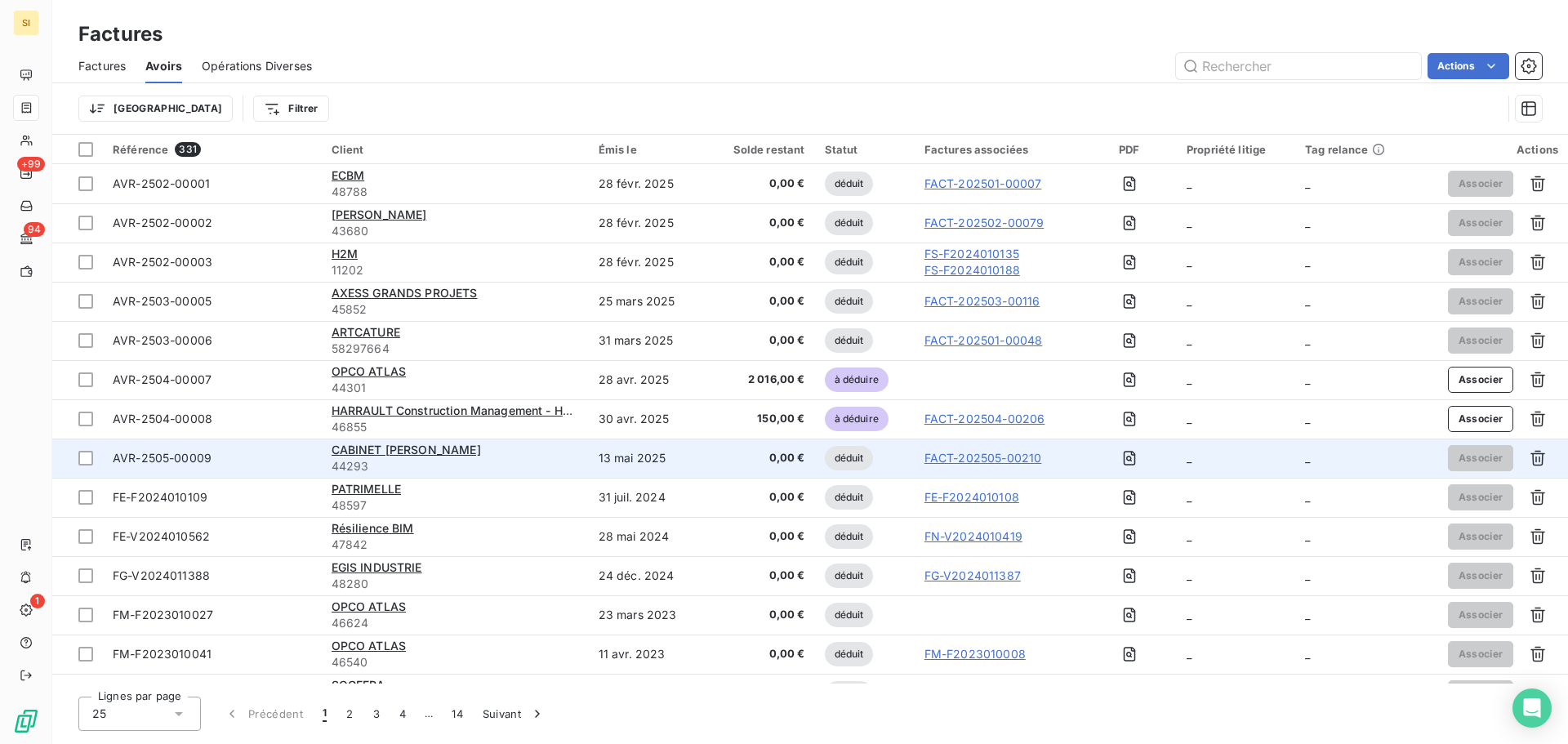
click at [173, 466] on div "AVR-2505-00009" at bounding box center [162, 458] width 99 height 16
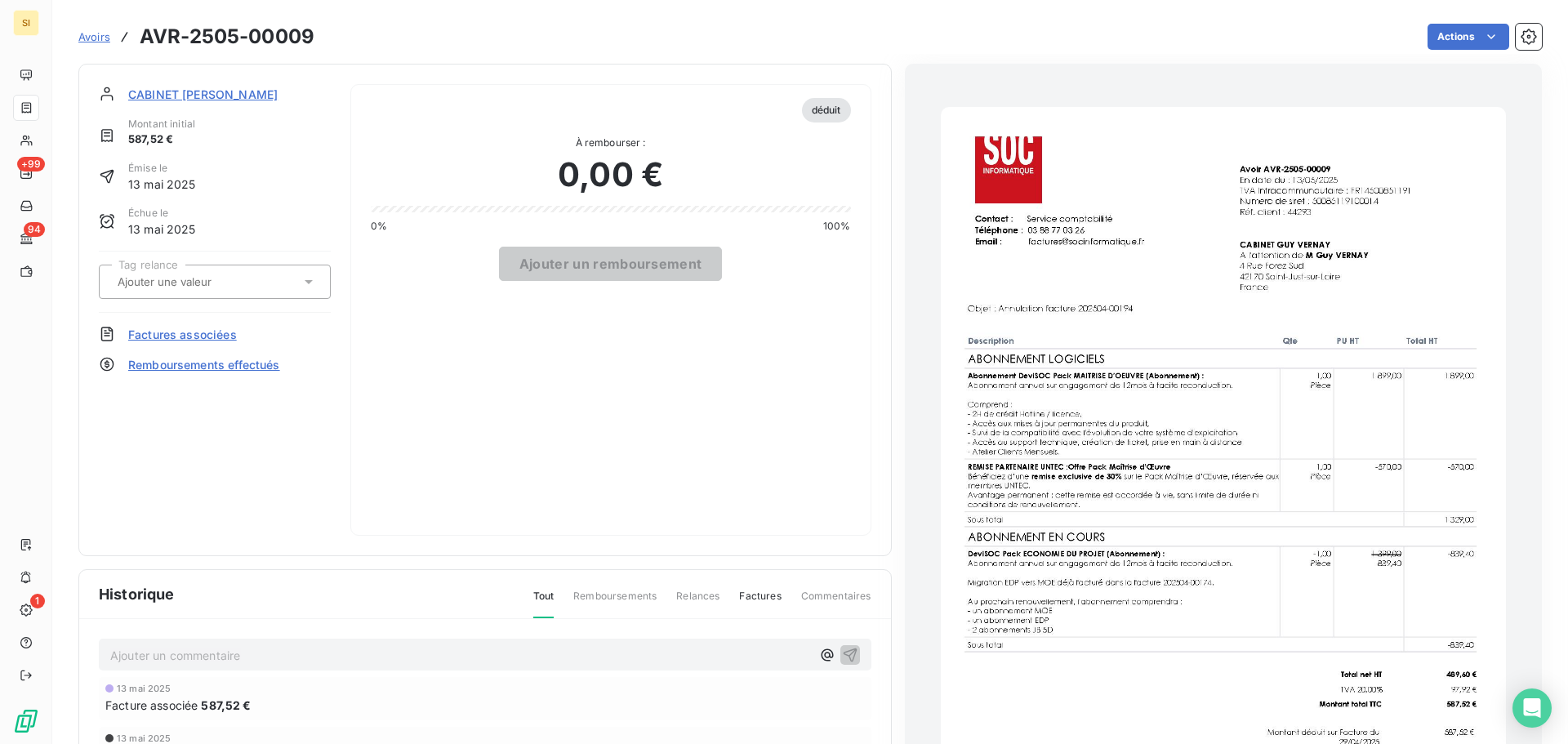
click at [1221, 388] on img "button" at bounding box center [1223, 506] width 565 height 799
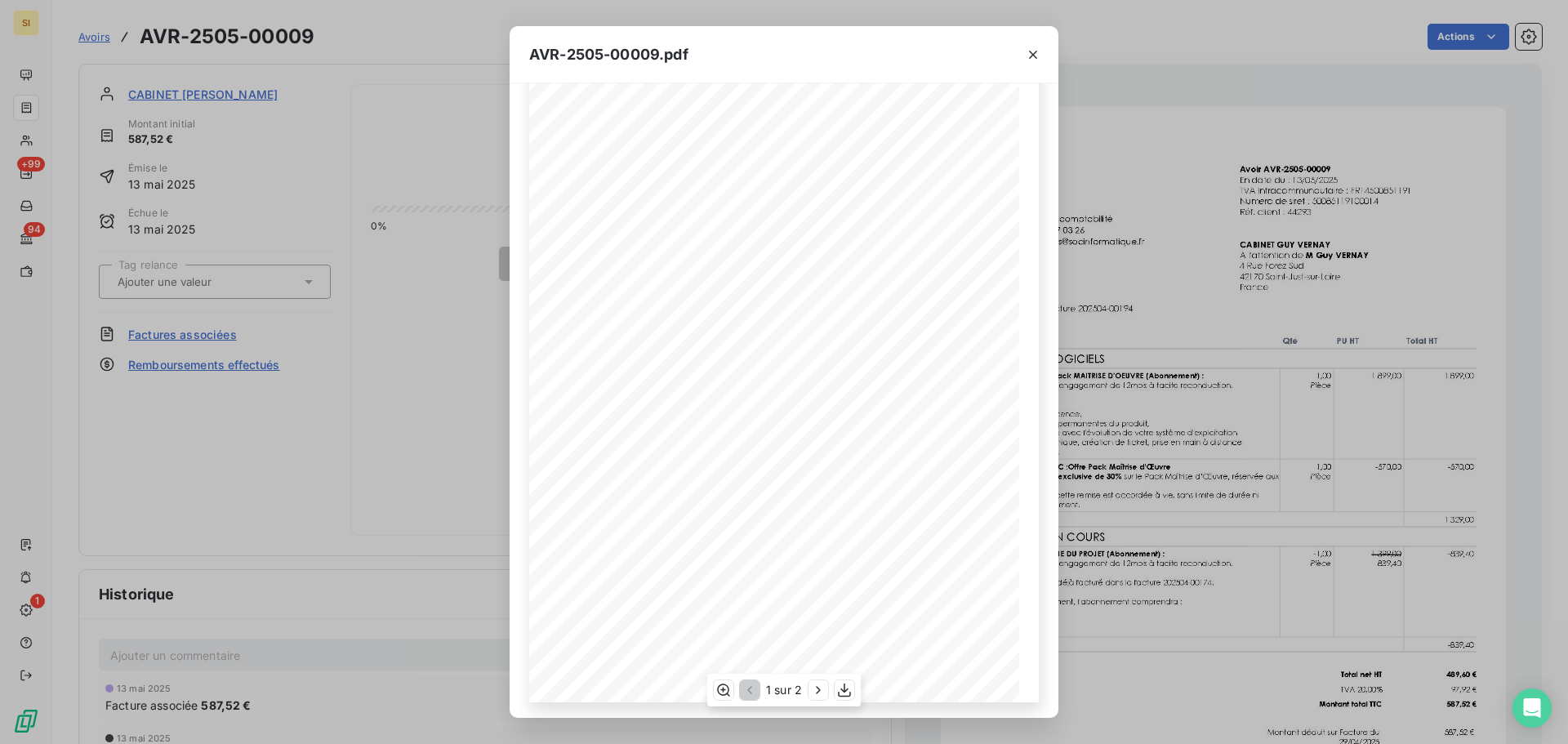
scroll to position [97, 0]
click at [845, 691] on icon "button" at bounding box center [843, 690] width 13 height 13
click at [1037, 51] on icon "button" at bounding box center [1033, 55] width 8 height 8
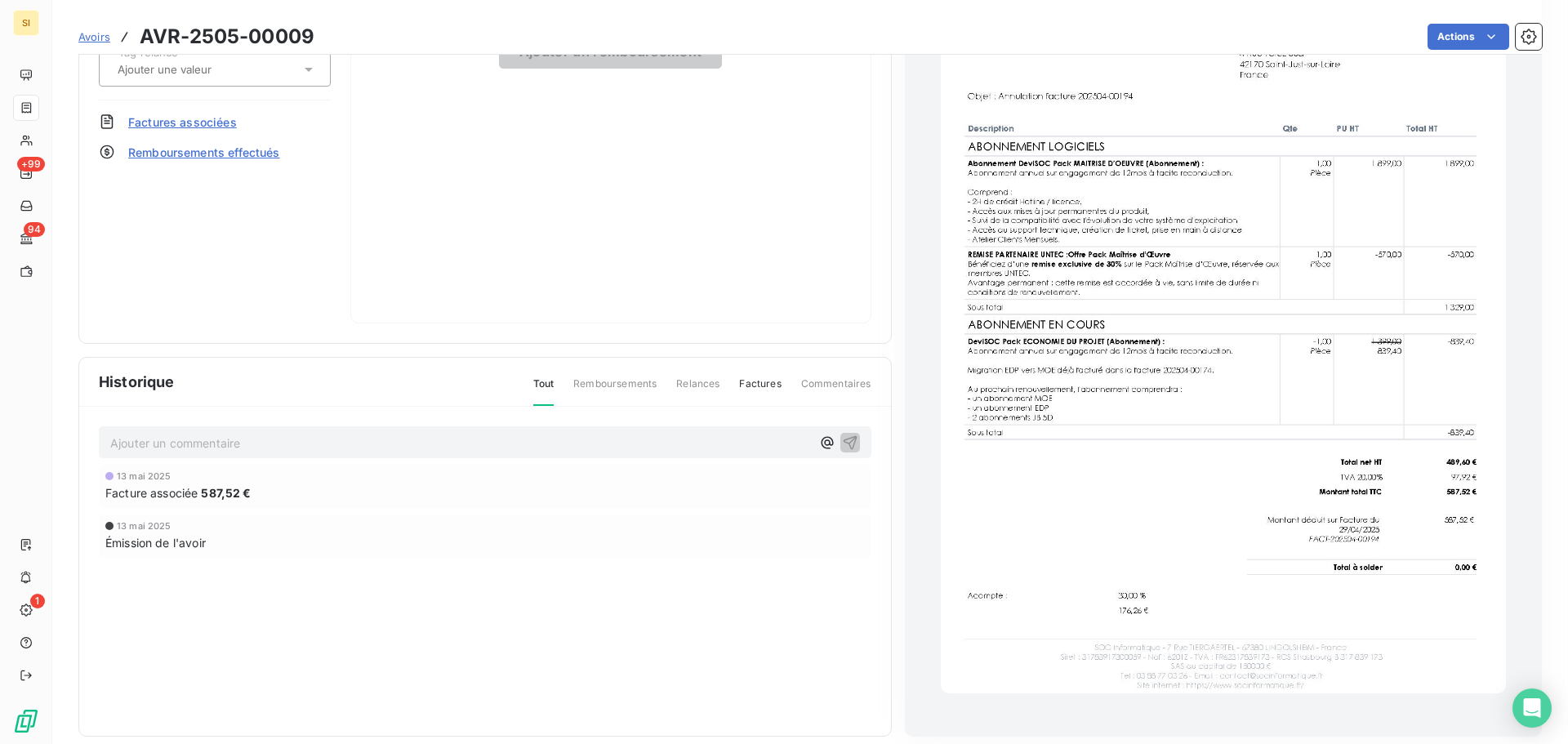
scroll to position [224, 0]
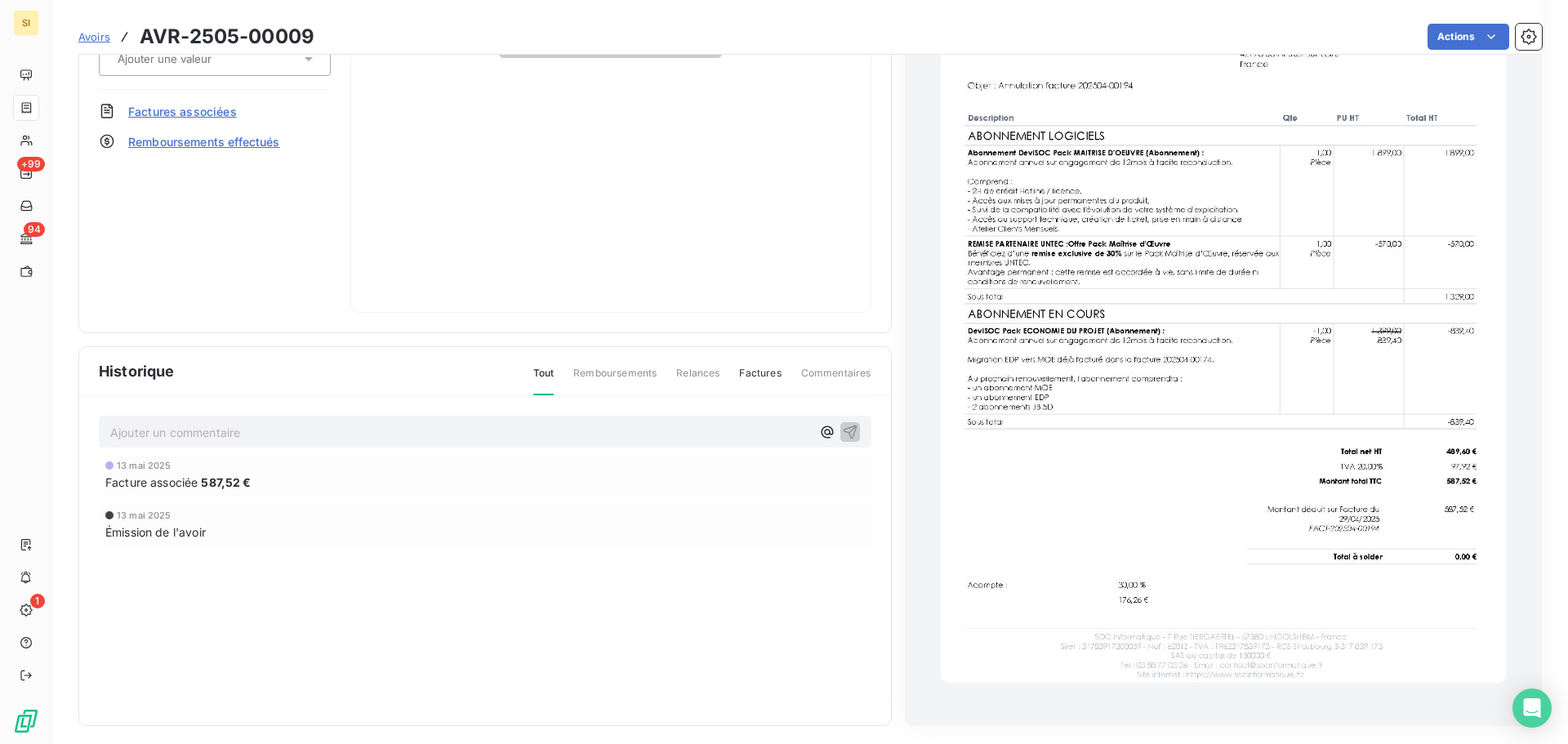
click at [96, 35] on span "Avoirs" at bounding box center [94, 36] width 32 height 13
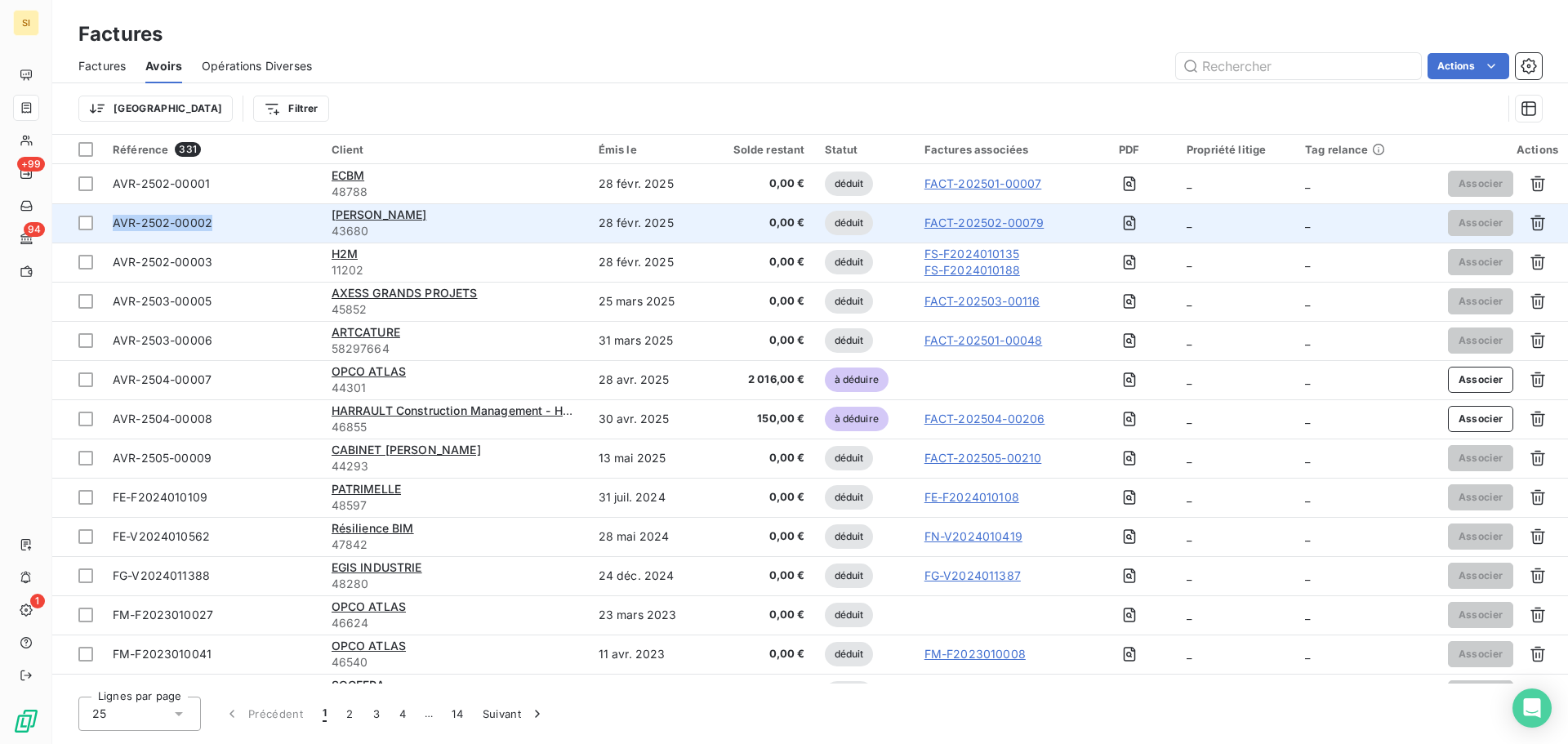
drag, startPoint x: 216, startPoint y: 220, endPoint x: 112, endPoint y: 220, distance: 104.0
click at [112, 220] on td "AVR-2502-00002" at bounding box center [212, 223] width 218 height 39
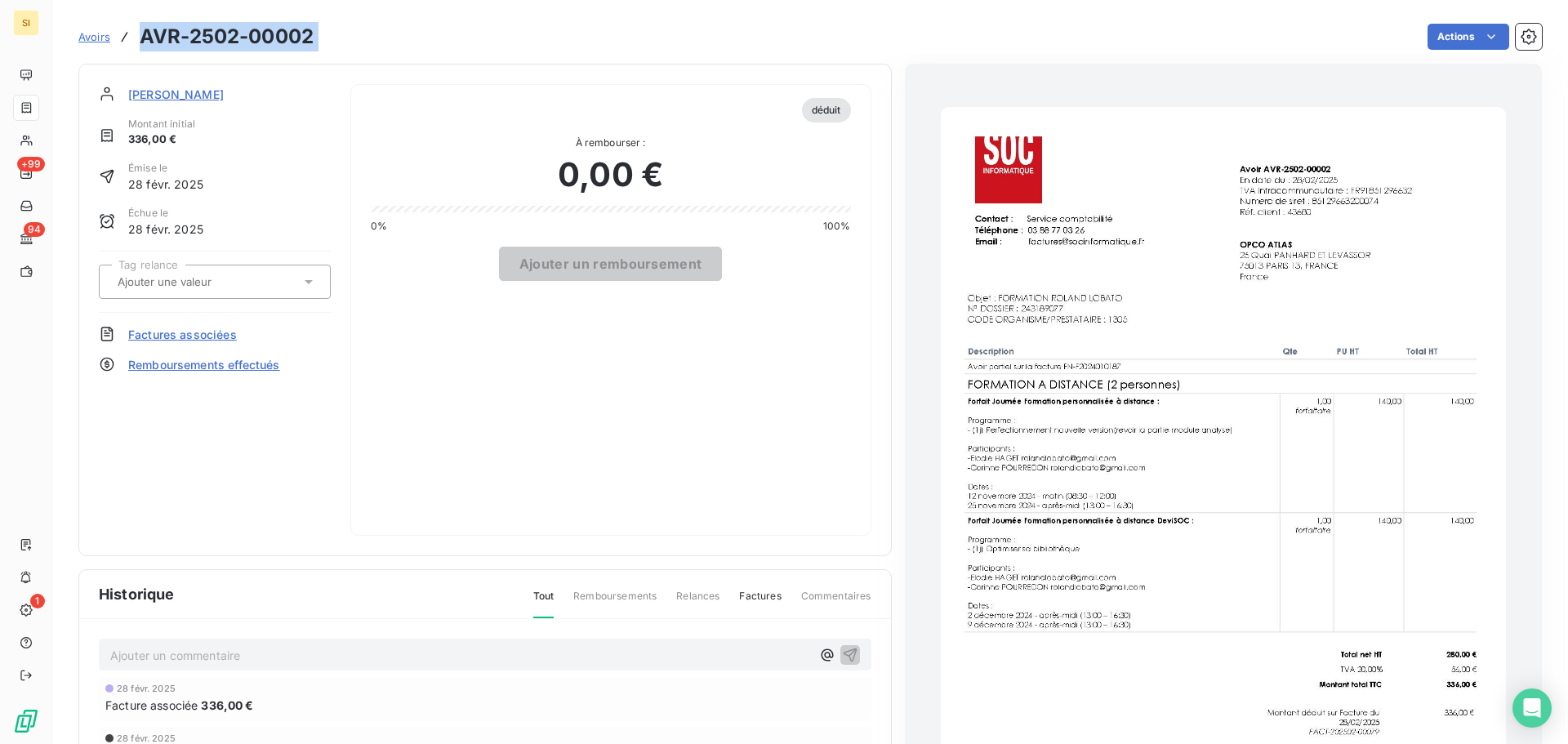
drag, startPoint x: 332, startPoint y: 40, endPoint x: 143, endPoint y: 40, distance: 189.0
click at [143, 40] on div "Avoirs AVR-2502-00002 Actions" at bounding box center [810, 36] width 1463 height 35
